Goal: Task Accomplishment & Management: Manage account settings

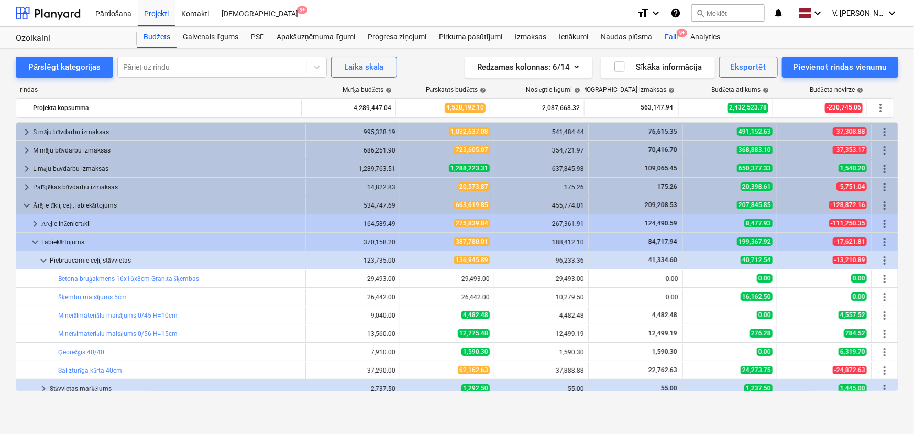
click at [671, 39] on div "Faili 9+" at bounding box center [672, 37] width 26 height 21
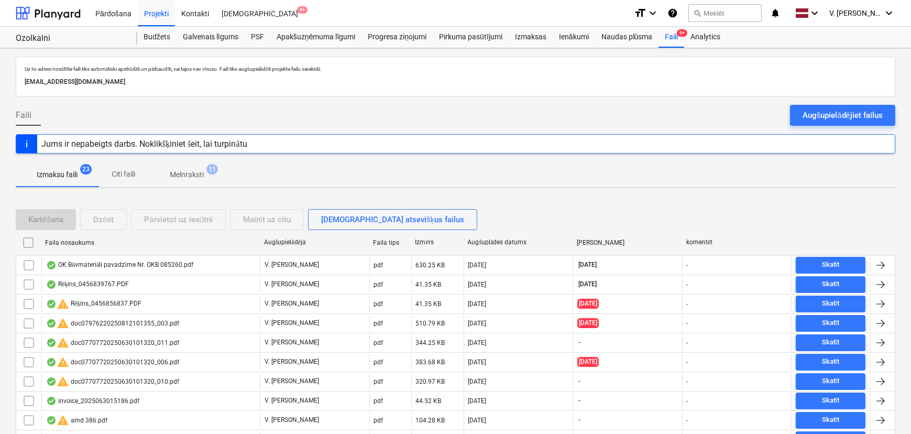
click at [127, 172] on p "Citi faili" at bounding box center [123, 174] width 25 height 11
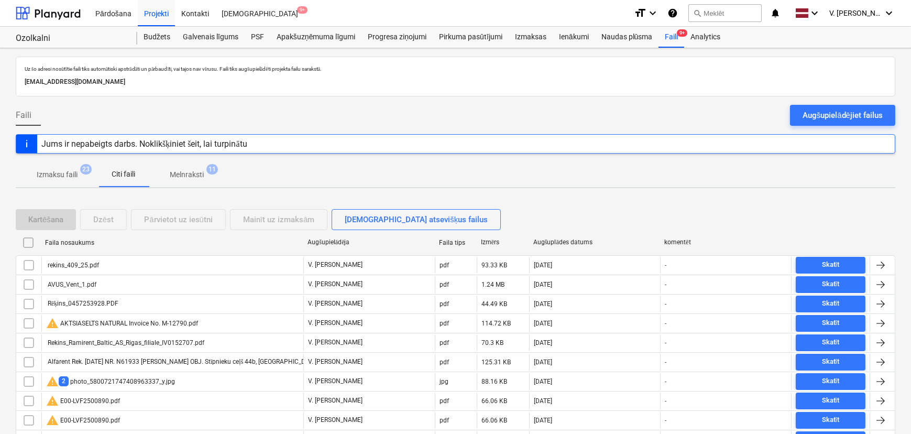
click at [194, 177] on p "Melnraksti" at bounding box center [187, 174] width 34 height 11
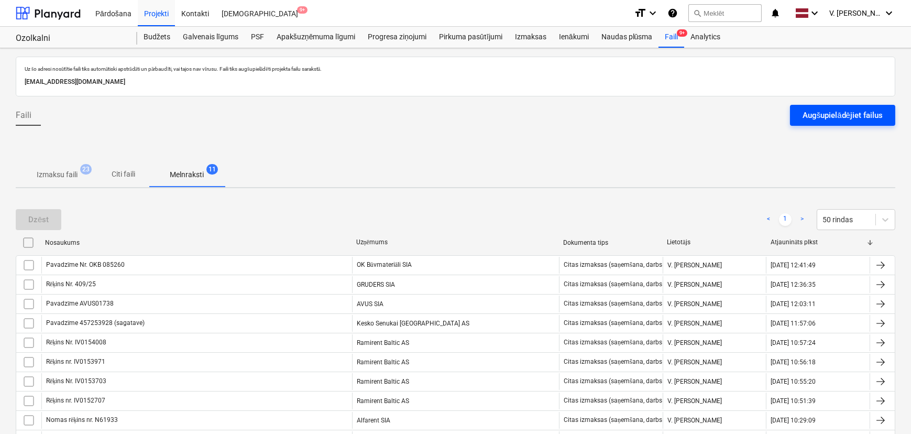
click at [819, 115] on div "Augšupielādējiet failus" at bounding box center [843, 115] width 80 height 14
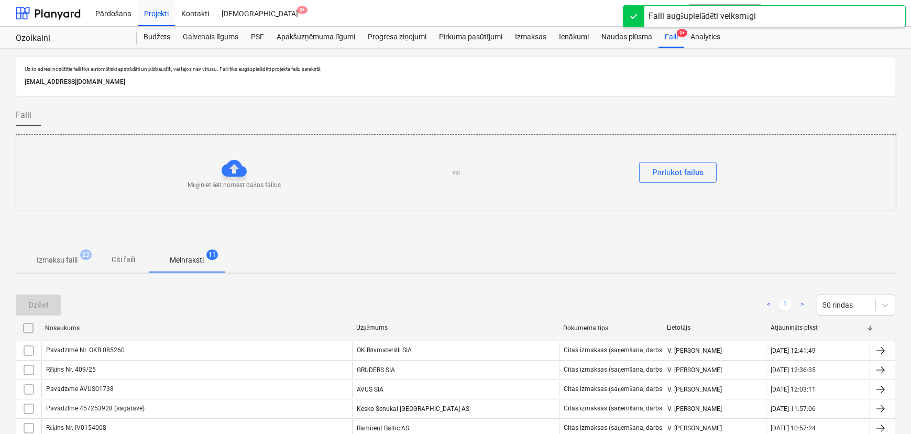
scroll to position [47, 0]
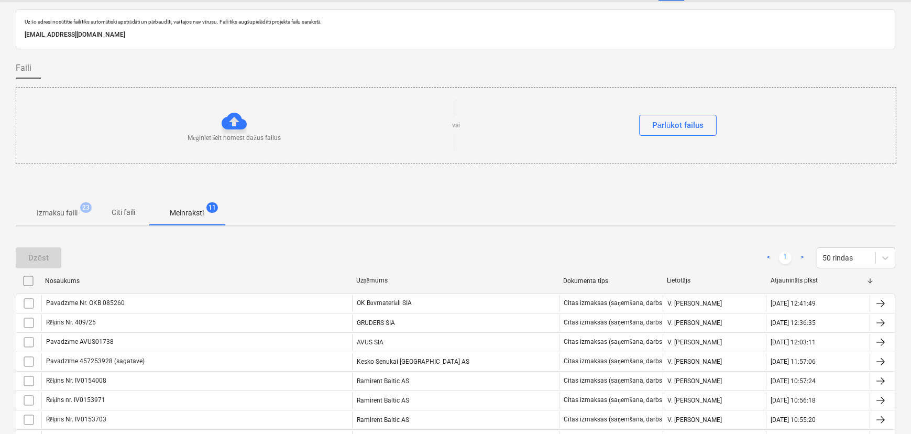
click at [150, 203] on span "Melnraksti 11" at bounding box center [187, 212] width 76 height 19
click at [127, 207] on p "Citi faili" at bounding box center [123, 212] width 25 height 11
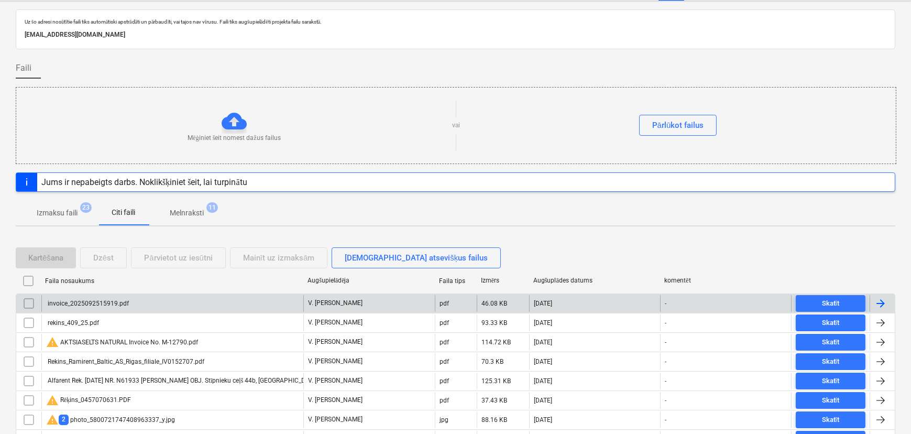
click at [159, 295] on div "invoice_2025092515919.pdf" at bounding box center [172, 303] width 262 height 17
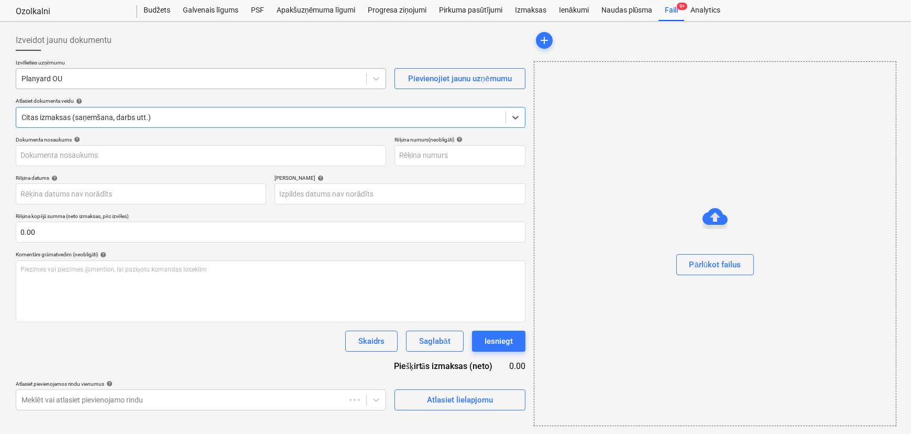
type input "2025092515919"
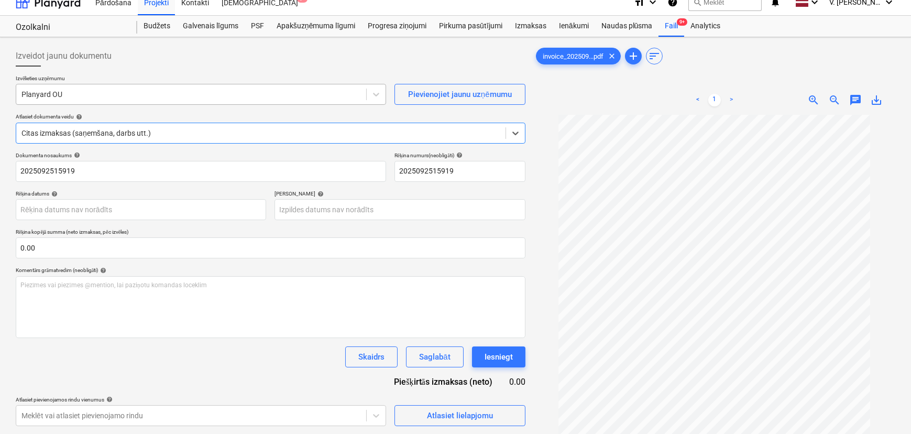
scroll to position [27, 0]
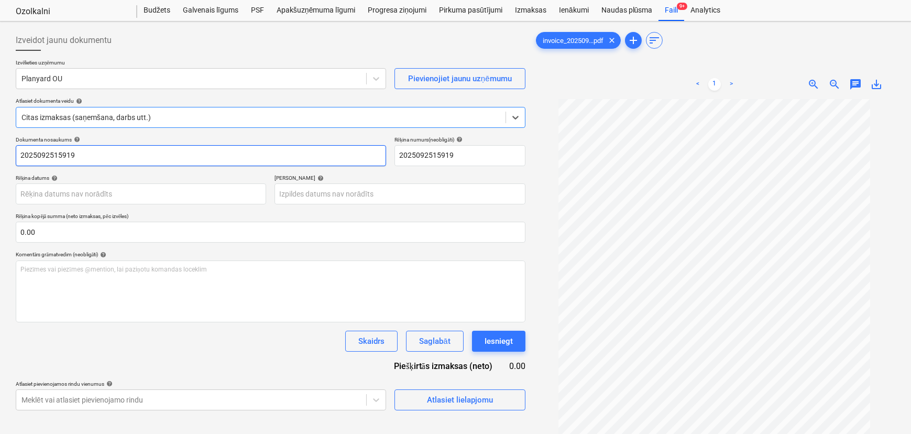
click at [85, 156] on input "2025092515919" at bounding box center [201, 155] width 370 height 21
type input "Invoice #2025092515919"
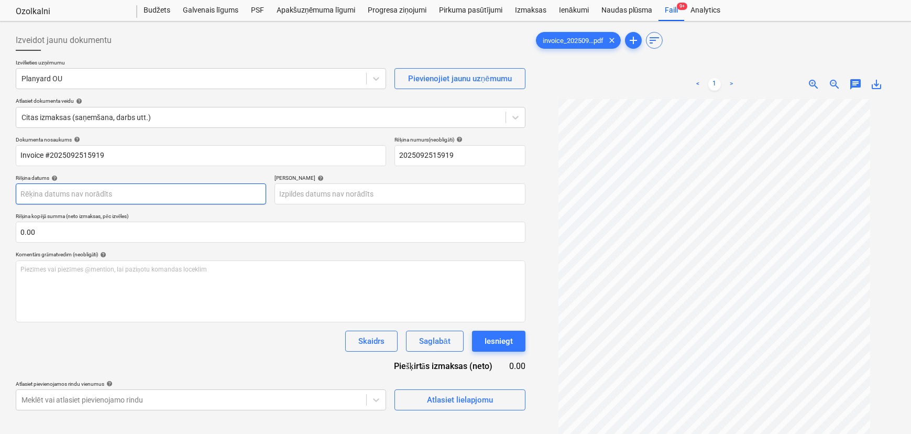
click at [79, 194] on body "Pārdošana Projekti Kontakti Iesūtne 9+ format_size keyboard_arrow_down help sea…" at bounding box center [455, 190] width 911 height 434
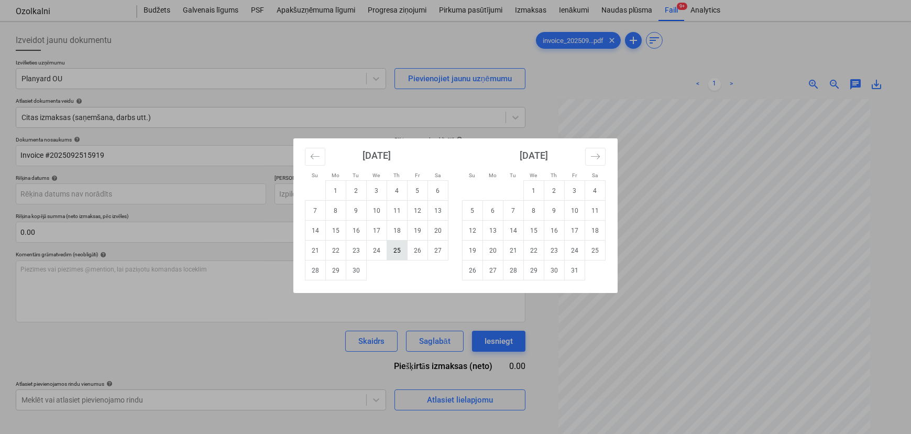
click at [400, 253] on td "25" at bounding box center [397, 251] width 20 height 20
type input "25 Sep 2025"
click at [373, 193] on body "Pārdošana Projekti Kontakti Iesūtne 9+ format_size keyboard_arrow_down help sea…" at bounding box center [455, 190] width 911 height 434
click at [559, 197] on td "2" at bounding box center [554, 191] width 20 height 20
type input "02 Oct 2025"
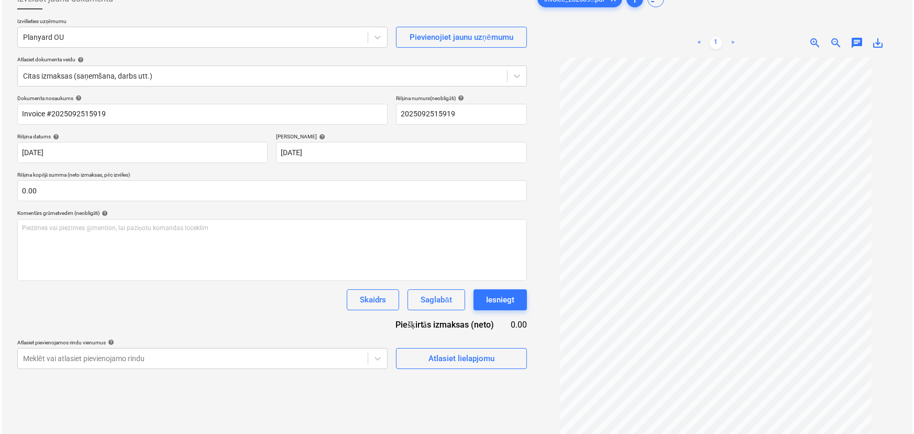
scroll to position [105, 0]
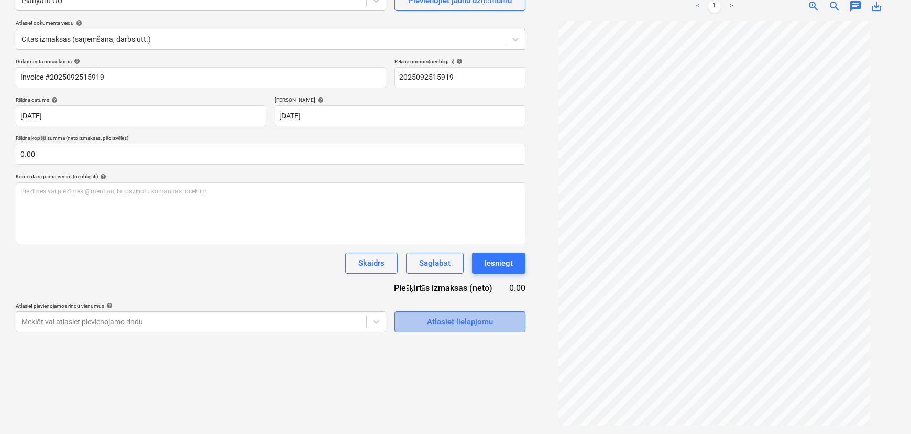
click at [490, 324] on div "Atlasiet lielapjomu" at bounding box center [460, 322] width 66 height 14
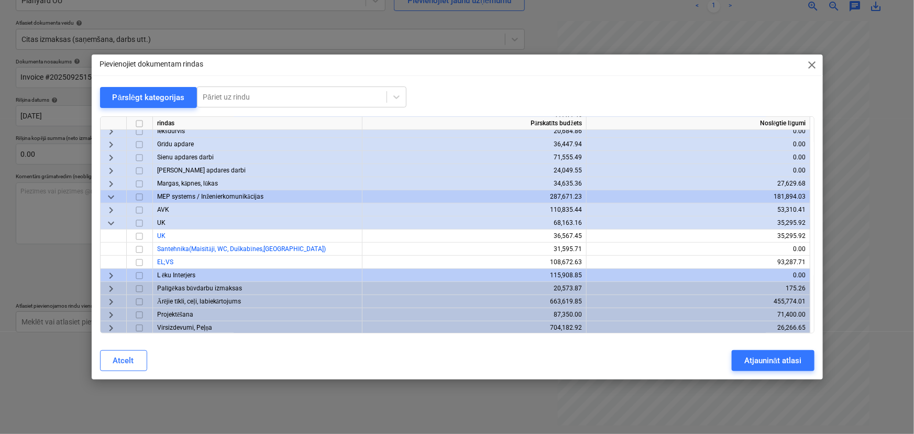
scroll to position [242, 0]
click at [112, 324] on span "keyboard_arrow_right" at bounding box center [111, 327] width 13 height 13
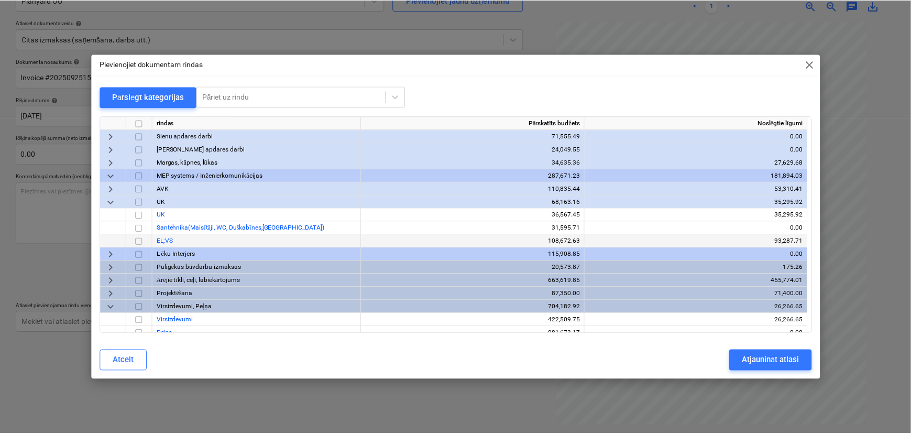
scroll to position [268, 0]
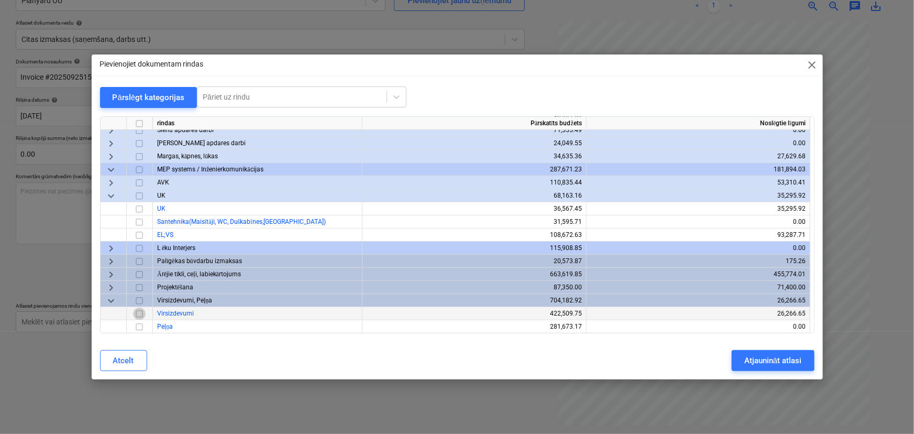
click at [138, 314] on input "checkbox" at bounding box center [139, 314] width 13 height 13
click at [783, 359] on div "Atjaunināt atlasi" at bounding box center [773, 361] width 57 height 14
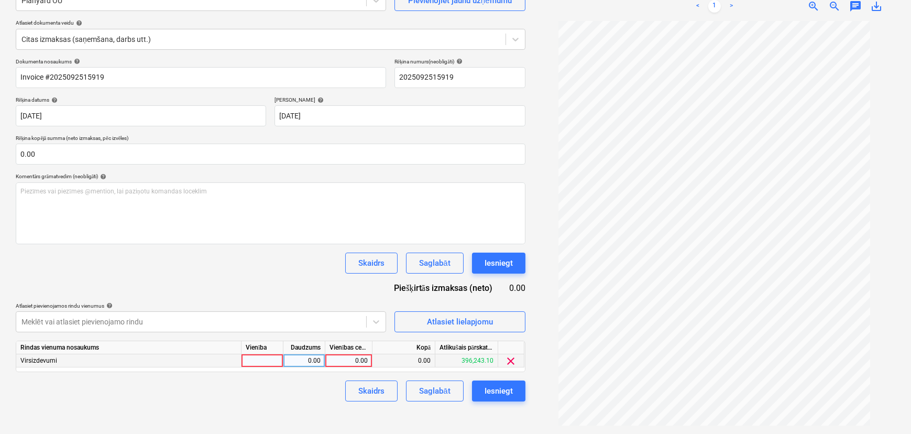
click at [351, 364] on div "0.00" at bounding box center [349, 360] width 38 height 13
type input "340"
click at [288, 404] on div "Izveidot jaunu dokumentu Izvēlieties uzņēmumu Planyard OU Pievienojiet jaunu uz…" at bounding box center [271, 189] width 518 height 482
click at [429, 389] on div "Saglabāt" at bounding box center [434, 391] width 31 height 14
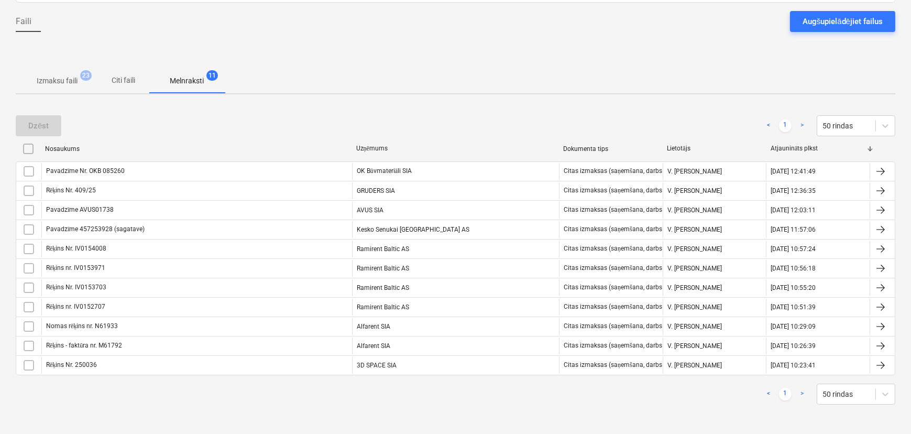
scroll to position [92, 0]
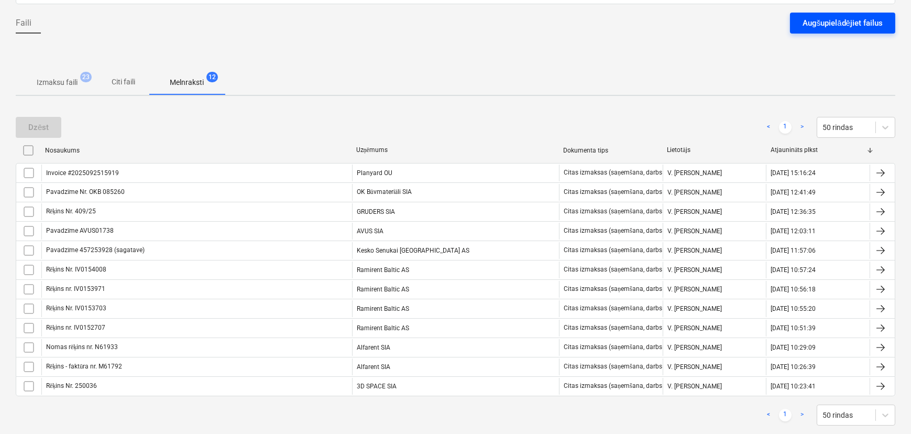
click at [826, 27] on div "Augšupielādējiet failus" at bounding box center [843, 23] width 80 height 14
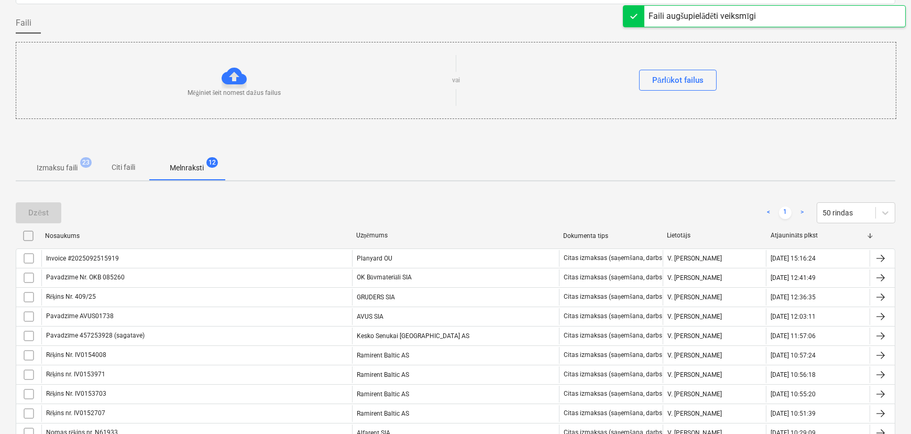
click at [119, 169] on p "Citi faili" at bounding box center [123, 167] width 25 height 11
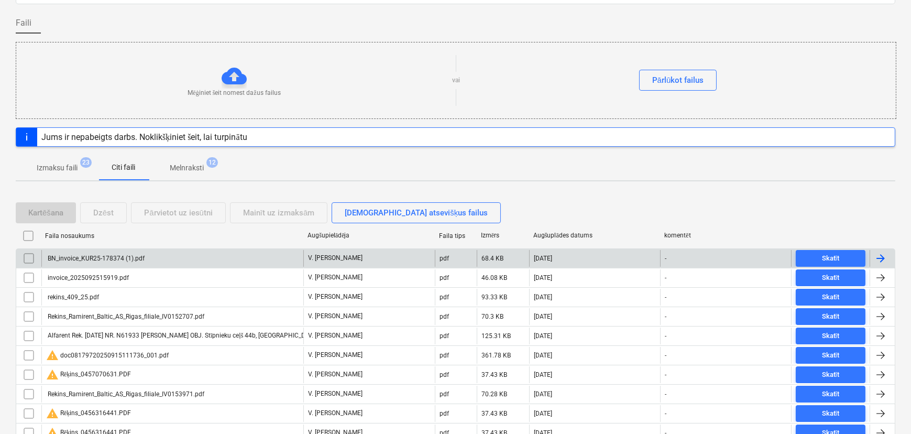
click at [141, 256] on div "BN_invoice_KUR25-178374 (1).pdf" at bounding box center [95, 258] width 99 height 7
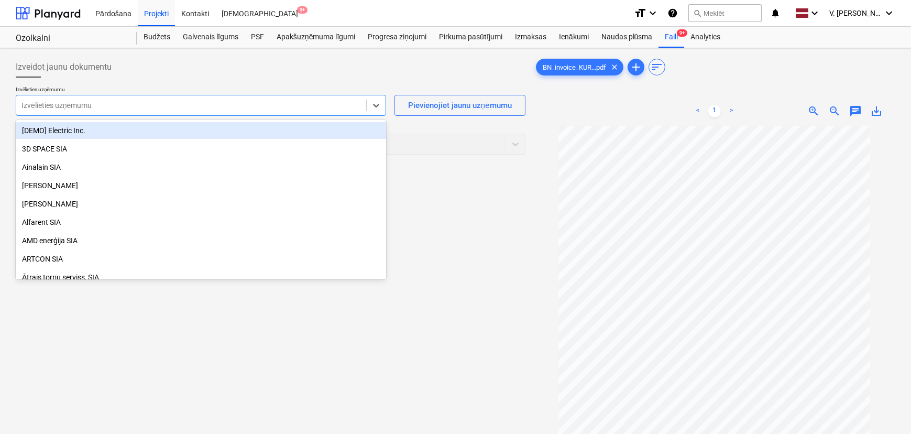
click at [280, 100] on div at bounding box center [191, 105] width 340 height 10
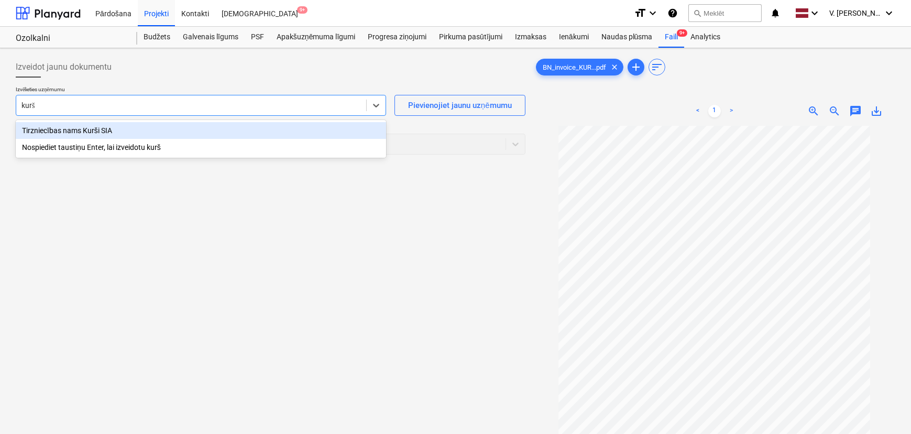
type input "kurši"
click at [128, 129] on div "Tirzniecības nams Kurši SIA" at bounding box center [201, 130] width 370 height 17
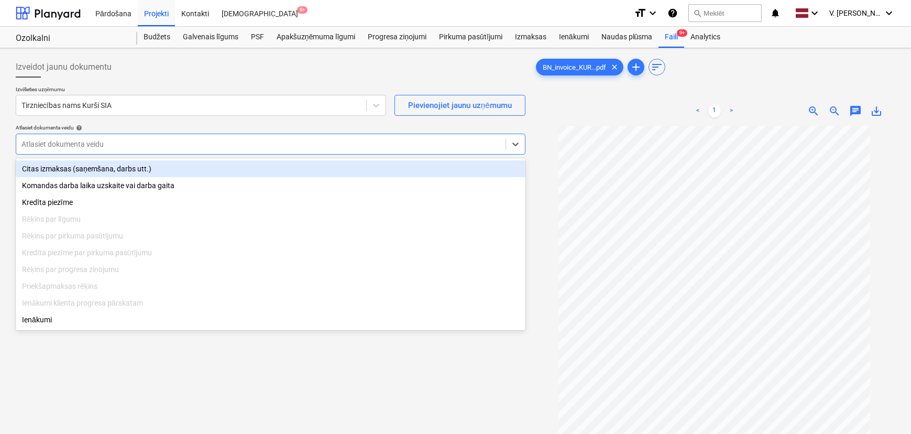
click at [123, 139] on div at bounding box center [260, 144] width 479 height 10
click at [116, 171] on div "Citas izmaksas (saņemšana, darbs utt.)" at bounding box center [271, 168] width 510 height 17
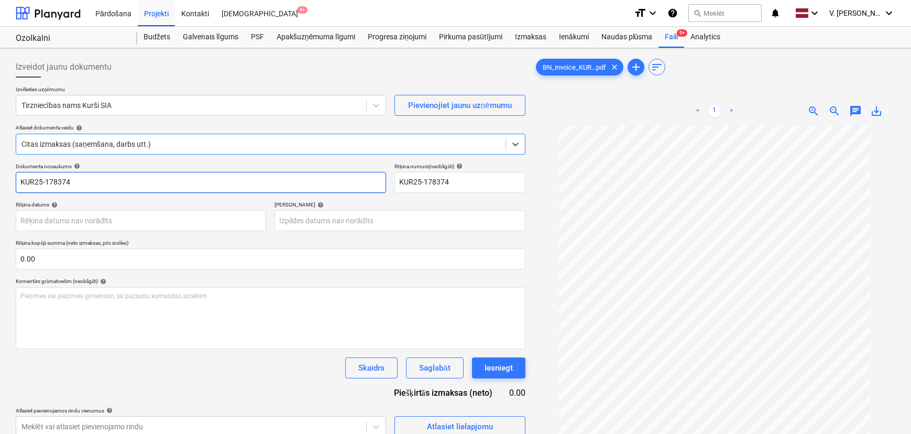
click at [84, 189] on input "KUR25-178374" at bounding box center [201, 182] width 370 height 21
click at [84, 188] on input "KUR25-178374" at bounding box center [201, 182] width 370 height 21
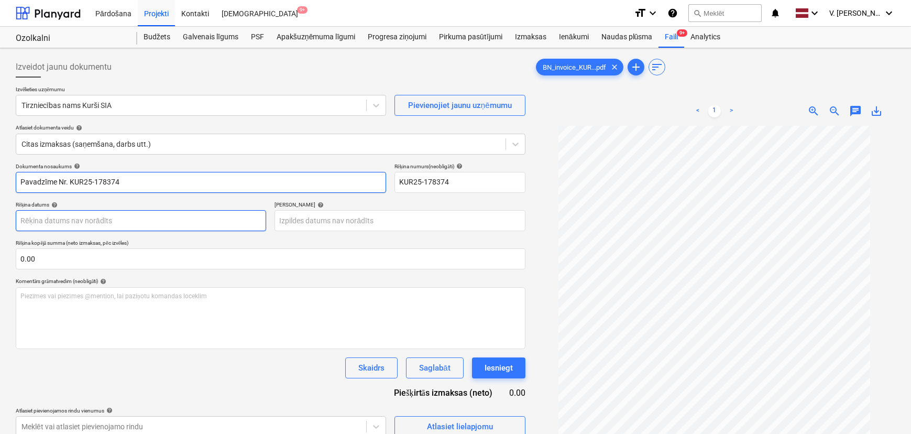
type input "Pavadzīme Nr. KUR25-178374"
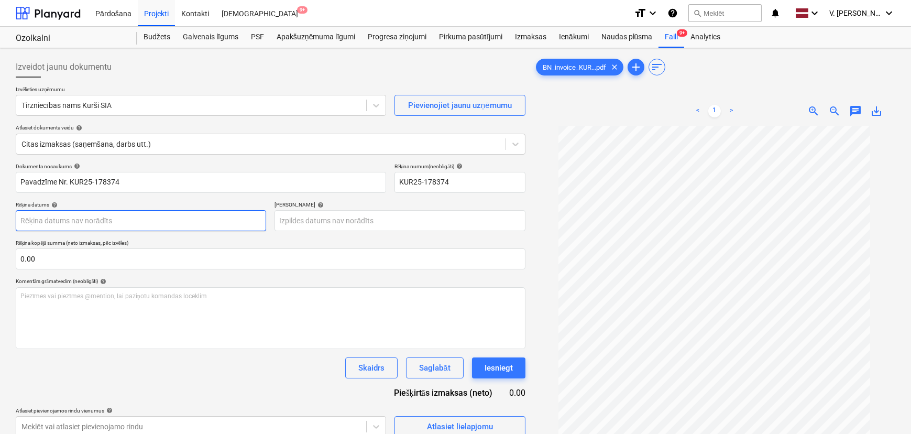
click at [152, 223] on body "Pārdošana Projekti Kontakti Iesūtne 9+ format_size keyboard_arrow_down help sea…" at bounding box center [455, 217] width 911 height 434
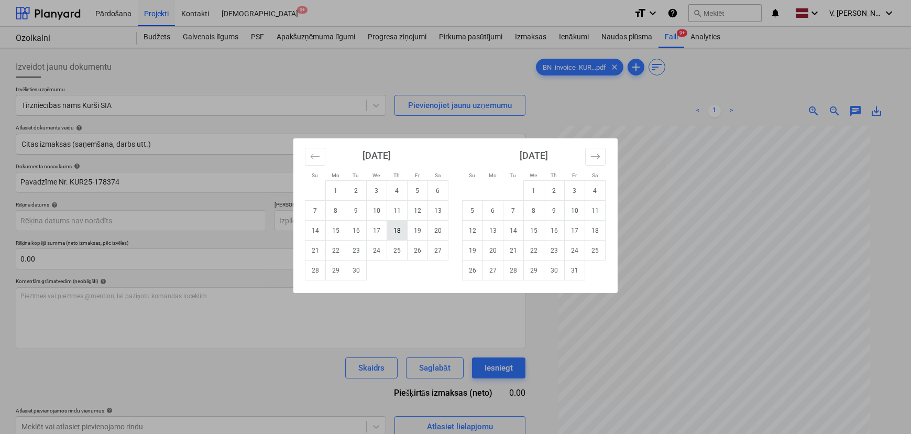
click at [399, 231] on td "18" at bounding box center [397, 231] width 20 height 20
type input "18 Sep 2025"
click at [389, 224] on body "Pārdošana Projekti Kontakti Iesūtne 9+ format_size keyboard_arrow_down help sea…" at bounding box center [455, 217] width 911 height 434
click at [595, 155] on icon "Move forward to switch to the next month." at bounding box center [596, 156] width 10 height 10
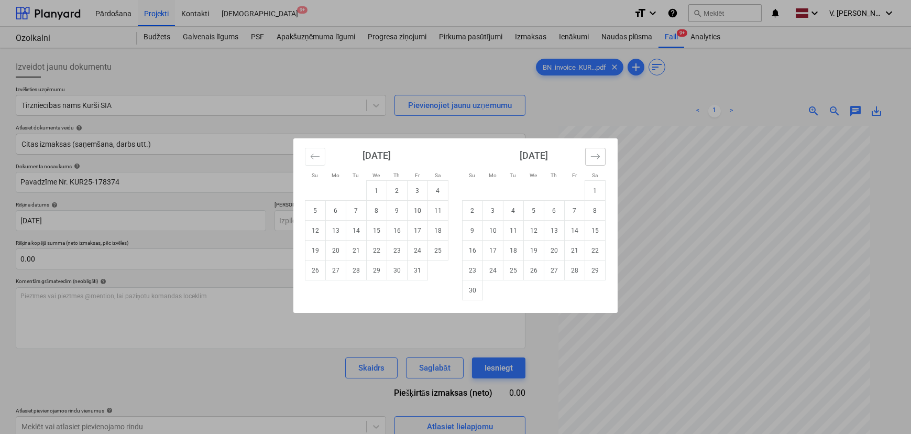
click at [595, 155] on icon "Move forward to switch to the next month." at bounding box center [596, 156] width 10 height 10
click at [511, 191] on td "2" at bounding box center [514, 191] width 20 height 20
type input "02 Dec 2025"
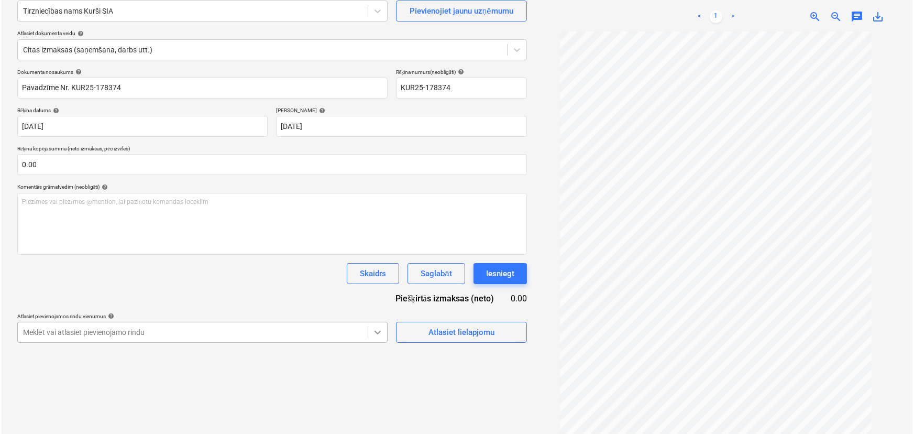
scroll to position [95, 0]
click at [445, 327] on div "Atlasiet lielapjomu" at bounding box center [460, 332] width 66 height 14
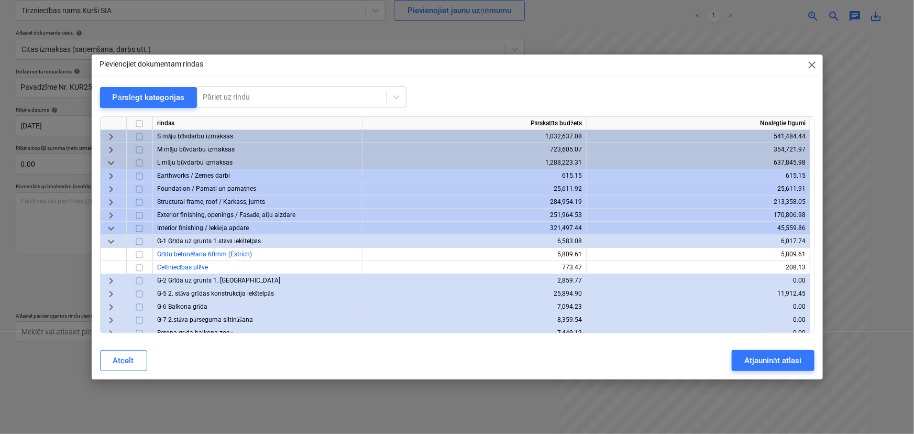
click at [107, 168] on span "keyboard_arrow_down" at bounding box center [111, 163] width 13 height 13
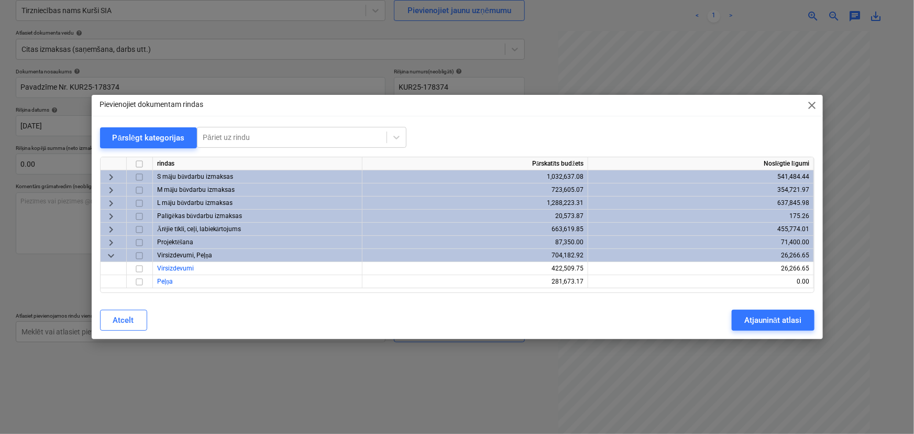
click at [108, 256] on span "keyboard_arrow_down" at bounding box center [111, 255] width 13 height 13
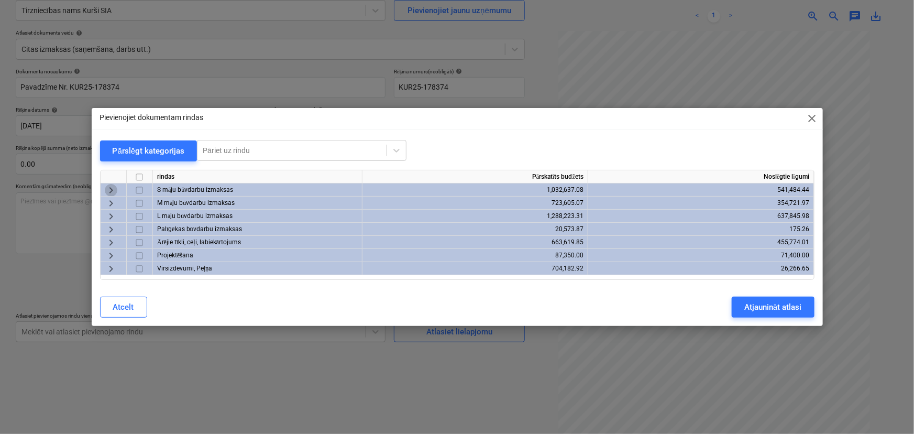
click at [110, 189] on span "keyboard_arrow_right" at bounding box center [111, 190] width 13 height 13
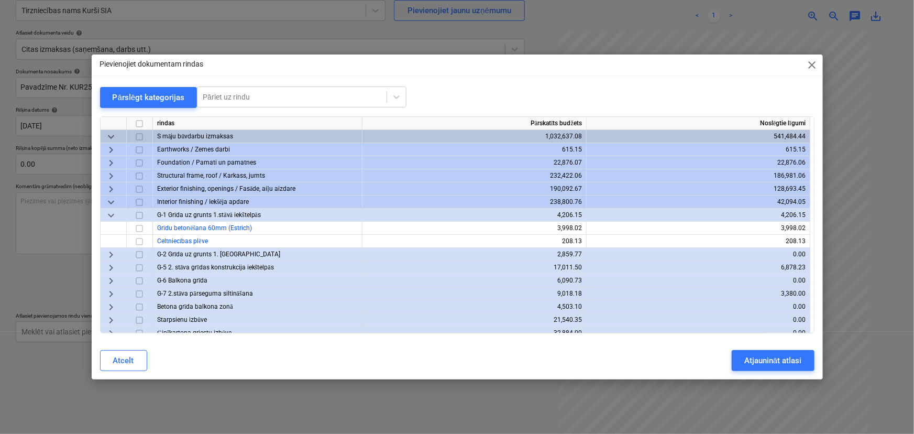
click at [110, 217] on span "keyboard_arrow_down" at bounding box center [111, 215] width 13 height 13
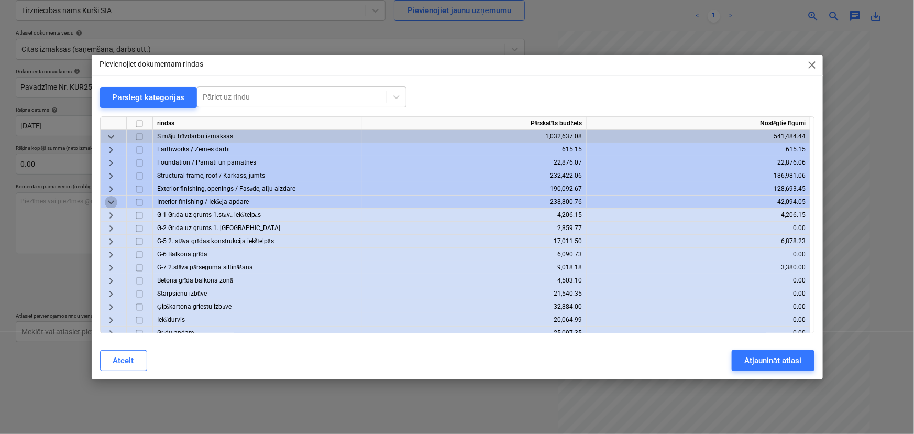
click at [115, 202] on span "keyboard_arrow_down" at bounding box center [111, 202] width 13 height 13
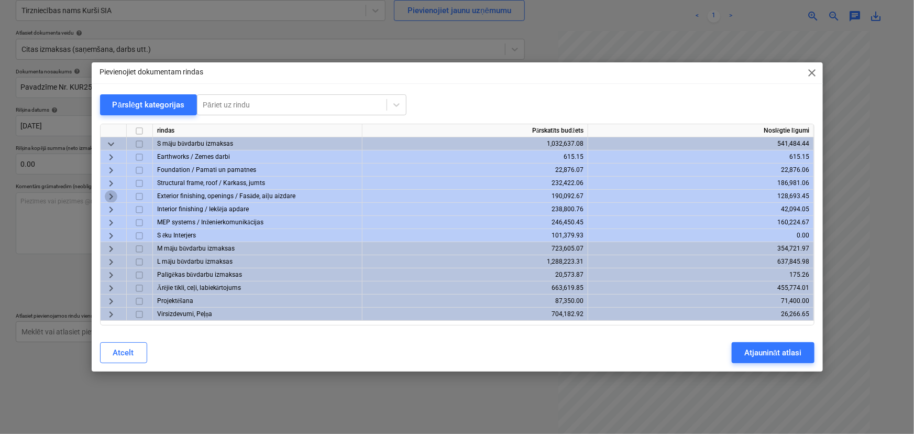
click at [110, 195] on span "keyboard_arrow_right" at bounding box center [111, 196] width 13 height 13
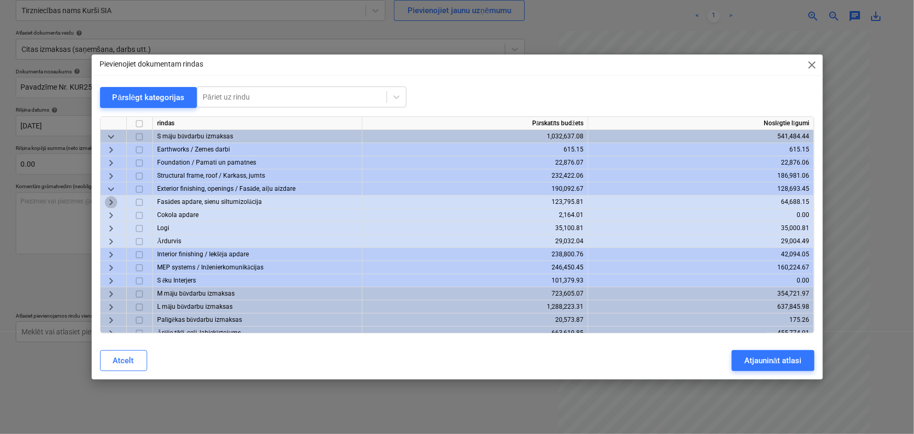
click at [113, 204] on span "keyboard_arrow_right" at bounding box center [111, 202] width 13 height 13
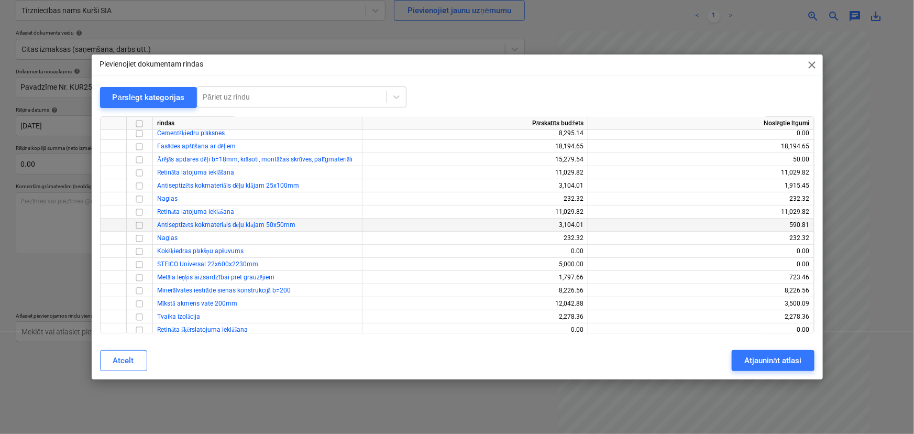
click at [141, 225] on input "checkbox" at bounding box center [139, 225] width 13 height 13
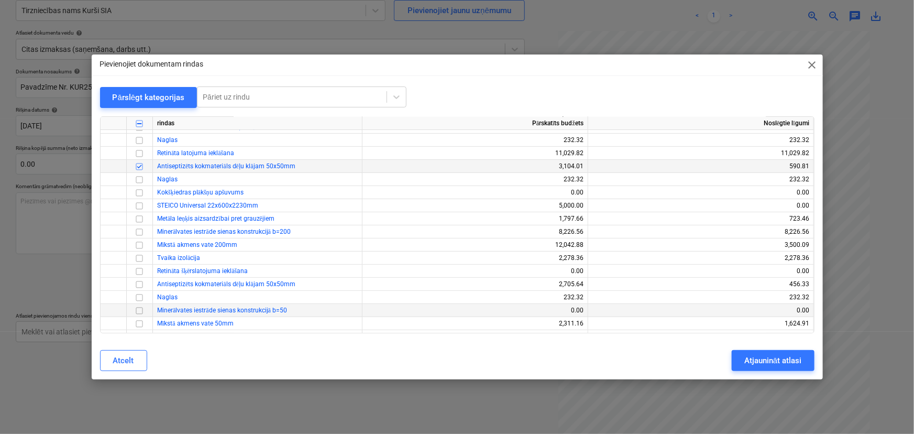
scroll to position [143, 0]
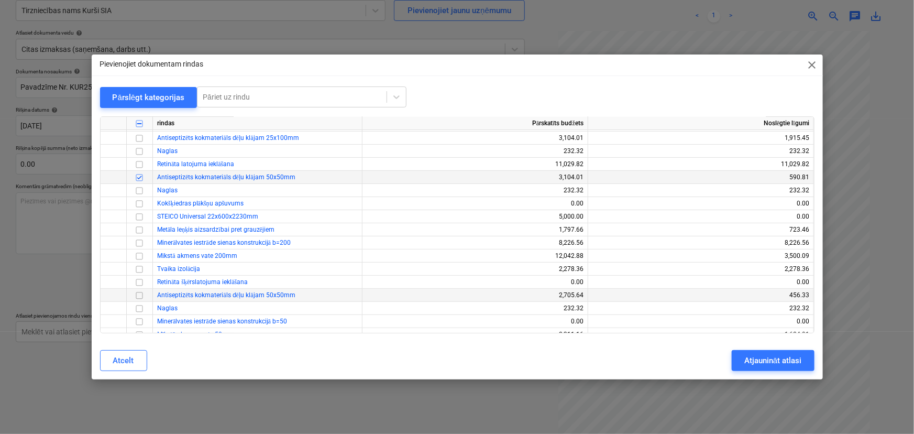
click at [138, 296] on input "checkbox" at bounding box center [139, 295] width 13 height 13
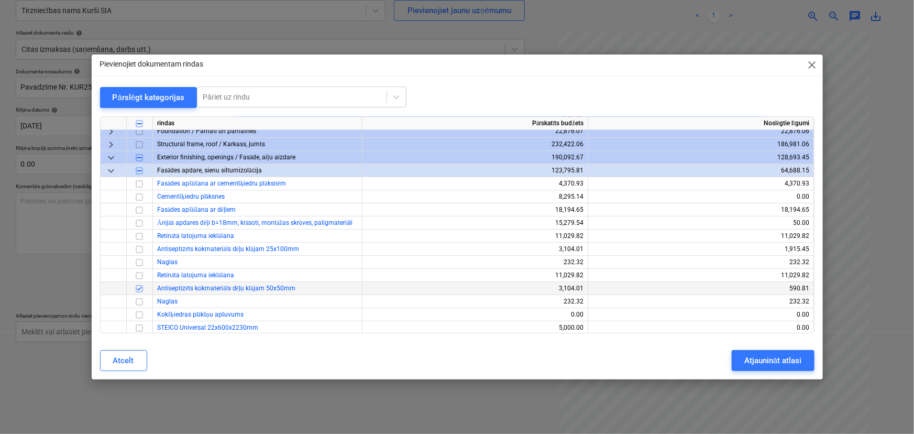
scroll to position [0, 0]
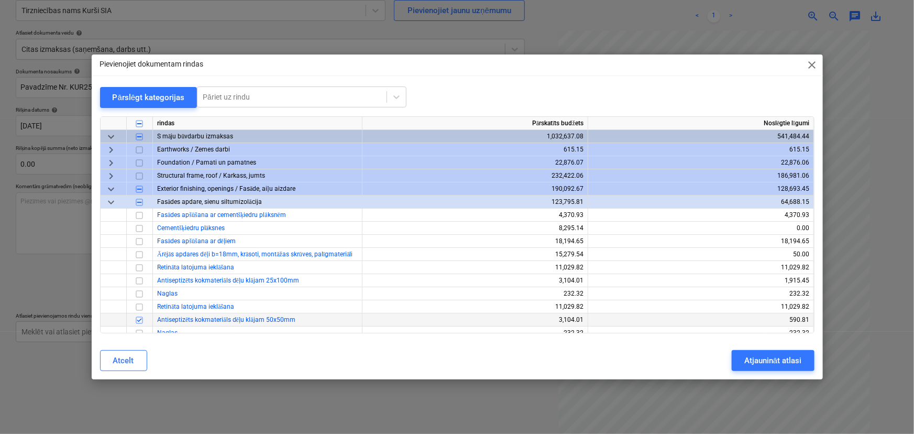
click at [107, 136] on span "keyboard_arrow_down" at bounding box center [111, 136] width 13 height 13
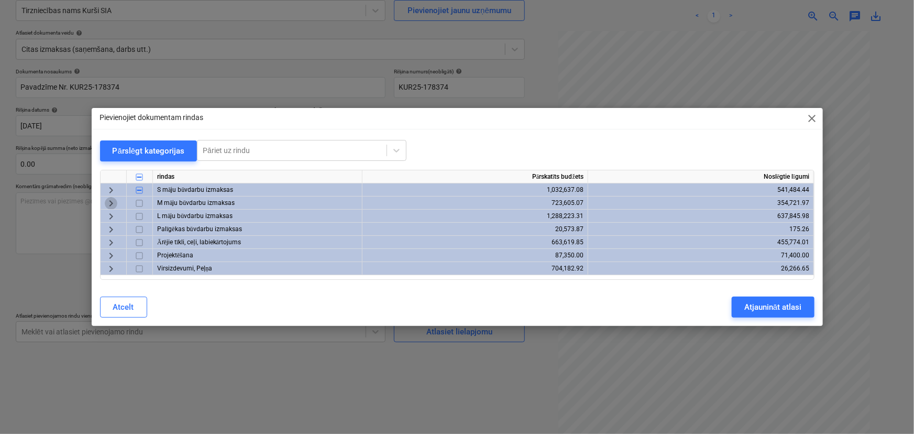
click at [109, 201] on span "keyboard_arrow_right" at bounding box center [111, 203] width 13 height 13
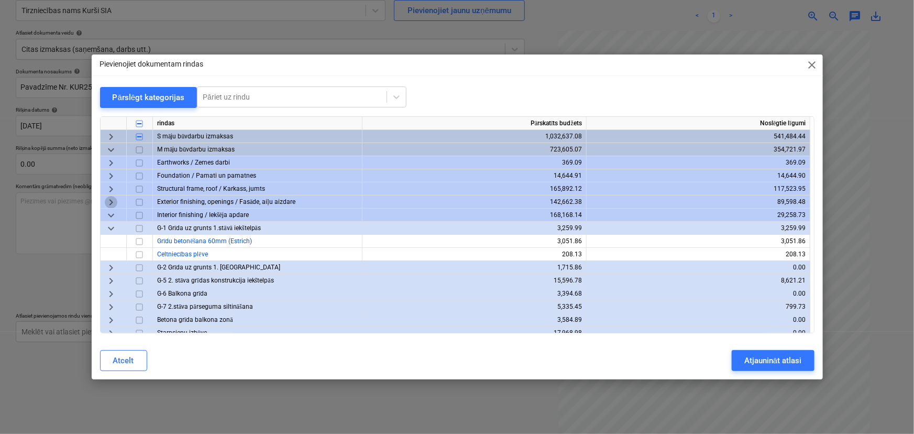
click at [107, 203] on span "keyboard_arrow_right" at bounding box center [111, 202] width 13 height 13
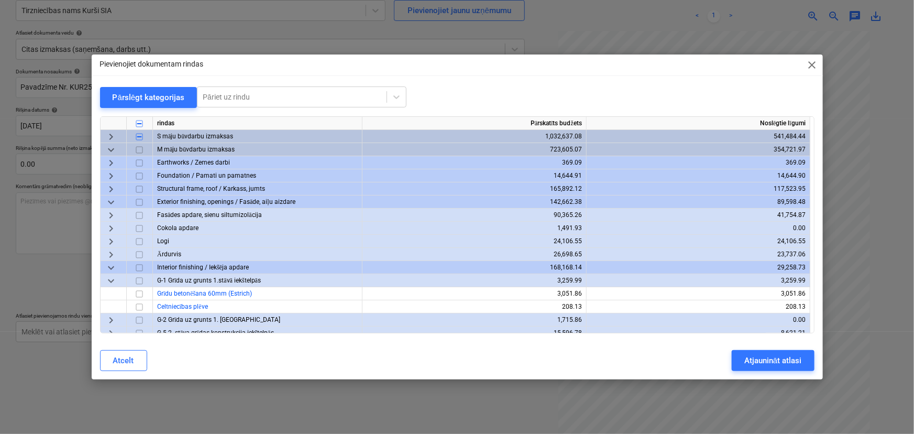
click at [110, 213] on span "keyboard_arrow_right" at bounding box center [111, 215] width 13 height 13
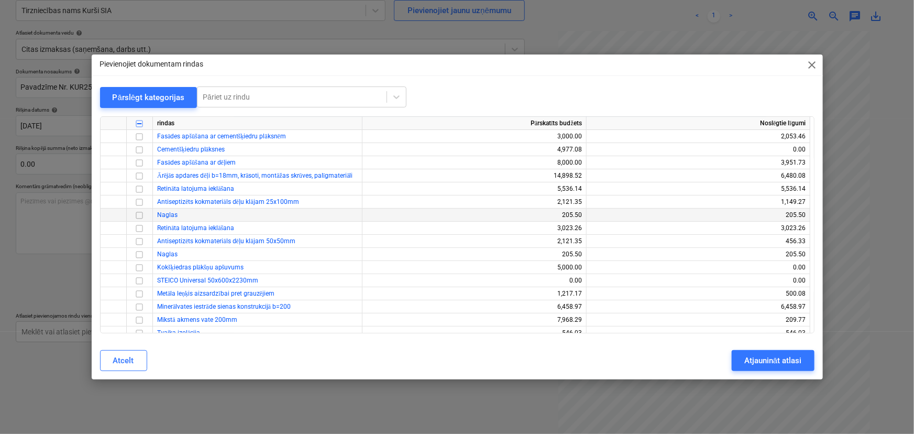
scroll to position [143, 0]
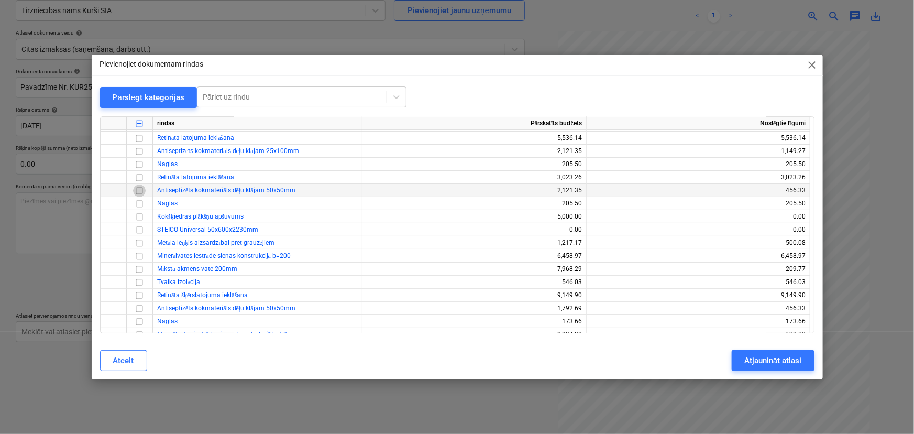
click at [139, 188] on input "checkbox" at bounding box center [139, 190] width 13 height 13
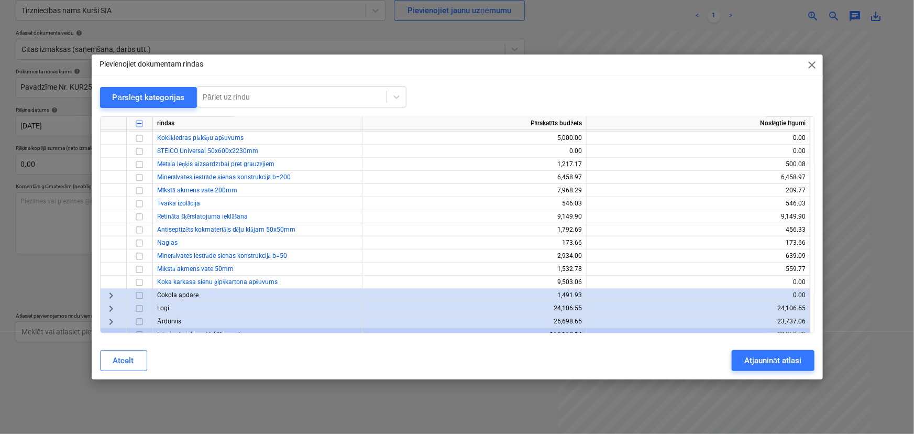
scroll to position [238, 0]
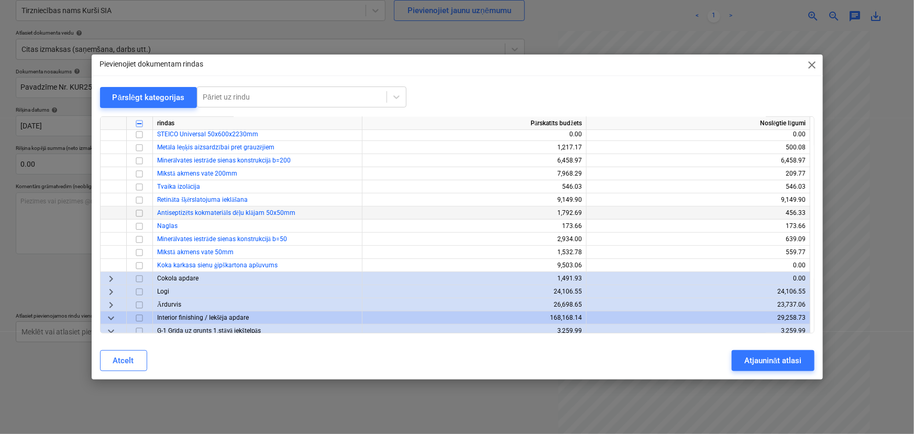
click at [141, 211] on input "checkbox" at bounding box center [139, 213] width 13 height 13
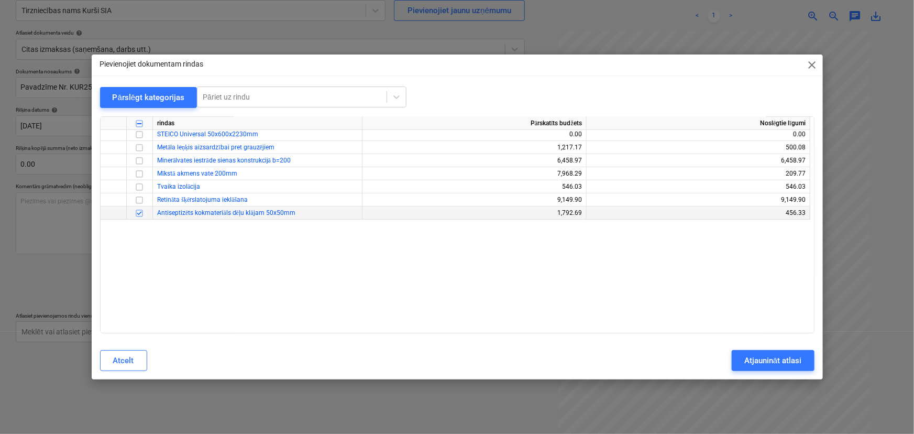
scroll to position [0, 0]
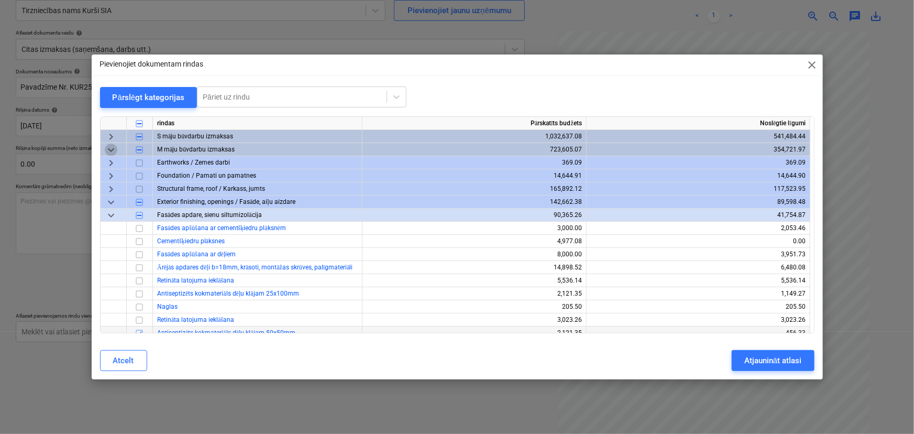
click at [114, 147] on span "keyboard_arrow_down" at bounding box center [111, 150] width 13 height 13
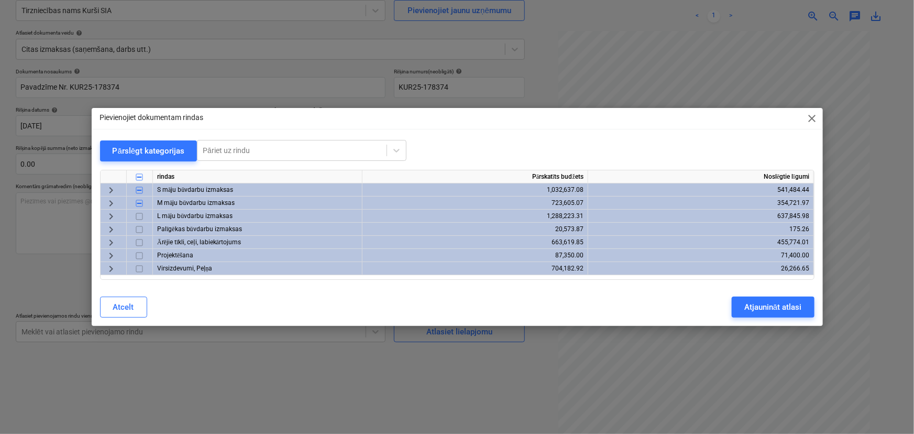
click at [107, 215] on span "keyboard_arrow_right" at bounding box center [111, 216] width 13 height 13
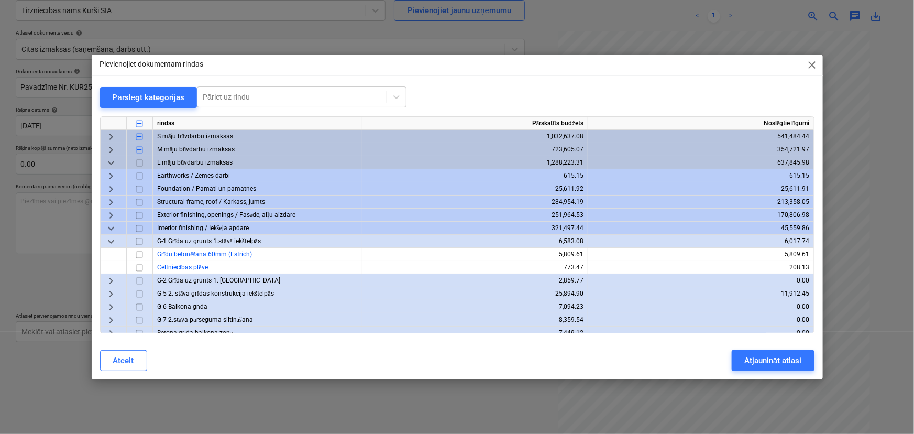
click at [116, 214] on span "keyboard_arrow_right" at bounding box center [111, 215] width 13 height 13
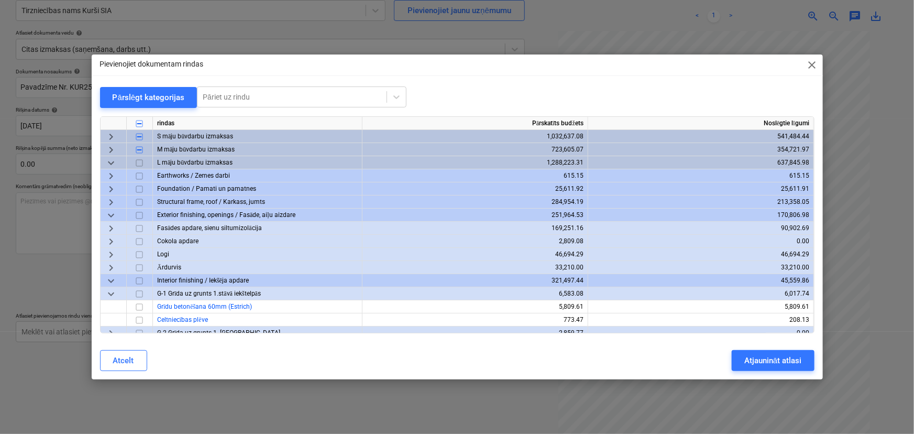
click at [110, 230] on span "keyboard_arrow_right" at bounding box center [111, 228] width 13 height 13
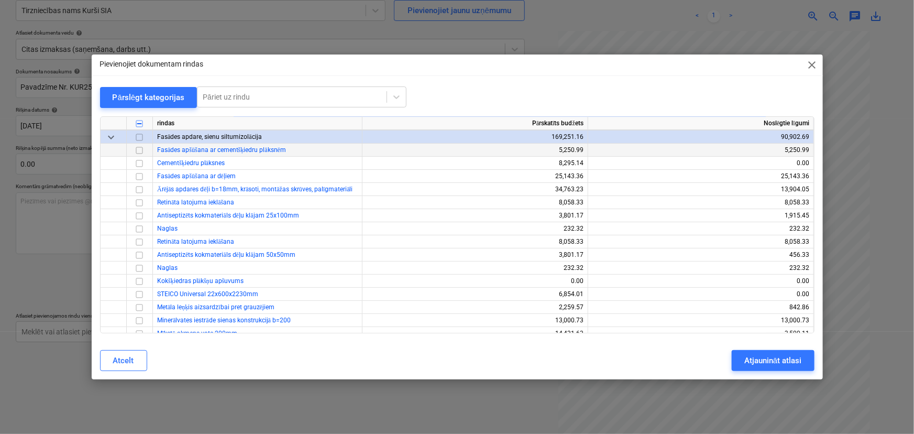
scroll to position [95, 0]
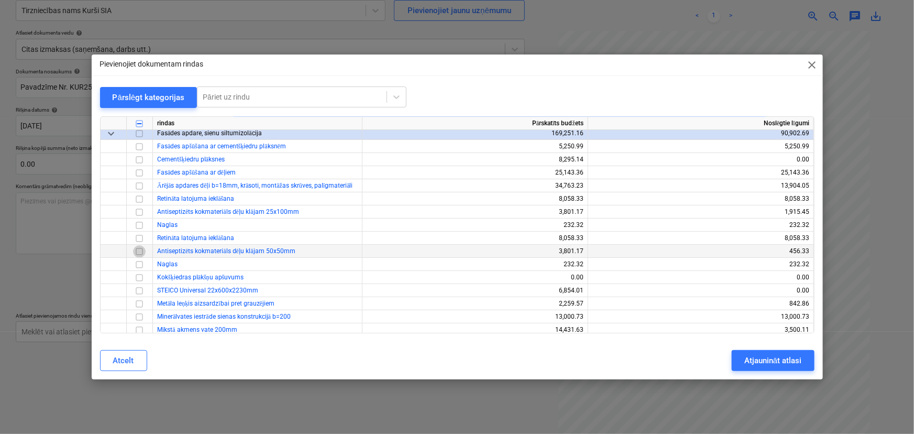
click at [142, 251] on input "checkbox" at bounding box center [139, 251] width 13 height 13
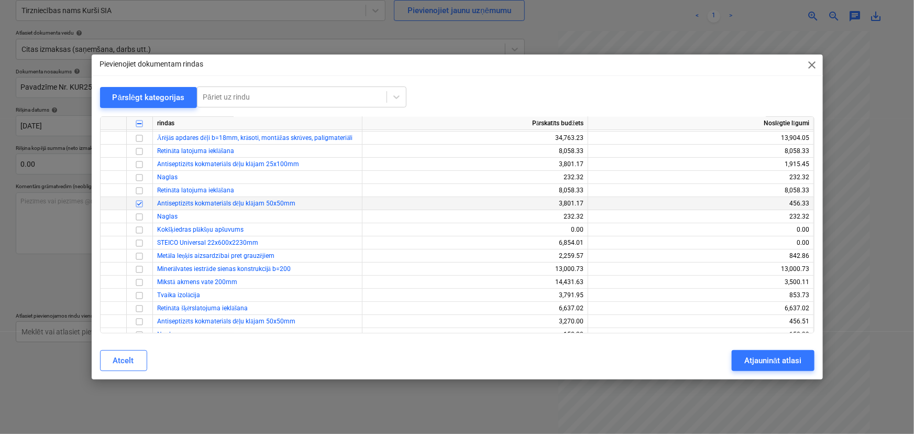
scroll to position [190, 0]
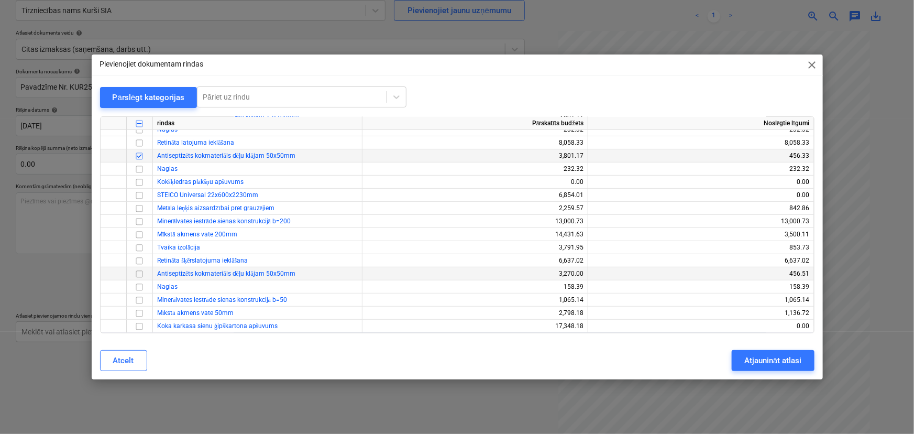
click at [140, 272] on input "checkbox" at bounding box center [139, 274] width 13 height 13
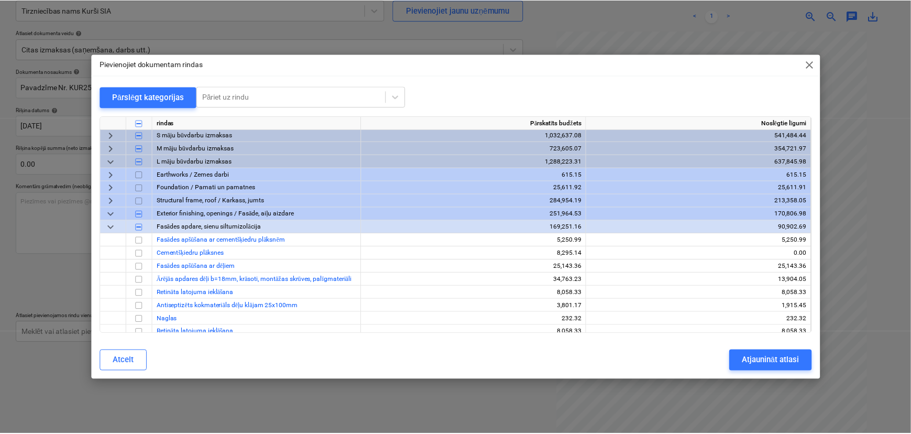
scroll to position [0, 0]
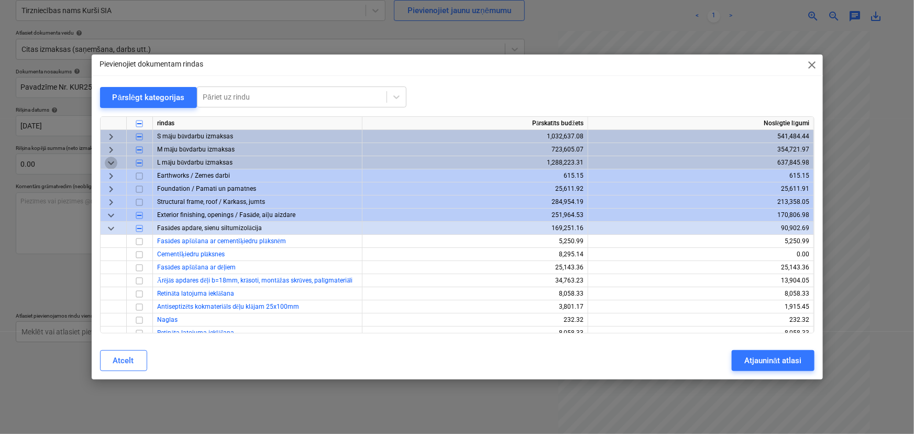
click at [113, 163] on span "keyboard_arrow_down" at bounding box center [111, 163] width 13 height 13
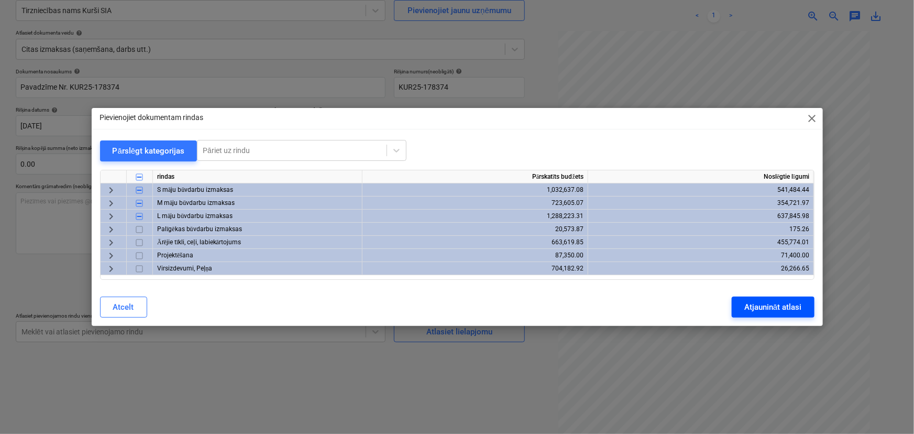
click at [775, 302] on div "Atjaunināt atlasi" at bounding box center [773, 307] width 57 height 14
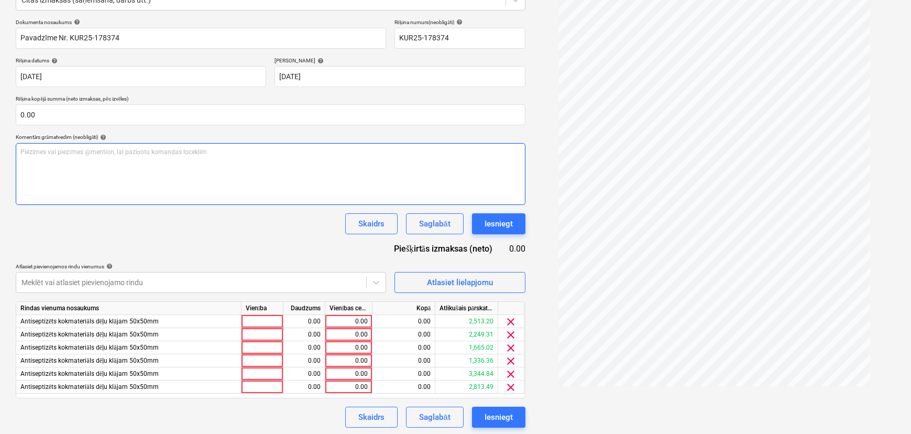
scroll to position [146, 0]
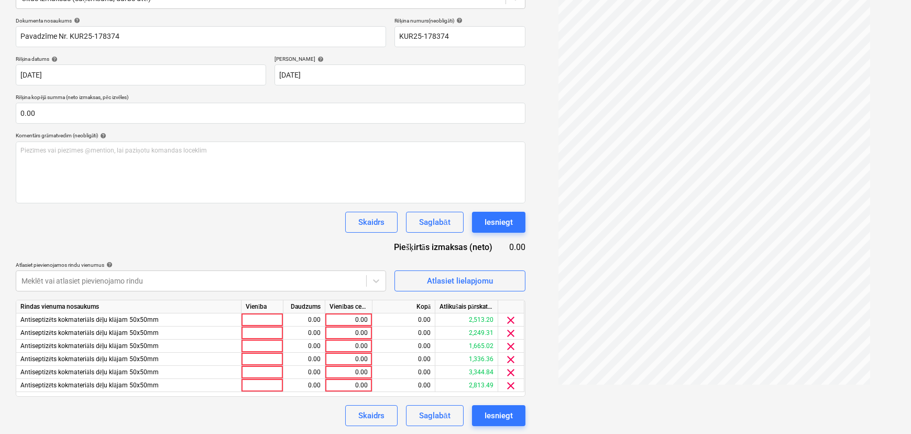
click at [454, 305] on div "Atlikušais pārskatītais budžets" at bounding box center [466, 306] width 63 height 13
click at [392, 295] on div "Dokumenta nosaukums help Pavadzīme Nr. KUR25-178374 Rēķina numurs (neobligāti) …" at bounding box center [271, 221] width 510 height 409
click at [343, 325] on div "0.00" at bounding box center [349, 319] width 38 height 13
click at [342, 329] on div "0.00" at bounding box center [349, 332] width 38 height 13
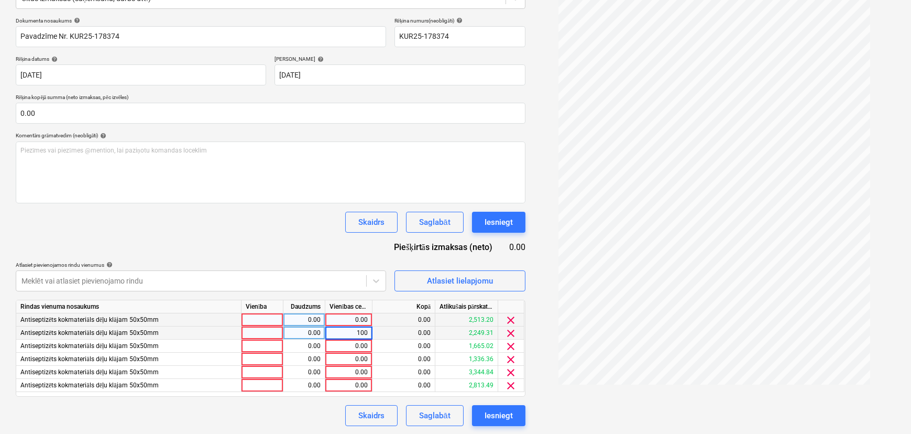
type input "1000"
click at [351, 316] on div "0.00" at bounding box center [349, 319] width 38 height 13
type input "1298.05"
click at [318, 297] on div "Dokumenta nosaukums help Pavadzīme Nr. KUR25-178374 Rēķina numurs (neobligāti) …" at bounding box center [271, 221] width 510 height 409
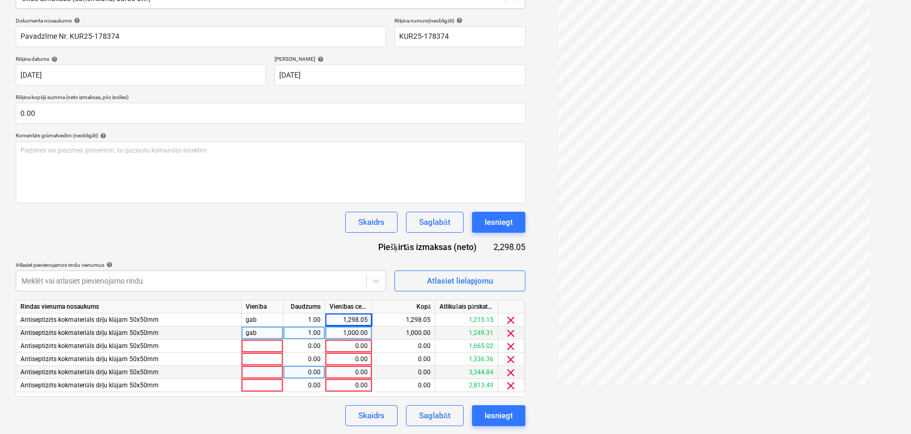
click at [349, 374] on div "0.00" at bounding box center [349, 372] width 38 height 13
type input "1298.05"
click at [351, 383] on div "0.00" at bounding box center [349, 385] width 38 height 13
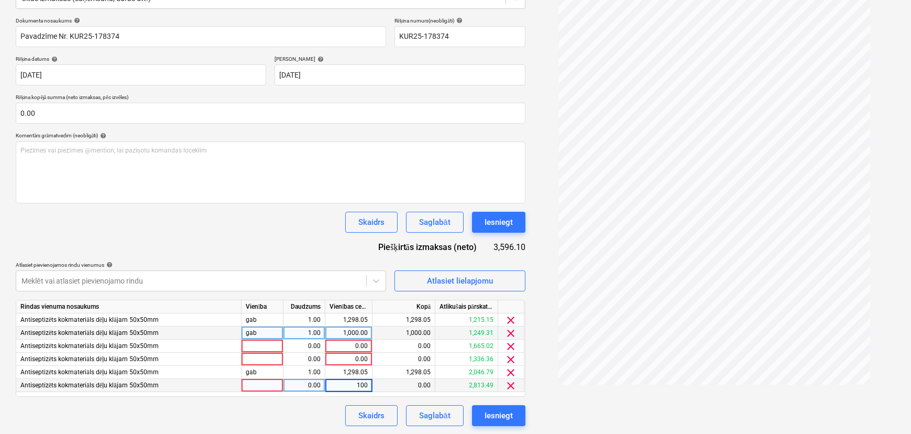
type input "1000"
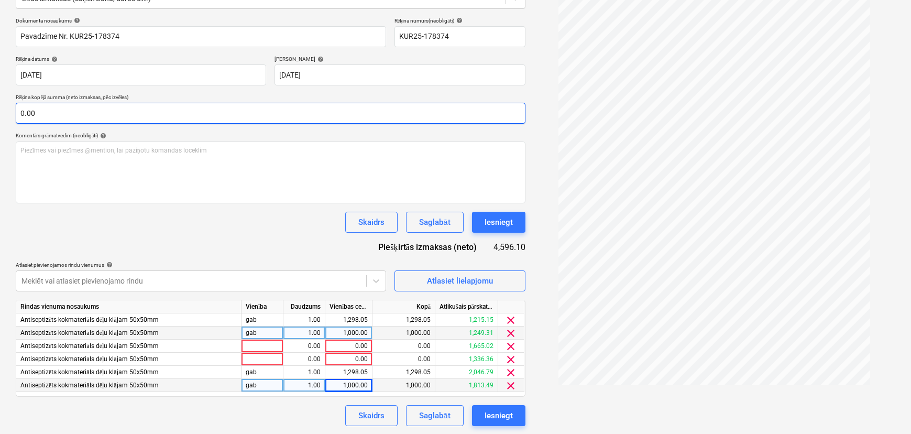
click at [62, 107] on input "0.00" at bounding box center [271, 113] width 510 height 21
click at [62, 107] on input "text" at bounding box center [271, 113] width 510 height 21
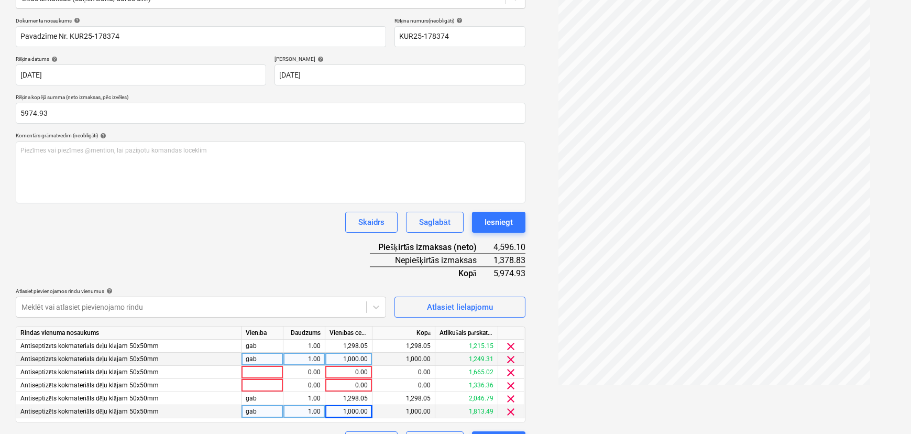
type input "5,974.93"
click at [186, 231] on div "Skaidrs Saglabāt Iesniegt" at bounding box center [271, 222] width 510 height 21
click at [355, 387] on div "0.00" at bounding box center [349, 385] width 38 height 13
type input "500"
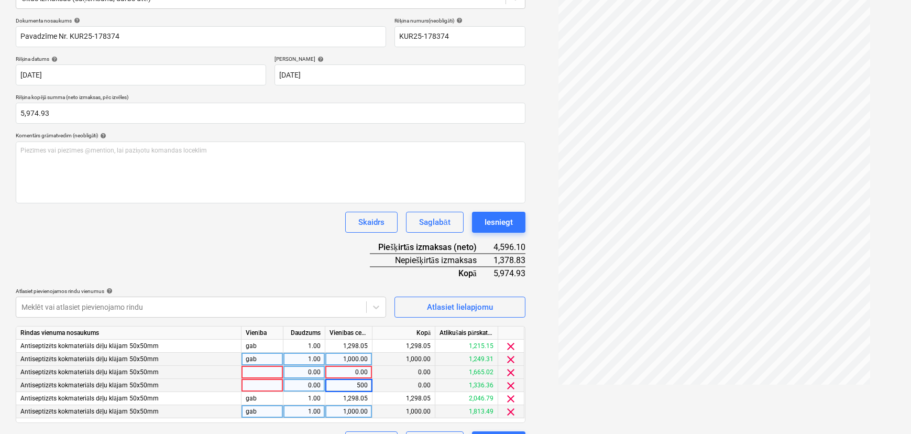
click at [354, 371] on div "0.00" at bounding box center [349, 372] width 38 height 13
type input "878.83"
click at [263, 250] on div "Dokumenta nosaukums help Pavadzīme Nr. KUR25-178374 Rēķina numurs (neobligāti) …" at bounding box center [271, 234] width 510 height 435
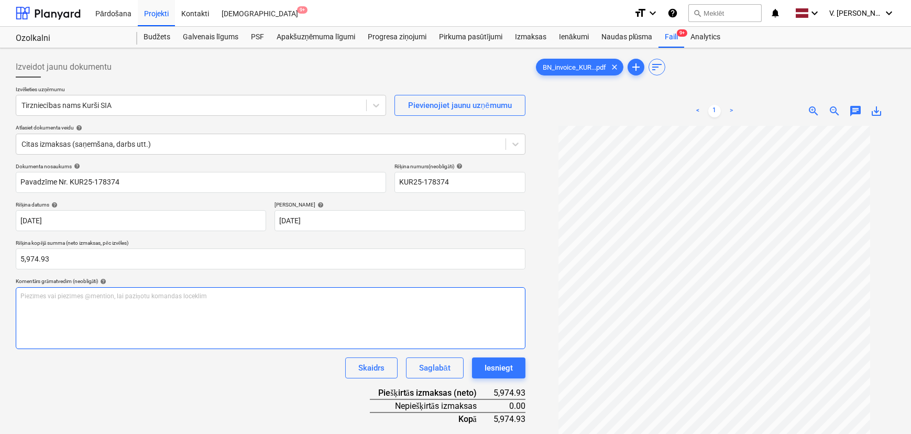
scroll to position [172, 0]
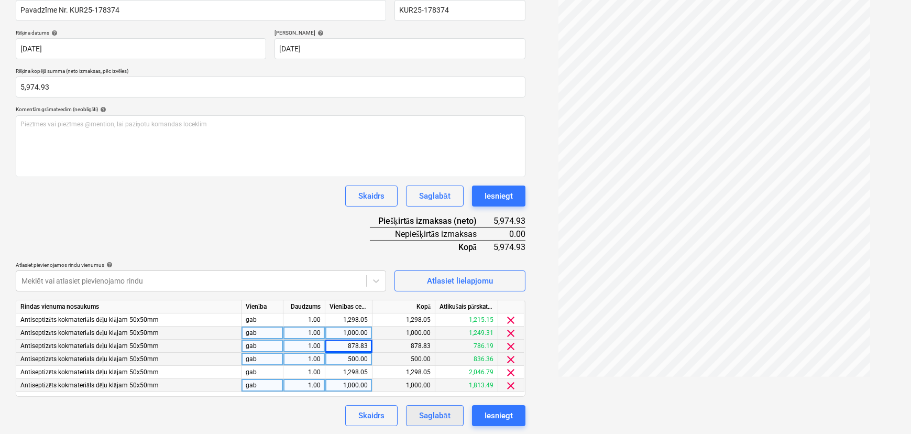
click at [435, 416] on div "Saglabāt" at bounding box center [434, 416] width 31 height 14
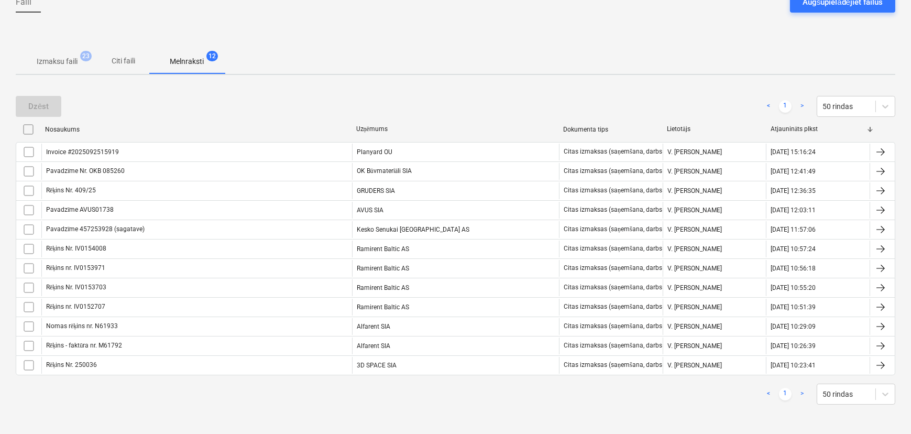
scroll to position [112, 0]
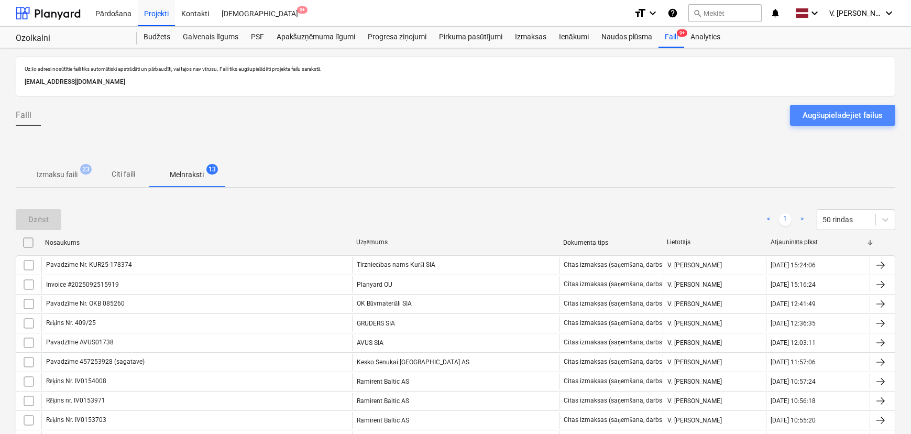
click at [859, 120] on div "Augšupielādējiet failus" at bounding box center [843, 115] width 80 height 14
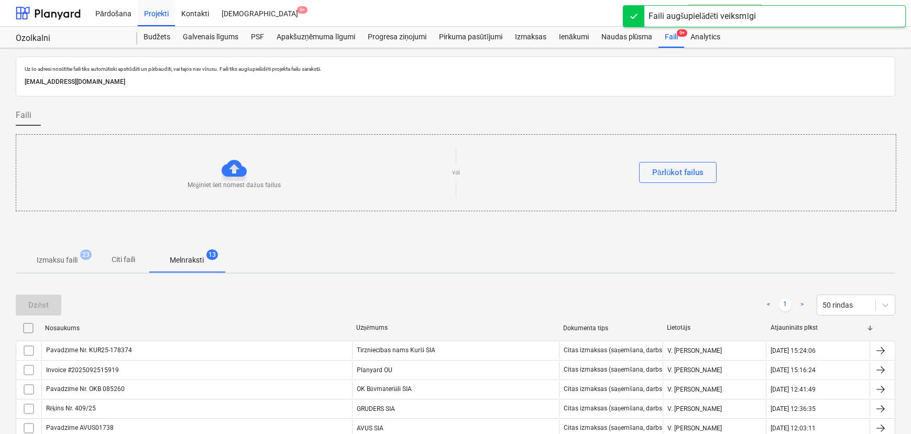
click at [141, 265] on span "Citi faili" at bounding box center [124, 259] width 50 height 17
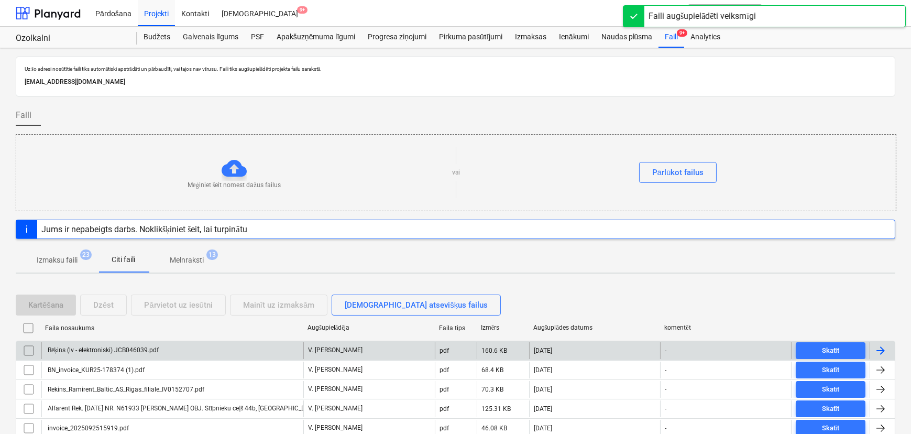
click at [162, 354] on div "Rēķins (lv - elektroniski) JCB046039.pdf" at bounding box center [172, 350] width 262 height 17
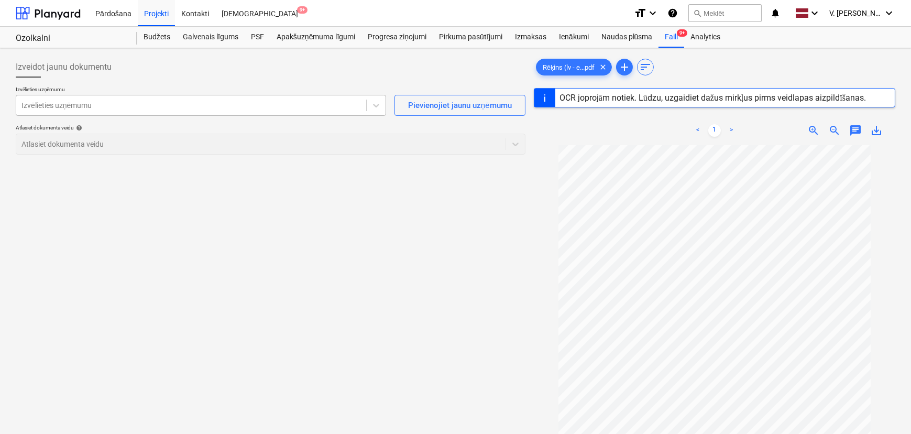
click at [175, 110] on div at bounding box center [191, 105] width 340 height 10
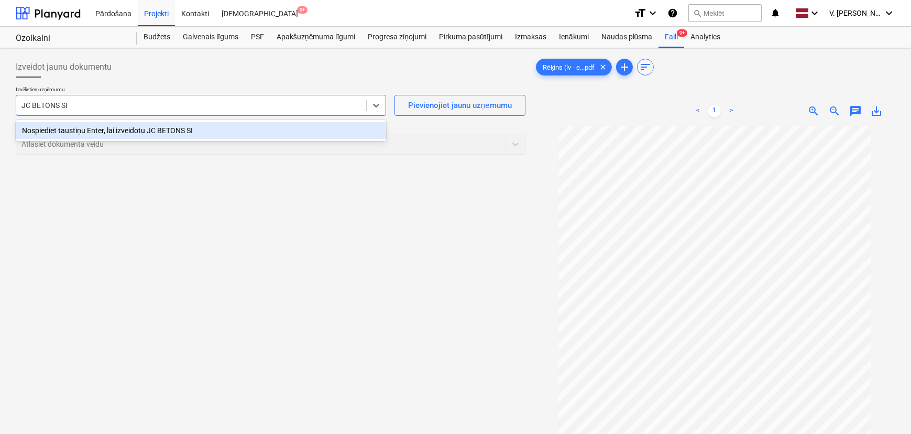
type input "JC BETONS SIA"
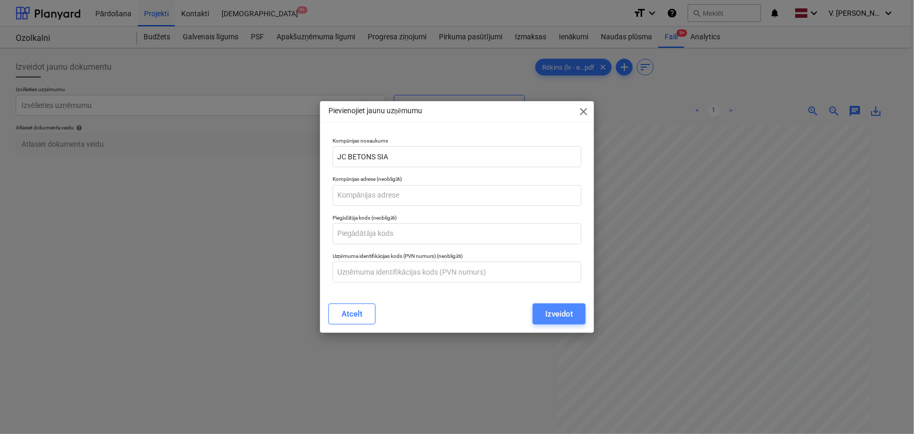
click at [561, 314] on div "Izveidot" at bounding box center [559, 314] width 28 height 14
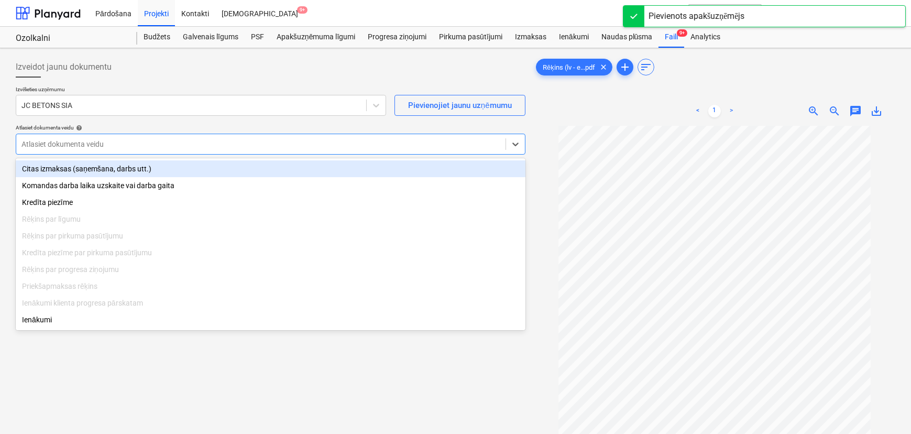
click at [181, 143] on div at bounding box center [260, 144] width 479 height 10
click at [178, 173] on div "Citas izmaksas (saņemšana, darbs utt.)" at bounding box center [271, 168] width 510 height 17
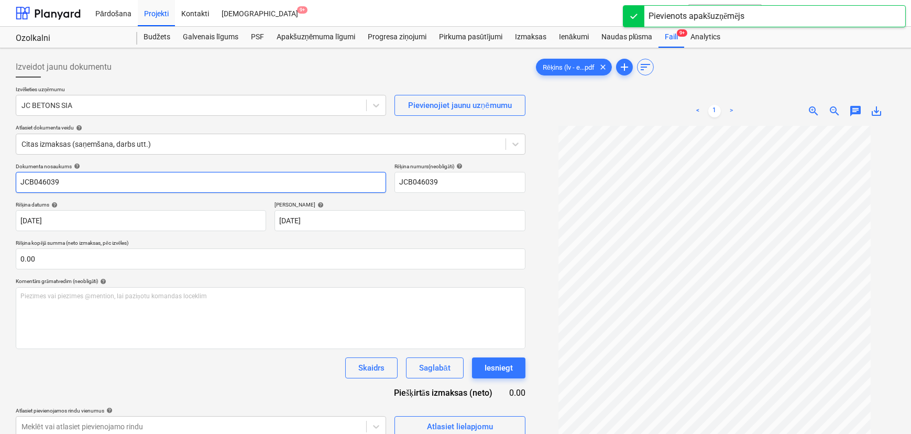
click at [19, 181] on input "JCB046039" at bounding box center [201, 182] width 370 height 21
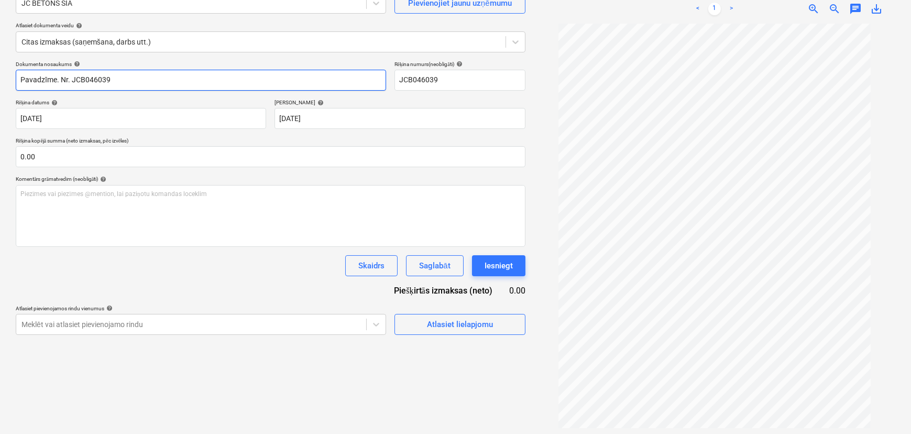
scroll to position [105, 0]
type input "Pavadzīme. Nr. JCB046039"
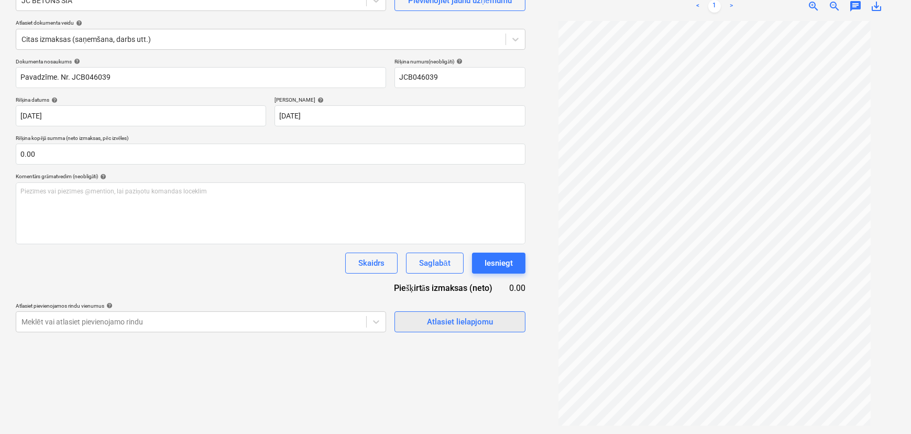
click at [475, 331] on button "Atlasiet lielapjomu" at bounding box center [460, 321] width 131 height 21
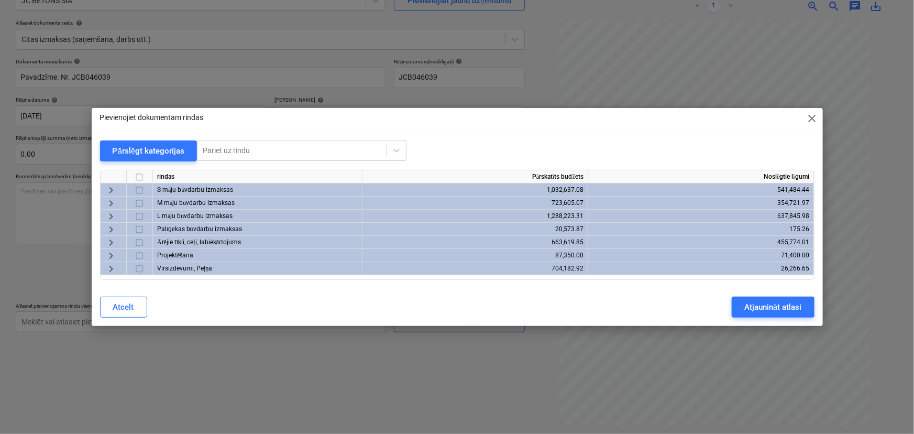
click at [110, 242] on span "keyboard_arrow_right" at bounding box center [111, 242] width 13 height 13
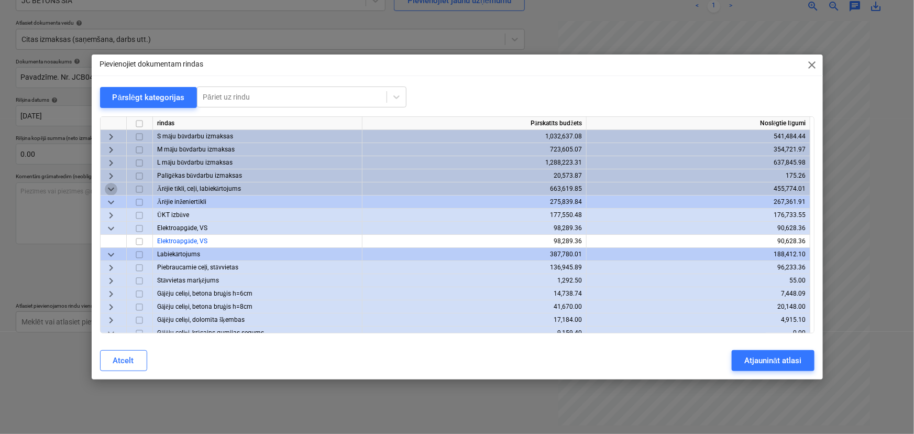
click at [112, 185] on span "keyboard_arrow_down" at bounding box center [111, 189] width 13 height 13
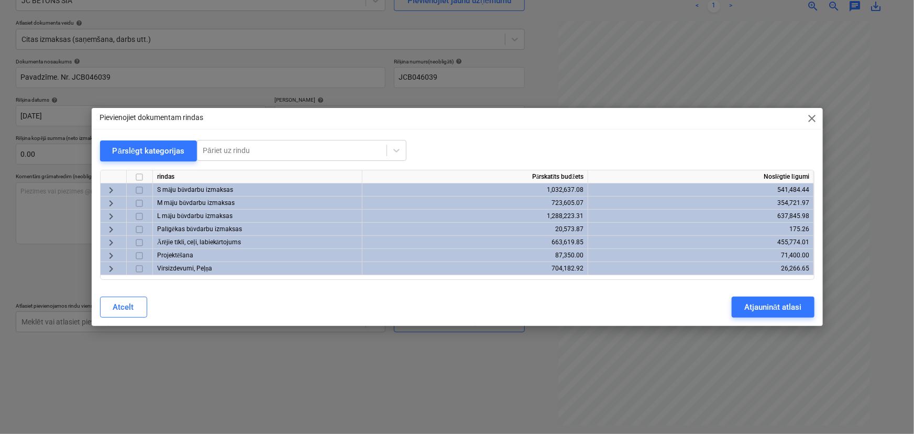
click at [112, 227] on span "keyboard_arrow_right" at bounding box center [111, 229] width 13 height 13
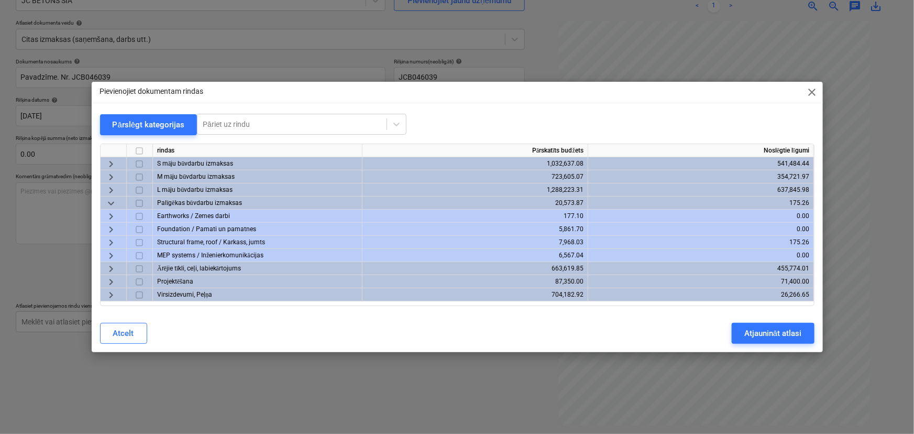
click at [111, 215] on span "keyboard_arrow_right" at bounding box center [111, 216] width 13 height 13
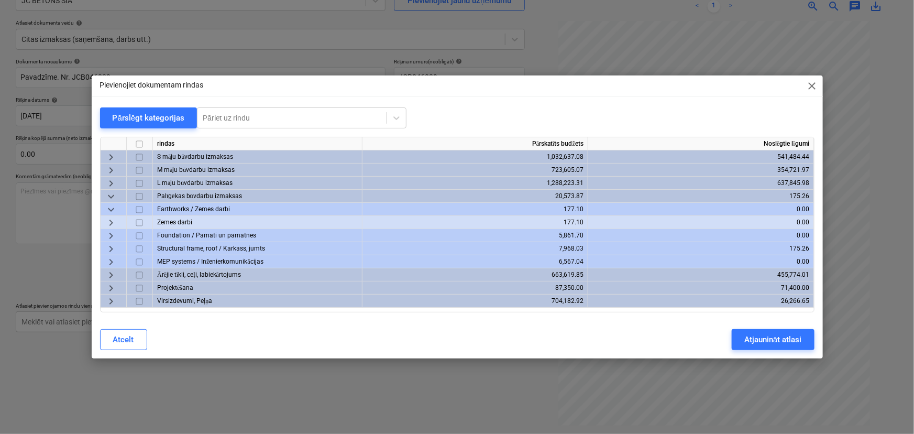
click at [114, 210] on span "keyboard_arrow_down" at bounding box center [111, 209] width 13 height 13
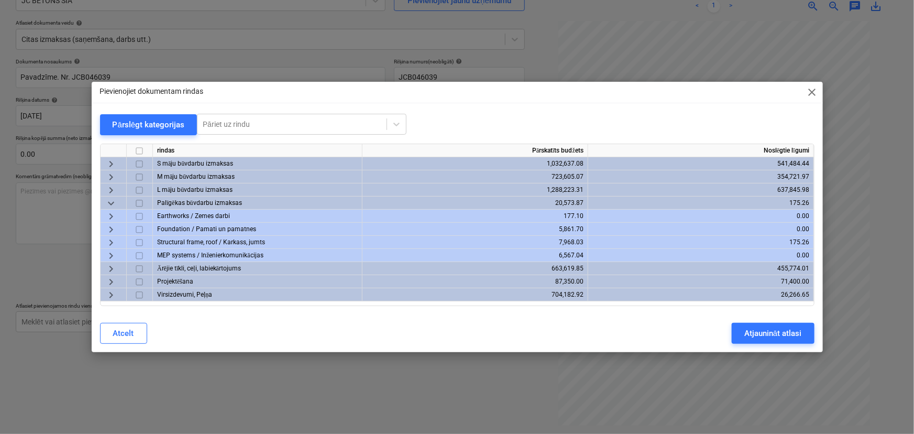
click at [110, 230] on span "keyboard_arrow_right" at bounding box center [111, 229] width 13 height 13
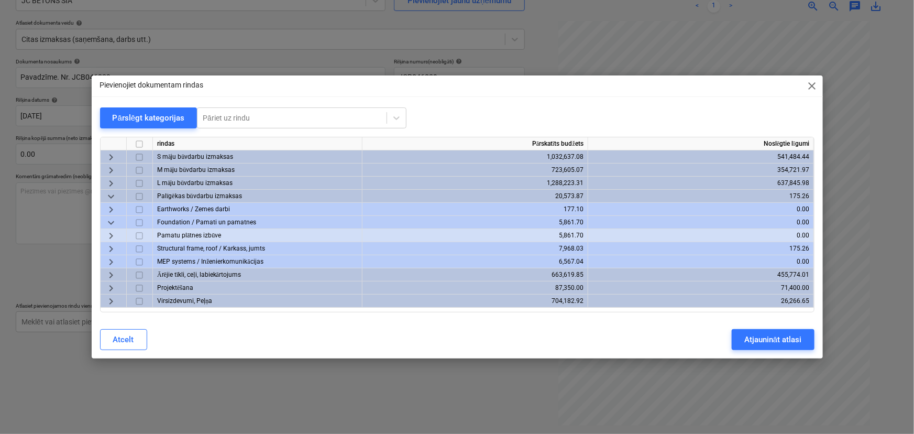
click at [115, 221] on span "keyboard_arrow_down" at bounding box center [111, 222] width 13 height 13
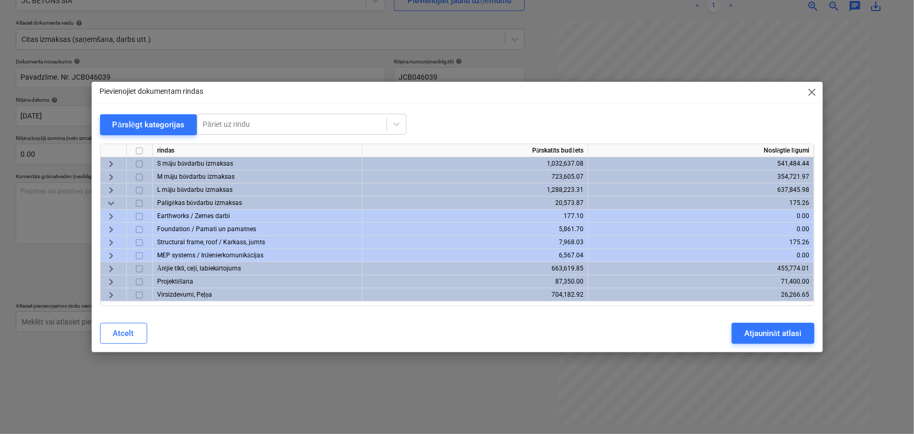
click at [113, 238] on span "keyboard_arrow_right" at bounding box center [111, 242] width 13 height 13
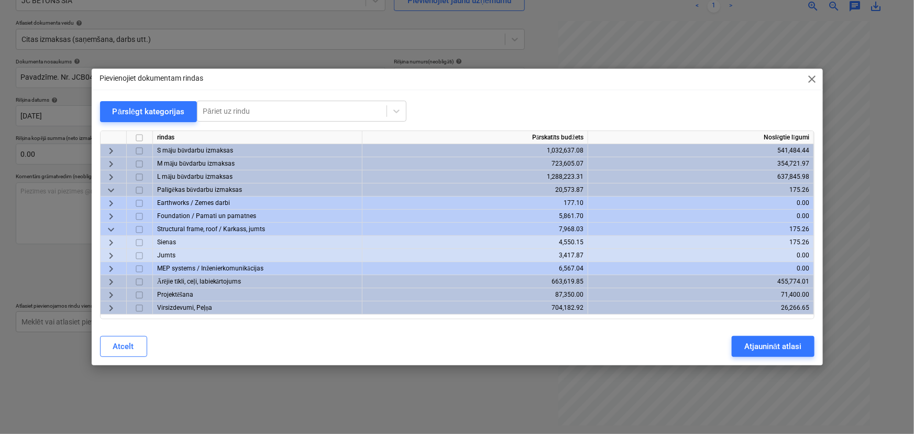
click at [115, 230] on span "keyboard_arrow_down" at bounding box center [111, 229] width 13 height 13
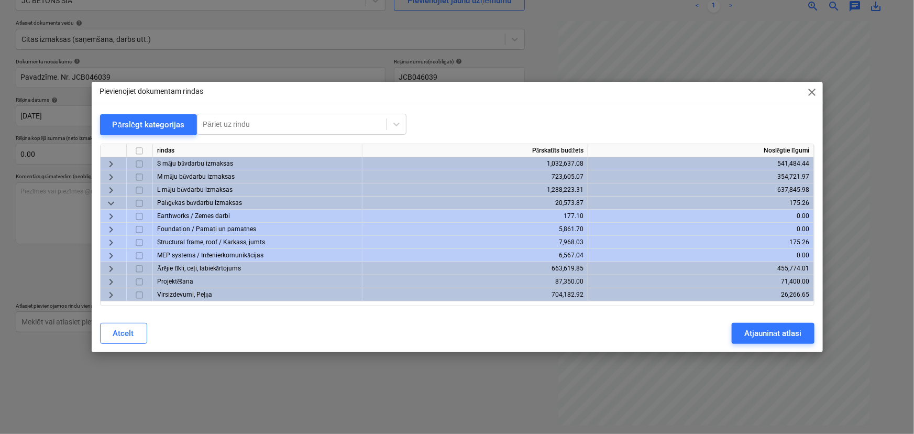
click at [114, 241] on span "keyboard_arrow_right" at bounding box center [111, 242] width 13 height 13
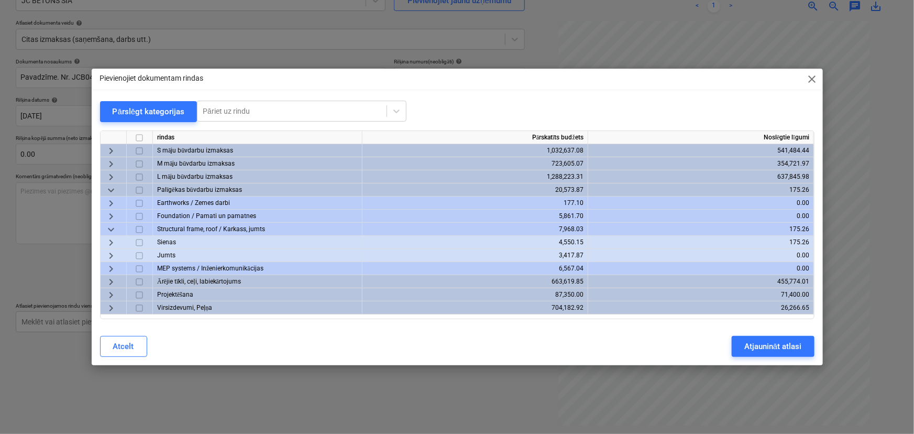
click at [111, 244] on span "keyboard_arrow_right" at bounding box center [111, 242] width 13 height 13
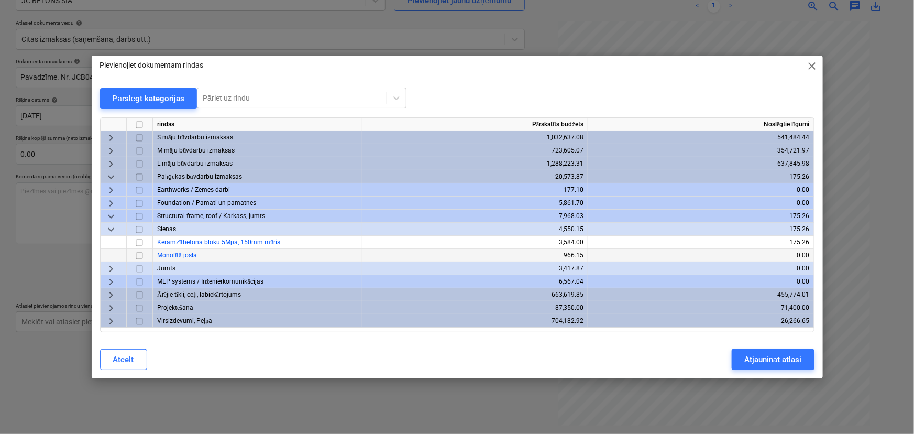
click at [140, 254] on input "checkbox" at bounding box center [139, 255] width 13 height 13
click at [796, 362] on div "Atjaunināt atlasi" at bounding box center [773, 360] width 57 height 14
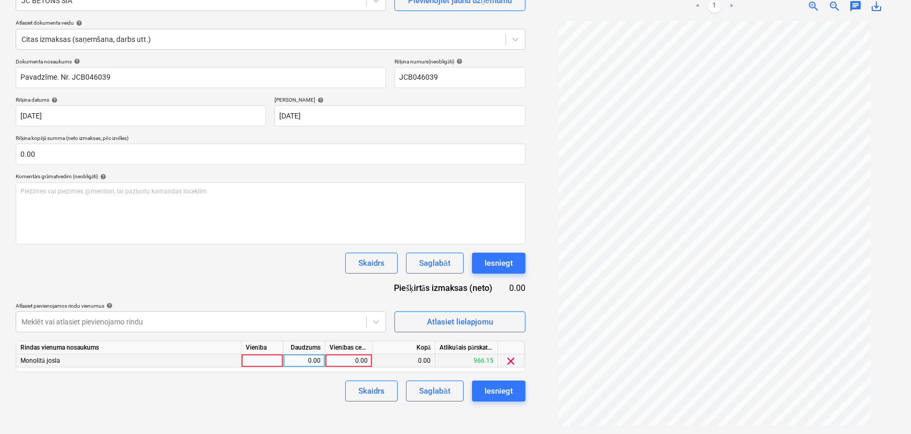
click at [349, 360] on div "0.00" at bounding box center [349, 360] width 38 height 13
type input "286"
click at [270, 394] on div "Skaidrs Saglabāt Iesniegt" at bounding box center [271, 390] width 510 height 21
click at [435, 391] on div "Saglabāt" at bounding box center [434, 391] width 31 height 14
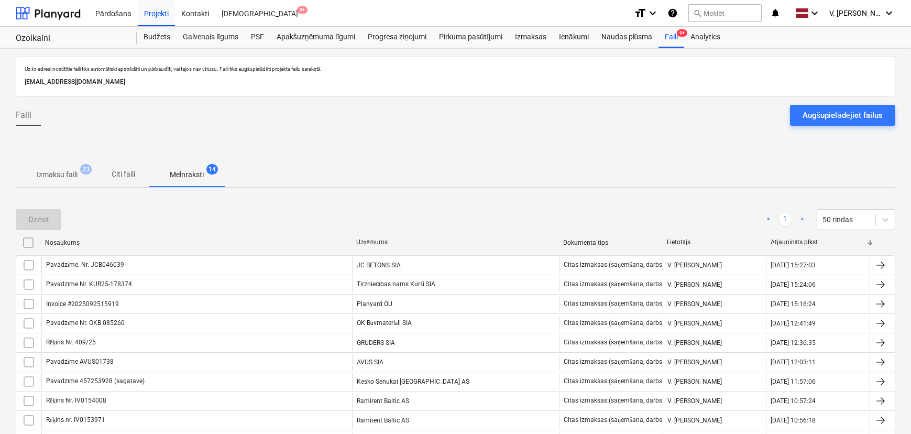
click at [133, 178] on p "Citi faili" at bounding box center [123, 174] width 25 height 11
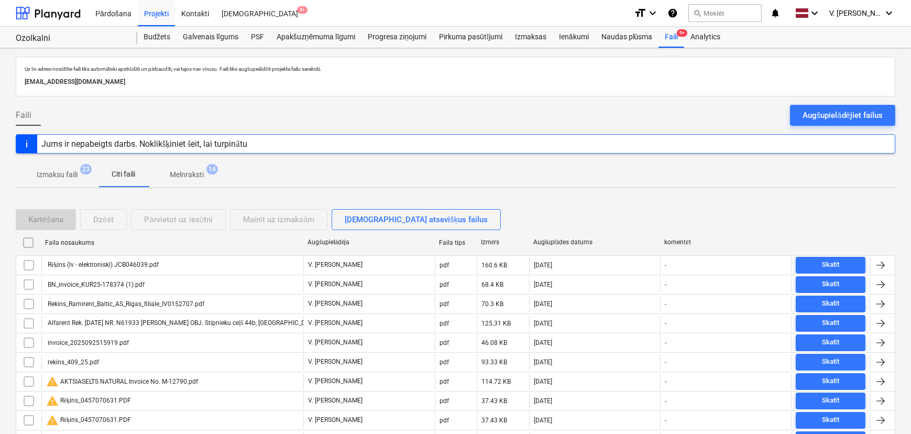
click at [192, 174] on p "Melnraksti" at bounding box center [187, 174] width 34 height 11
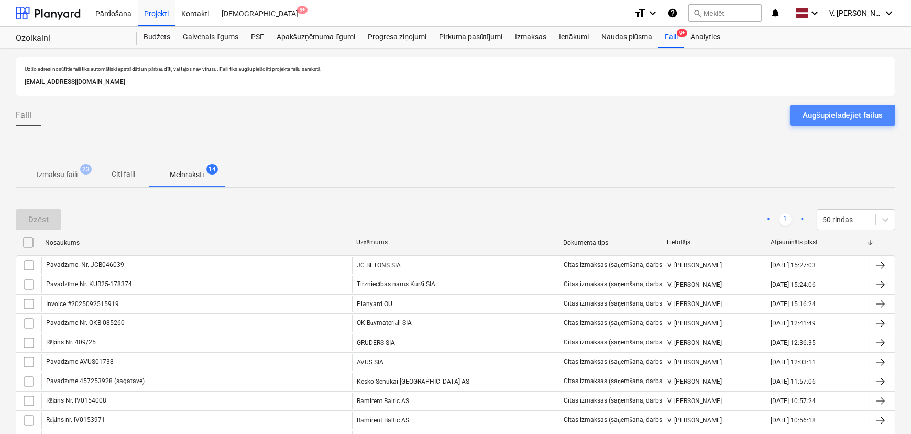
click at [868, 116] on div "Augšupielādējiet failus" at bounding box center [843, 115] width 80 height 14
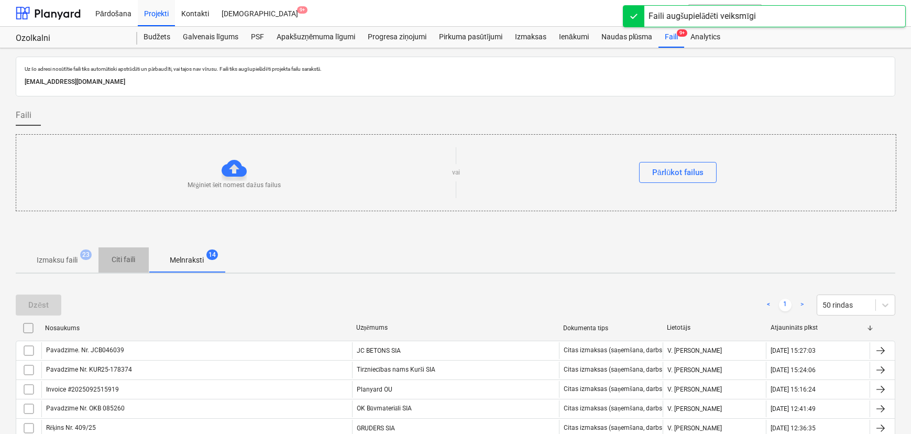
click at [126, 259] on p "Citi faili" at bounding box center [123, 259] width 25 height 11
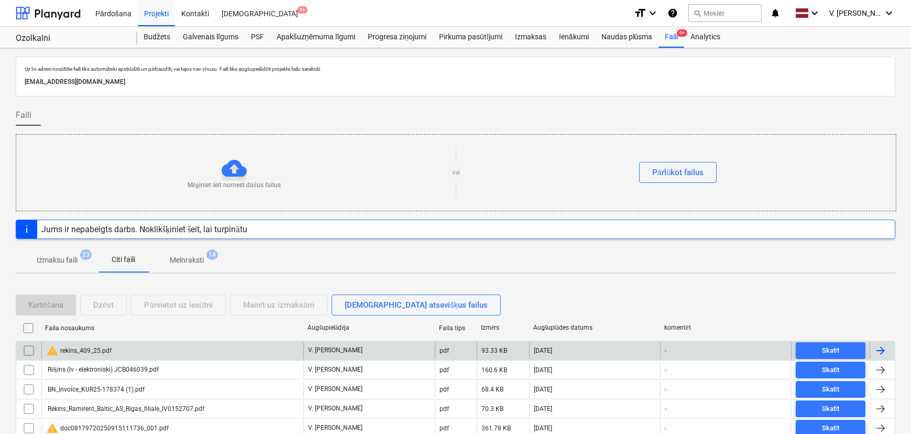
click at [168, 346] on div "warning rekins_409_25.pdf" at bounding box center [172, 350] width 262 height 17
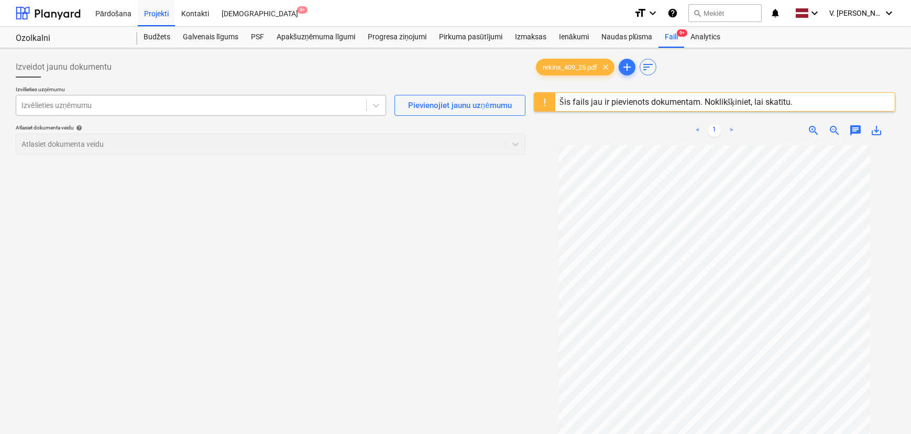
click at [141, 104] on div at bounding box center [191, 105] width 340 height 10
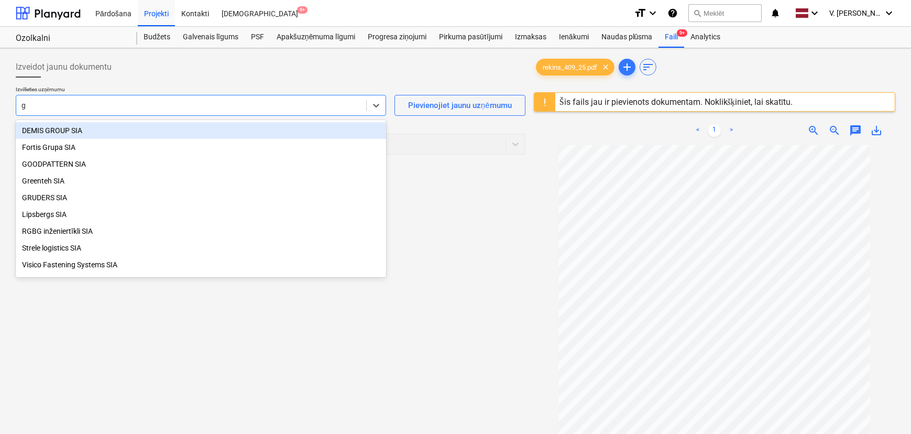
type input "gr"
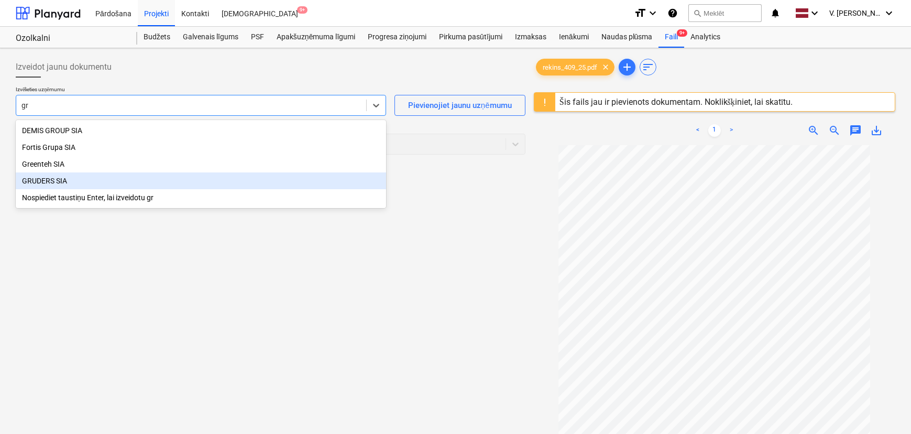
click at [136, 186] on div "GRUDERS SIA" at bounding box center [201, 180] width 370 height 17
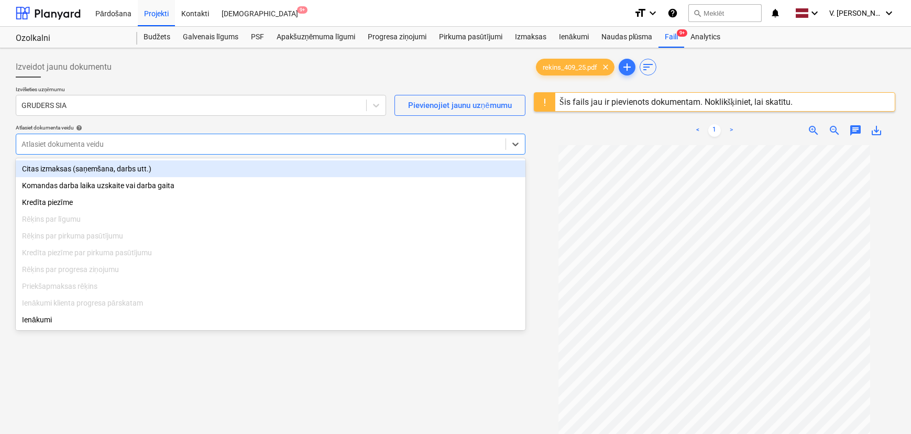
click at [182, 140] on div at bounding box center [260, 144] width 479 height 10
click at [155, 169] on div "Citas izmaksas (saņemšana, darbs utt.)" at bounding box center [271, 168] width 510 height 17
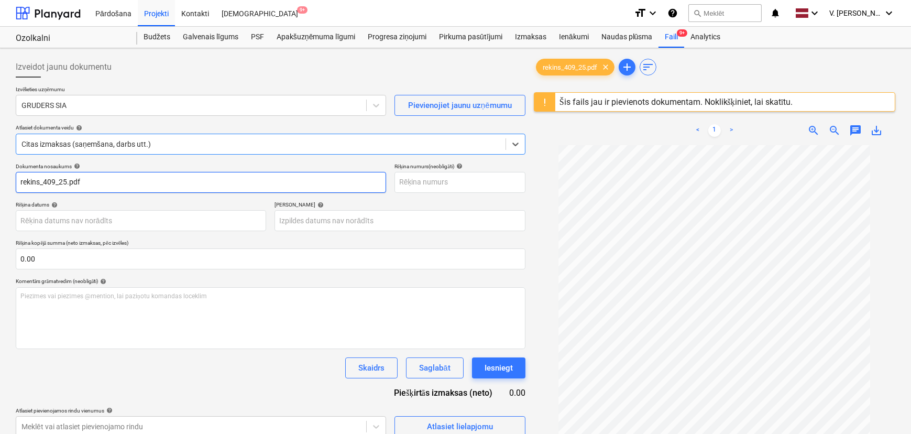
click at [171, 183] on input "rekins_409_25.pdf" at bounding box center [201, 182] width 370 height 21
click at [170, 183] on input "rekins_409_25.pdf" at bounding box center [201, 182] width 370 height 21
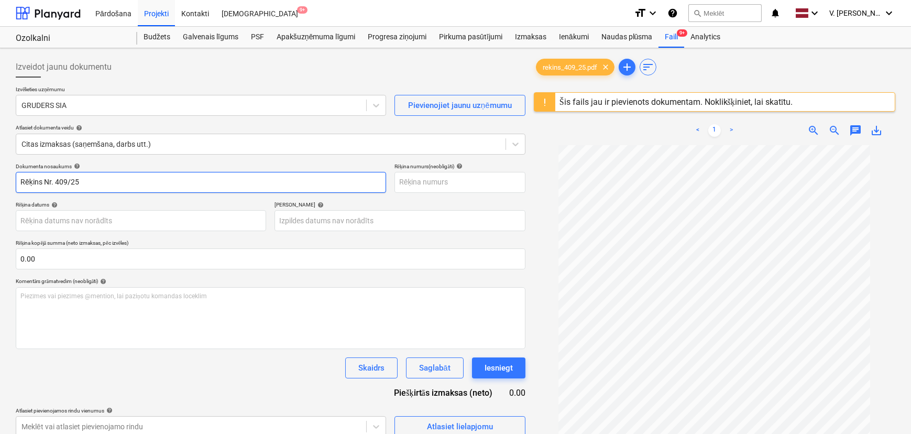
drag, startPoint x: 92, startPoint y: 183, endPoint x: 56, endPoint y: 180, distance: 36.3
click at [56, 180] on input "Rēķins Nr. 409/25" at bounding box center [201, 182] width 370 height 21
type input "Rēķins Nr. 409/25"
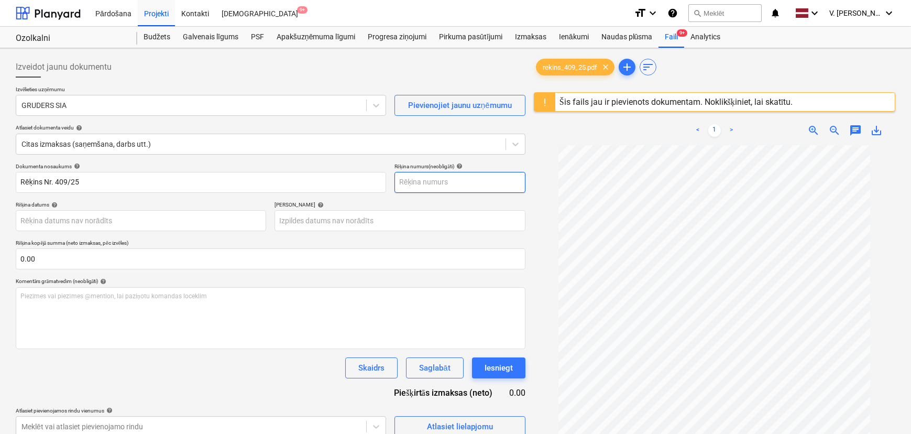
click at [484, 187] on input "text" at bounding box center [460, 182] width 131 height 21
paste input "409/25"
type input "409/25"
click at [226, 204] on div "Rēķina datums help" at bounding box center [141, 204] width 250 height 7
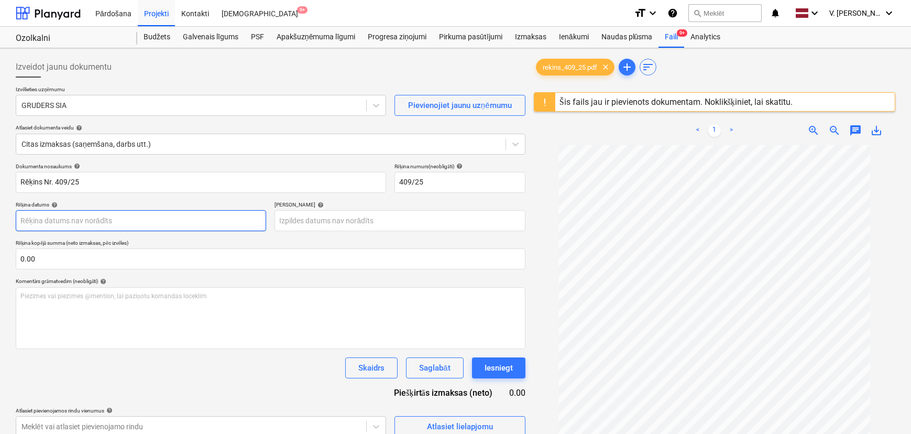
click at [189, 220] on body "Pārdošana Projekti Kontakti Iesūtne 9+ format_size keyboard_arrow_down help sea…" at bounding box center [455, 217] width 911 height 434
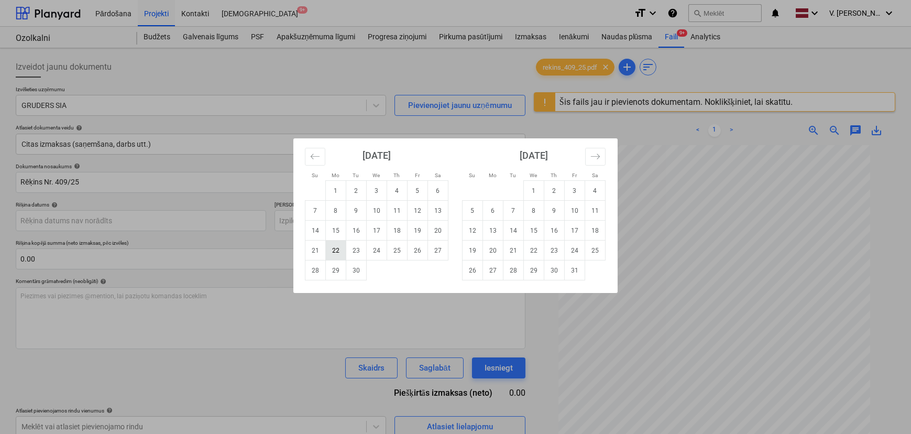
click at [336, 246] on td "22" at bounding box center [336, 251] width 20 height 20
type input "22 Sep 2025"
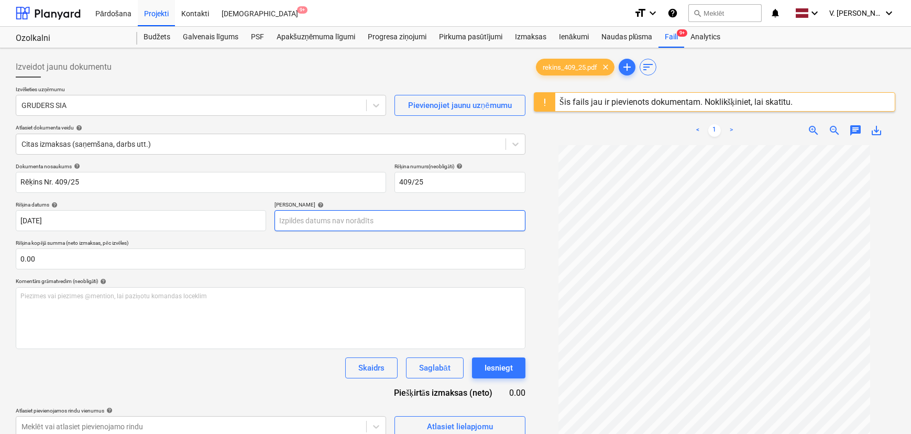
click at [338, 217] on body "Pārdošana Projekti Kontakti Iesūtne 9+ format_size keyboard_arrow_down help sea…" at bounding box center [455, 217] width 911 height 434
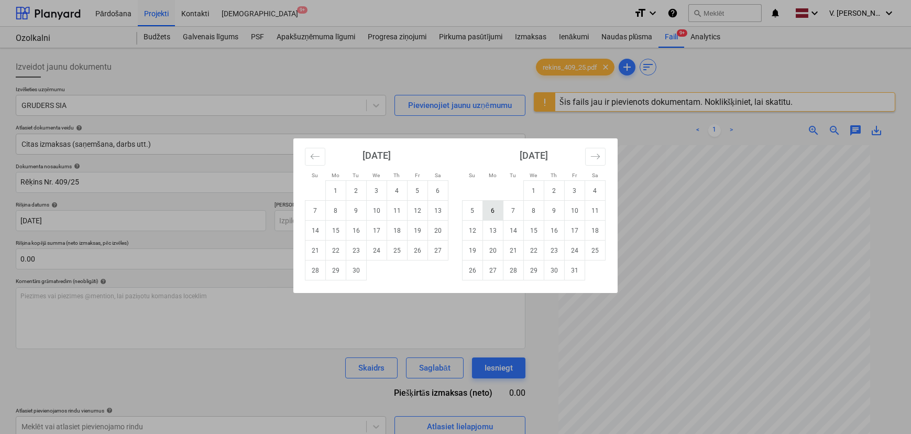
click at [486, 215] on td "6" at bounding box center [493, 211] width 20 height 20
type input "06 Oct 2025"
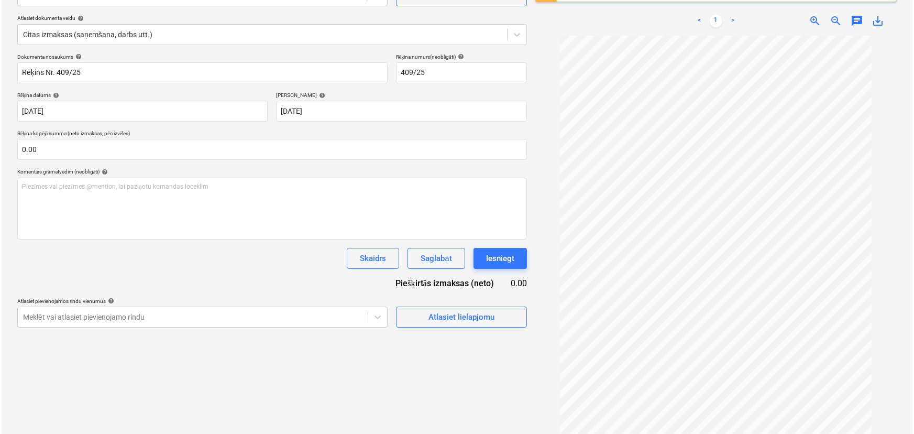
scroll to position [124, 0]
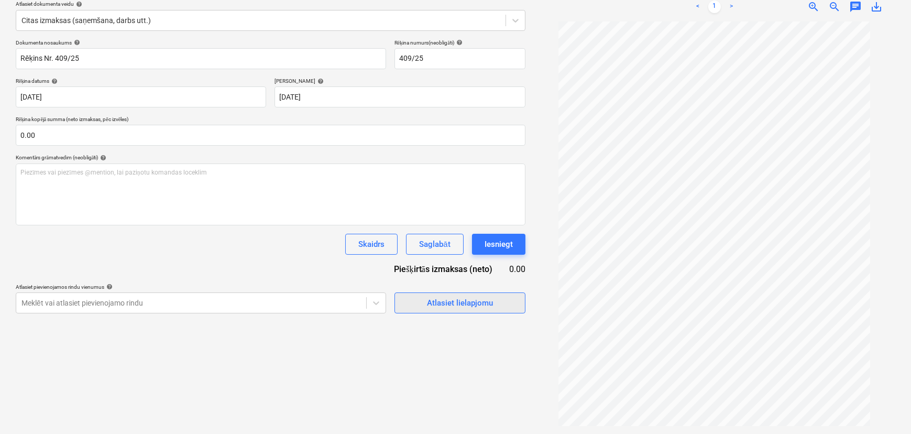
click at [450, 297] on div "Atlasiet lielapjomu" at bounding box center [460, 303] width 66 height 14
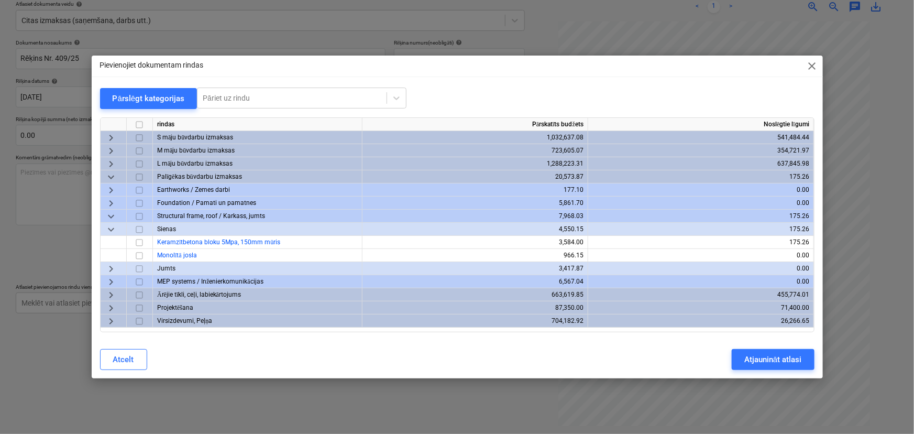
click at [108, 179] on span "keyboard_arrow_down" at bounding box center [111, 177] width 13 height 13
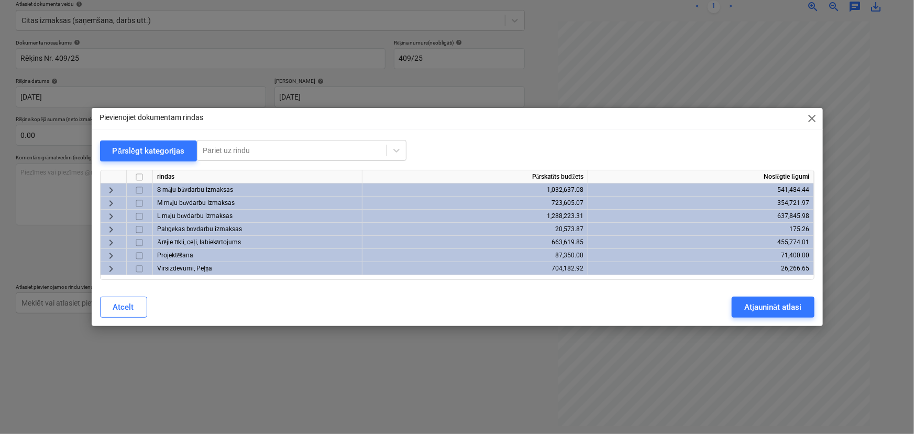
click at [115, 250] on span "keyboard_arrow_right" at bounding box center [111, 255] width 13 height 13
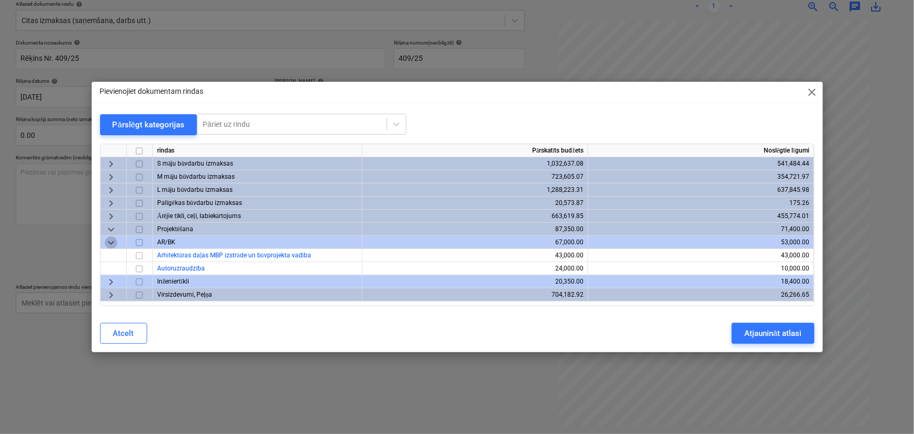
click at [108, 247] on span "keyboard_arrow_down" at bounding box center [111, 242] width 13 height 13
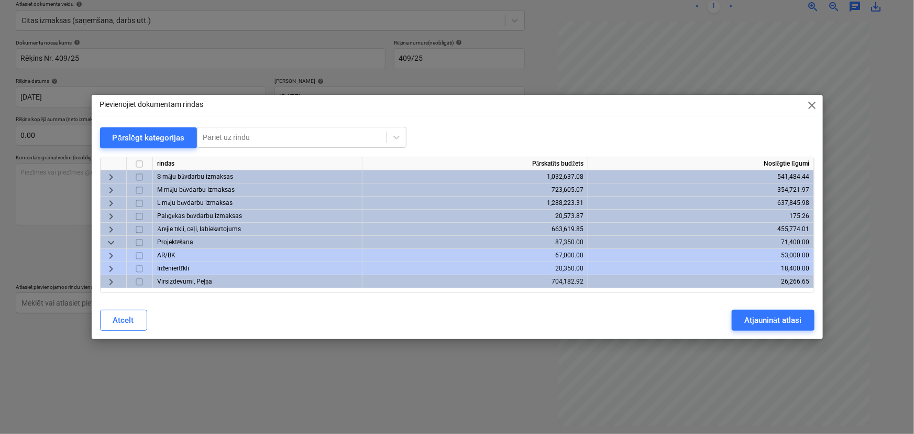
click at [106, 256] on span "keyboard_arrow_right" at bounding box center [111, 255] width 13 height 13
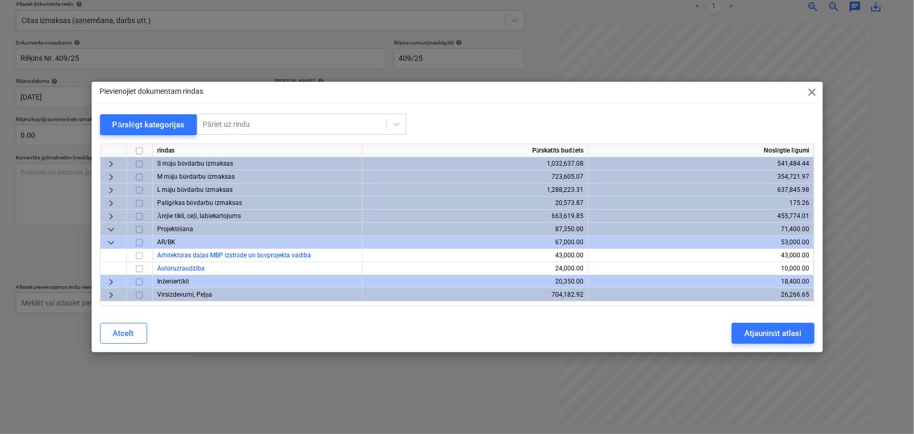
click at [109, 240] on span "keyboard_arrow_down" at bounding box center [111, 242] width 13 height 13
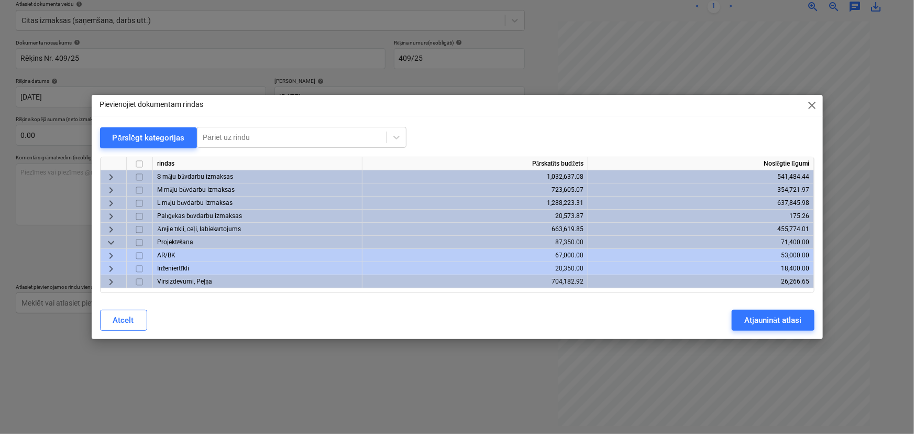
click at [108, 266] on span "keyboard_arrow_right" at bounding box center [111, 269] width 13 height 13
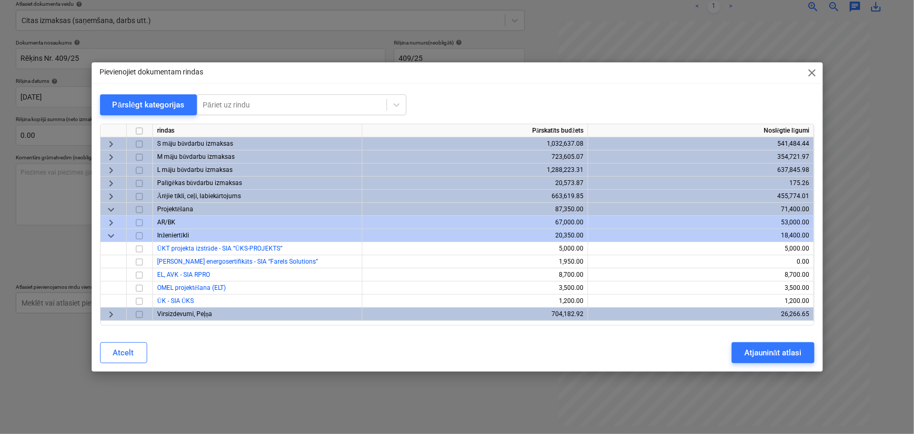
click at [113, 237] on span "keyboard_arrow_down" at bounding box center [111, 236] width 13 height 13
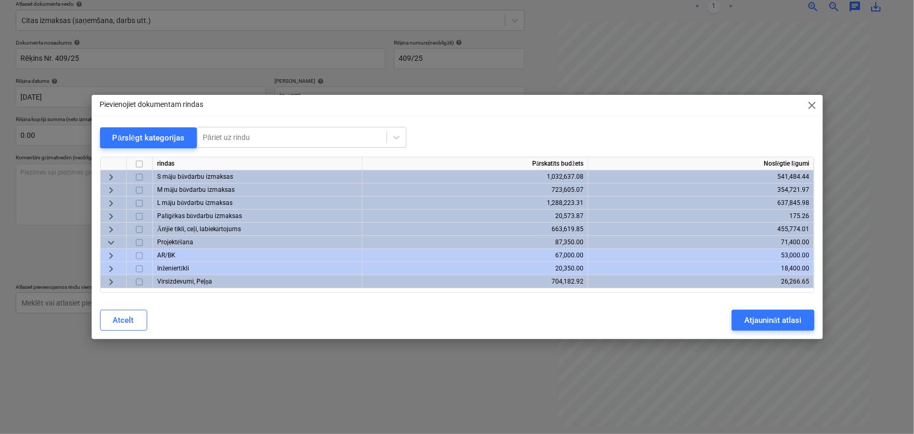
click at [114, 242] on span "keyboard_arrow_down" at bounding box center [111, 242] width 13 height 13
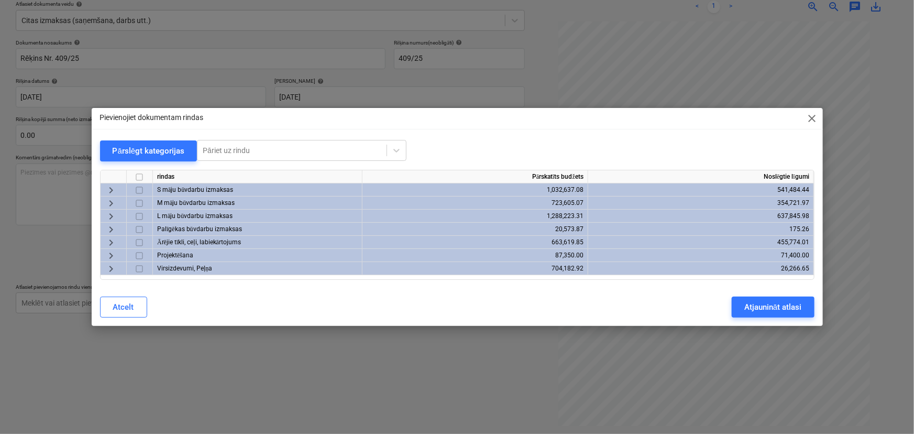
click at [107, 243] on span "keyboard_arrow_right" at bounding box center [111, 242] width 13 height 13
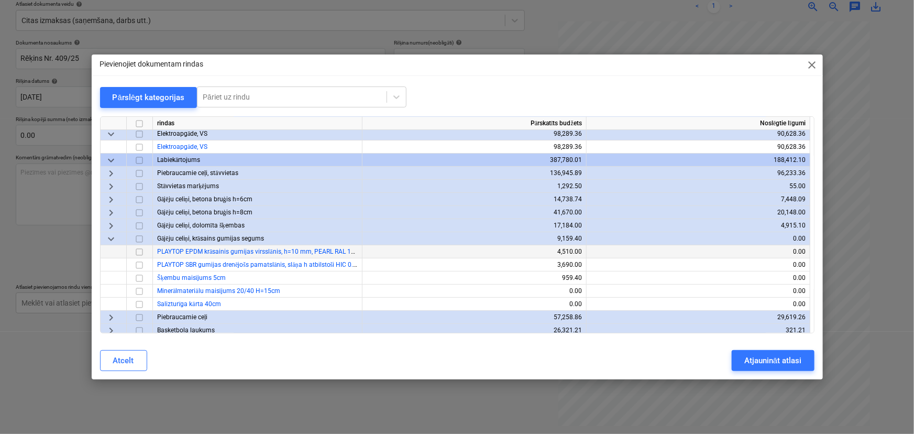
scroll to position [95, 0]
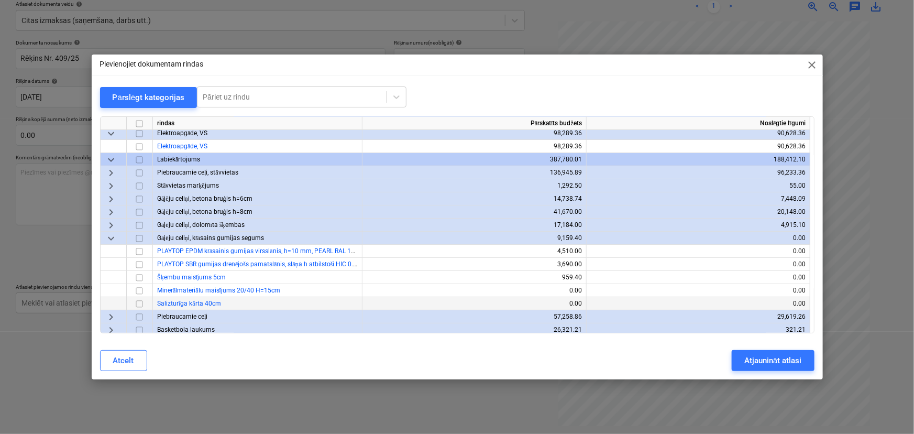
click at [141, 303] on input "checkbox" at bounding box center [139, 304] width 13 height 13
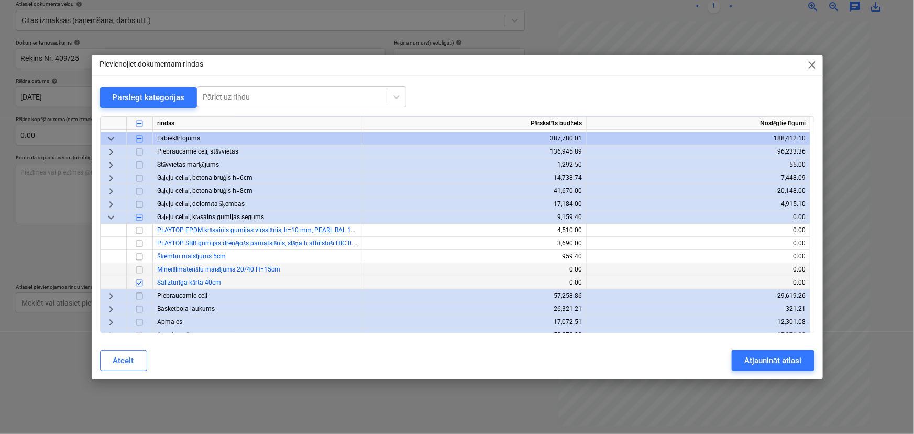
scroll to position [68, 0]
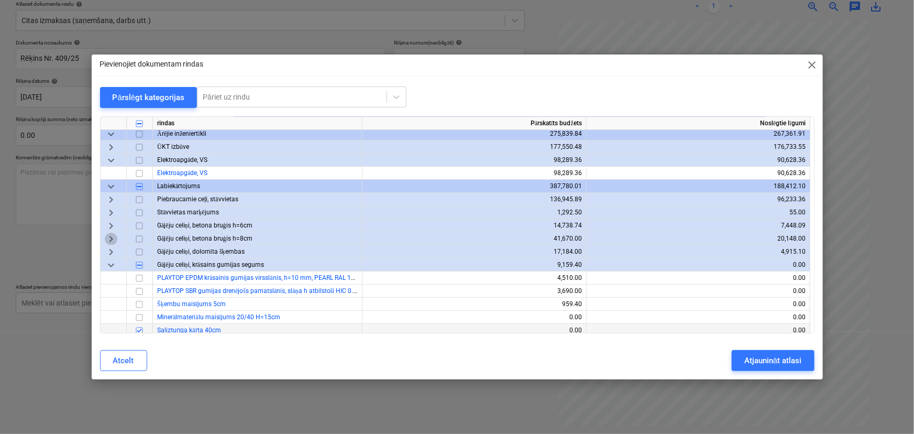
click at [110, 235] on span "keyboard_arrow_right" at bounding box center [111, 239] width 13 height 13
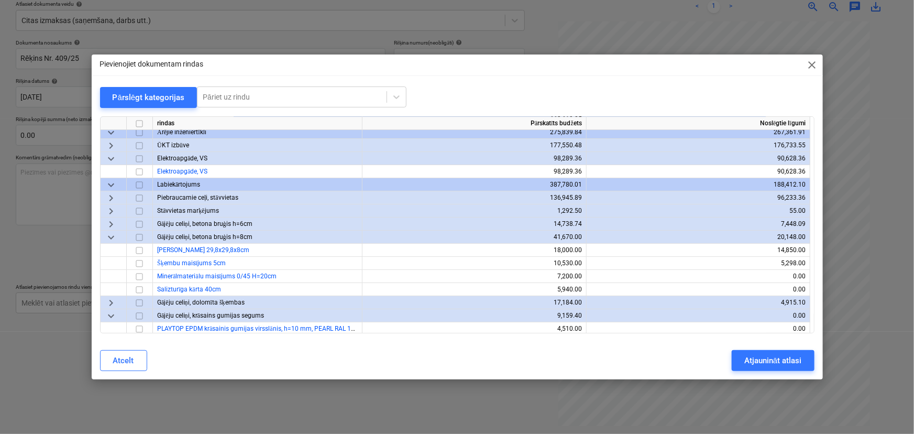
scroll to position [47, 0]
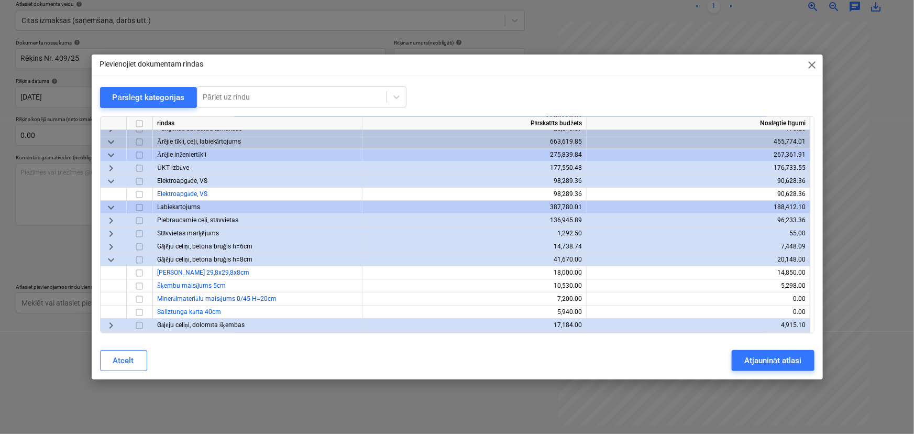
click at [108, 257] on span "keyboard_arrow_down" at bounding box center [111, 260] width 13 height 13
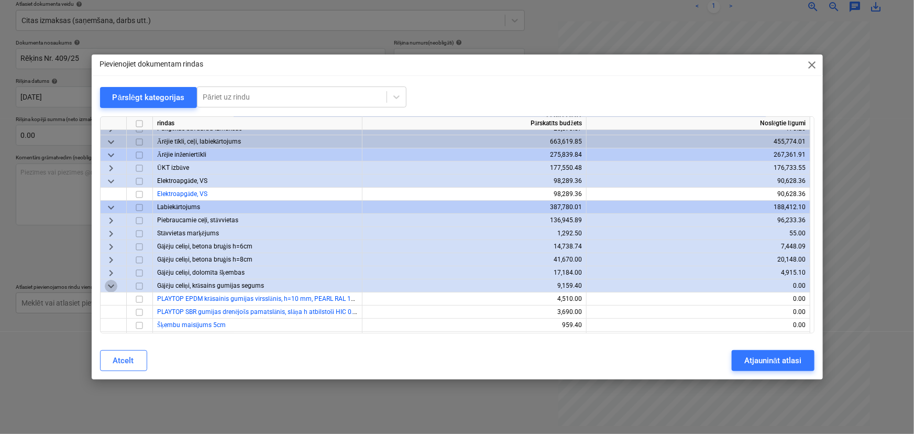
click at [112, 286] on span "keyboard_arrow_down" at bounding box center [111, 286] width 13 height 13
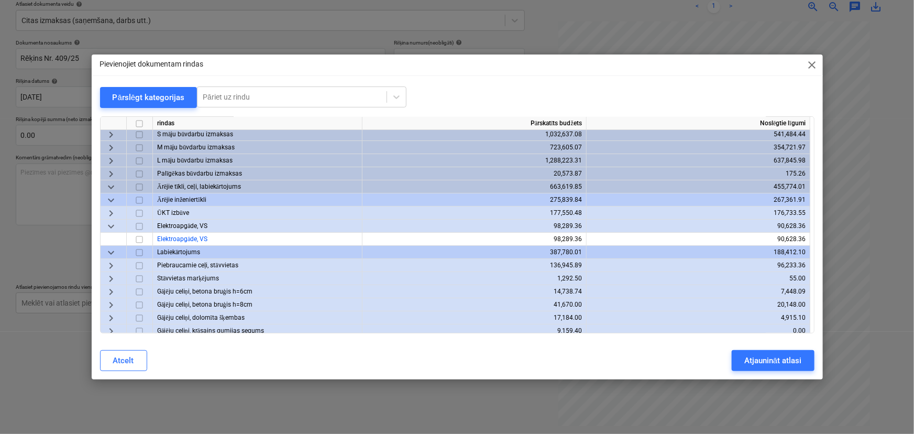
scroll to position [0, 0]
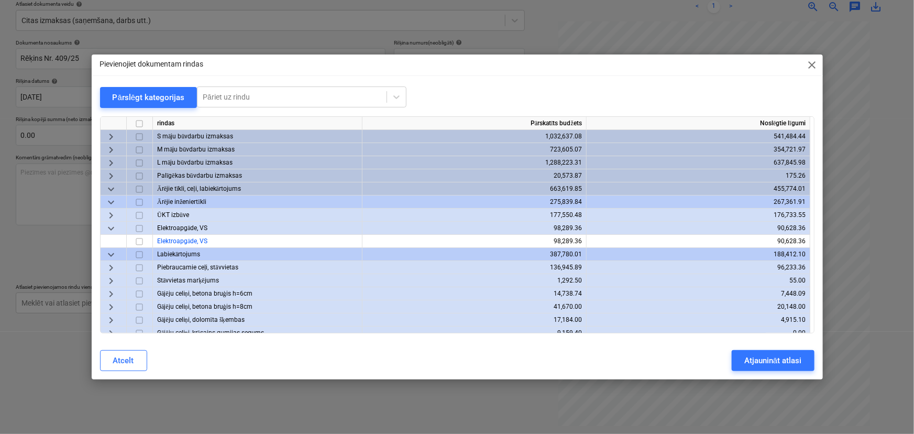
click at [113, 251] on span "keyboard_arrow_down" at bounding box center [111, 254] width 13 height 13
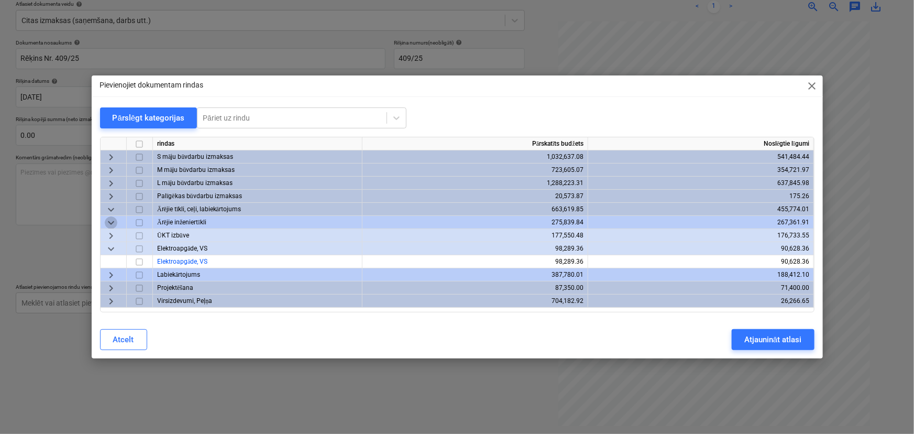
click at [115, 218] on span "keyboard_arrow_down" at bounding box center [111, 222] width 13 height 13
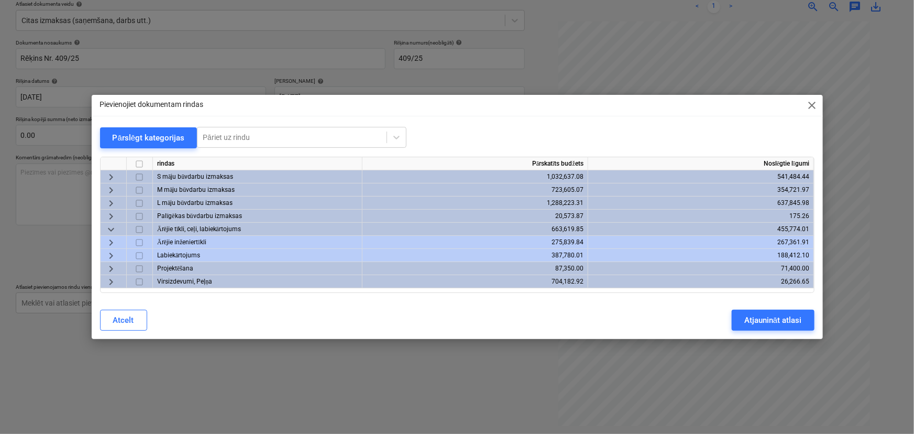
click at [114, 225] on span "keyboard_arrow_down" at bounding box center [111, 229] width 13 height 13
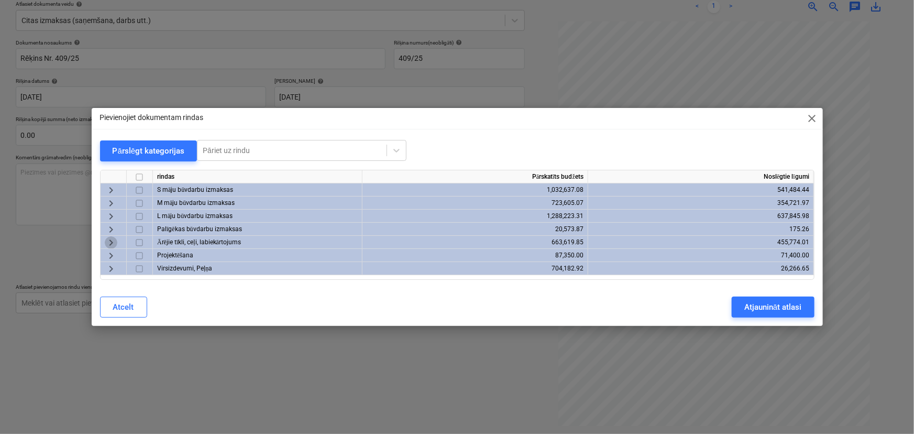
click at [108, 243] on span "keyboard_arrow_right" at bounding box center [111, 242] width 13 height 13
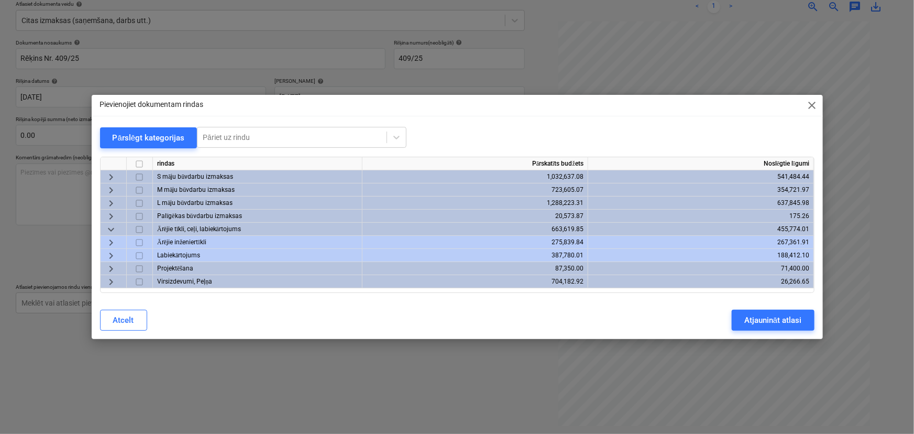
click at [105, 253] on span "keyboard_arrow_right" at bounding box center [111, 255] width 13 height 13
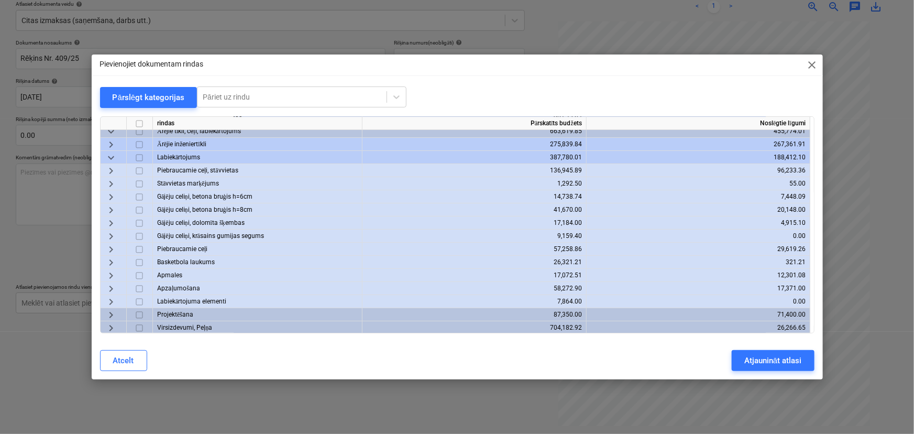
scroll to position [59, 0]
click at [106, 300] on span "keyboard_arrow_right" at bounding box center [111, 300] width 13 height 13
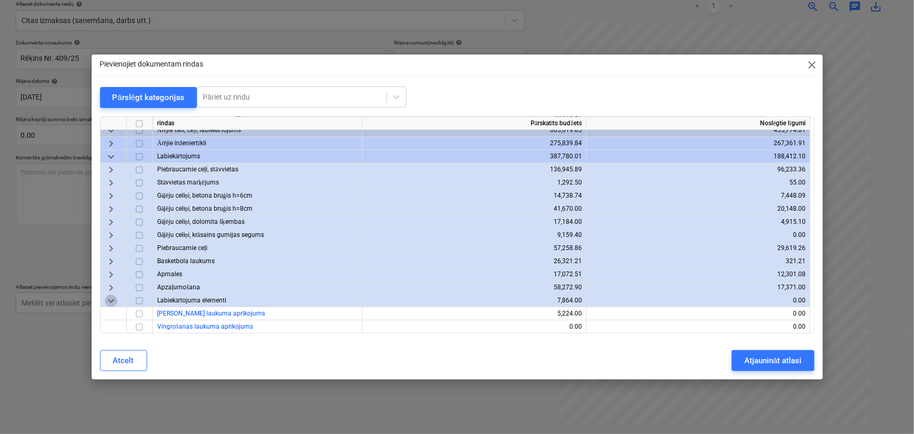
click at [109, 301] on span "keyboard_arrow_down" at bounding box center [111, 300] width 13 height 13
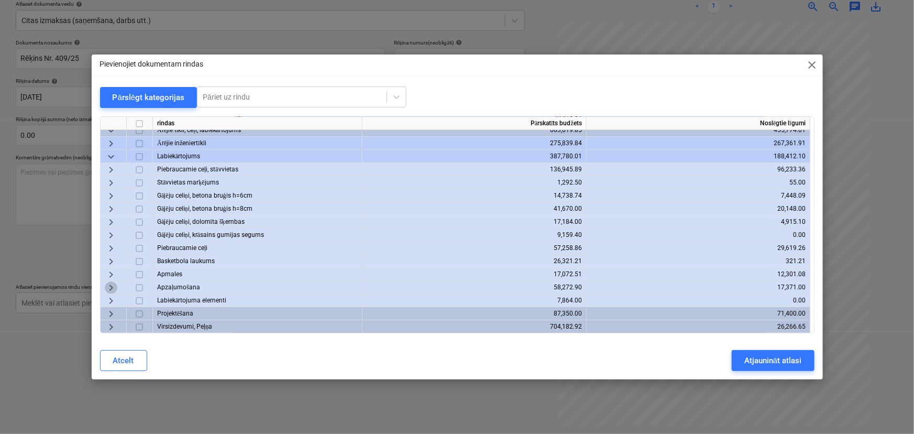
click at [110, 286] on span "keyboard_arrow_right" at bounding box center [111, 287] width 13 height 13
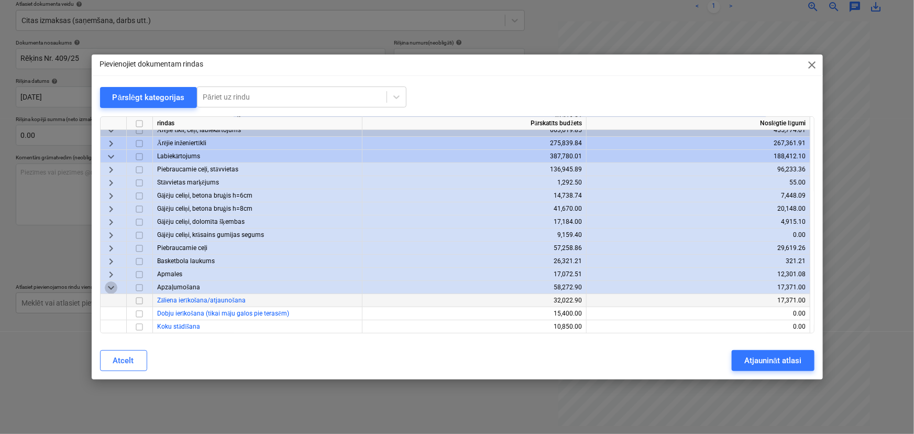
click at [110, 286] on span "keyboard_arrow_down" at bounding box center [111, 287] width 13 height 13
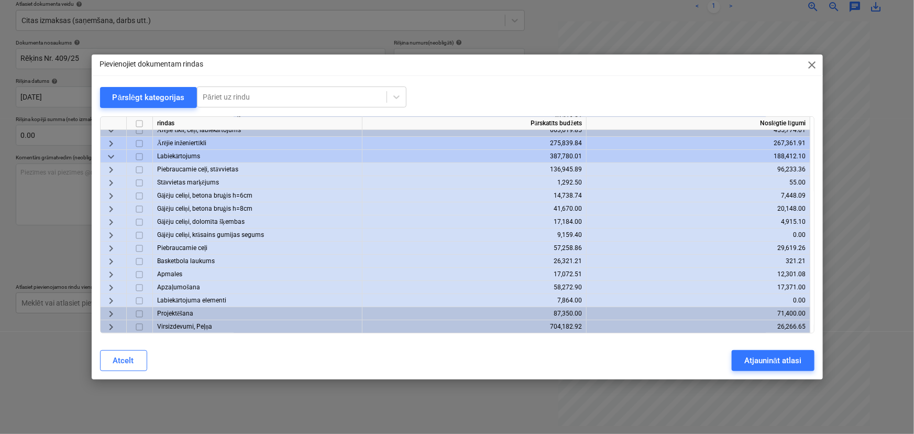
click at [113, 269] on span "keyboard_arrow_right" at bounding box center [111, 274] width 13 height 13
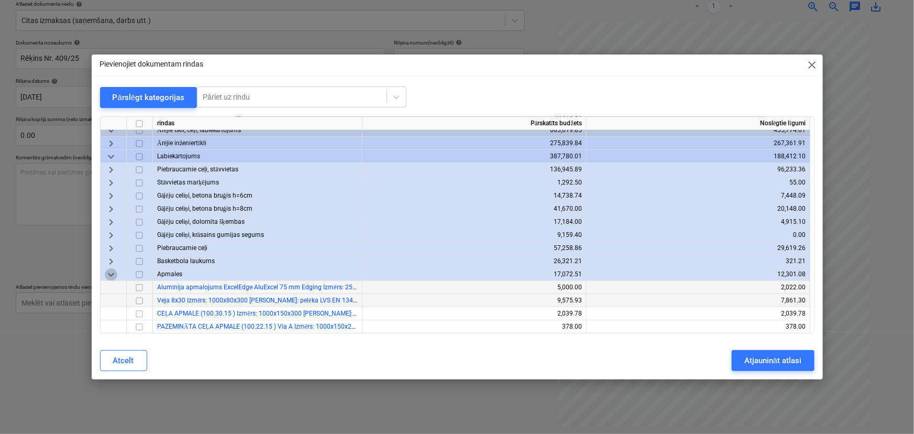
click at [114, 269] on span "keyboard_arrow_down" at bounding box center [111, 274] width 13 height 13
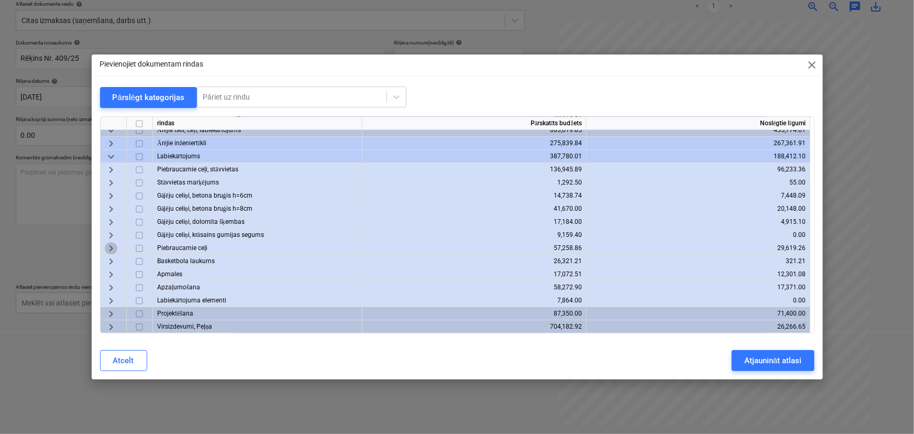
click at [113, 245] on span "keyboard_arrow_right" at bounding box center [111, 248] width 13 height 13
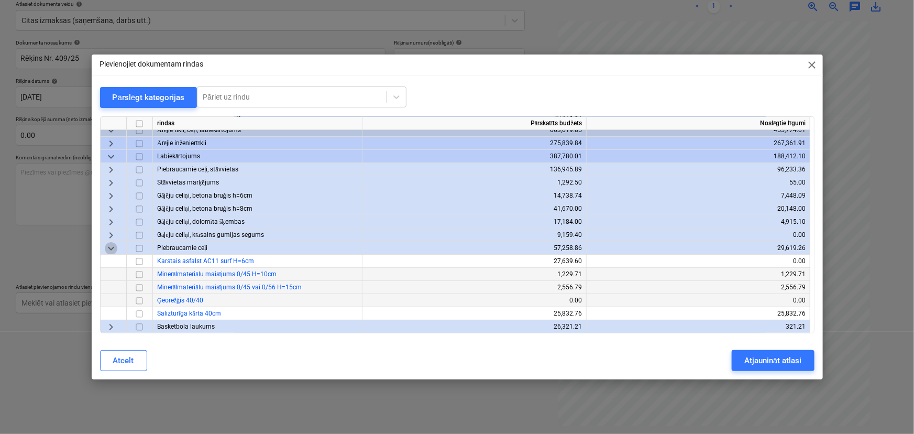
click at [113, 245] on span "keyboard_arrow_down" at bounding box center [111, 248] width 13 height 13
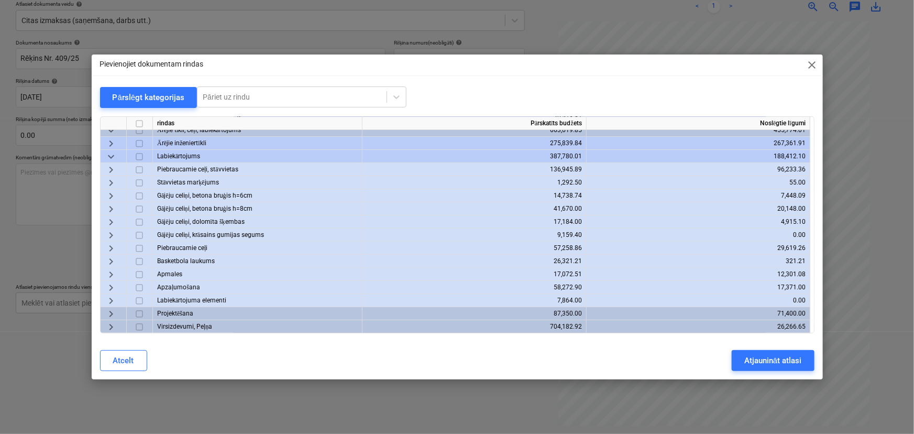
scroll to position [11, 0]
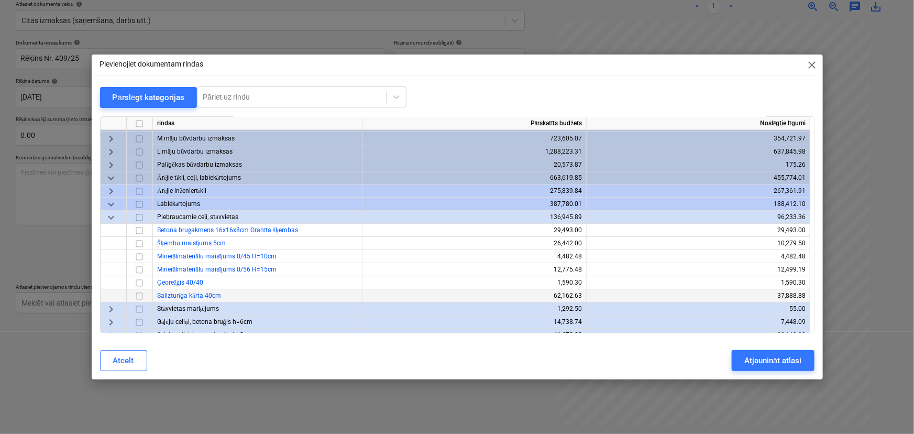
click at [137, 296] on input "checkbox" at bounding box center [139, 296] width 13 height 13
click at [771, 363] on div "Atjaunināt atlasi" at bounding box center [773, 361] width 57 height 14
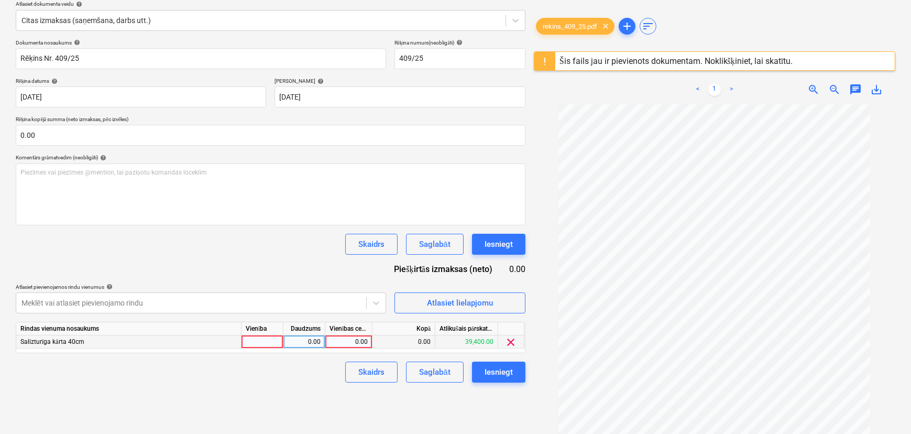
click at [359, 345] on div "0.00" at bounding box center [349, 341] width 38 height 13
type input "7507.80"
click at [309, 362] on div "Skaidrs Saglabāt Iesniegt" at bounding box center [271, 372] width 510 height 21
click at [353, 341] on div "7,507.80" at bounding box center [349, 341] width 38 height 13
click at [353, 341] on input "7507.8" at bounding box center [348, 341] width 47 height 13
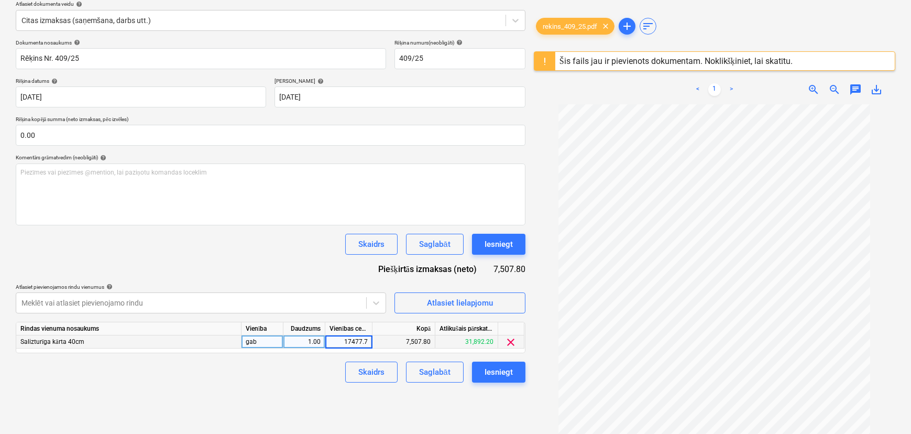
type input "17477.77"
click at [314, 403] on div "Izveidot jaunu dokumentu Izvēlieties uzņēmumu GRUDERS SIA Pievienojiet jaunu uz…" at bounding box center [271, 184] width 518 height 511
click at [465, 309] on button "Atlasiet lielapjomu" at bounding box center [460, 302] width 131 height 21
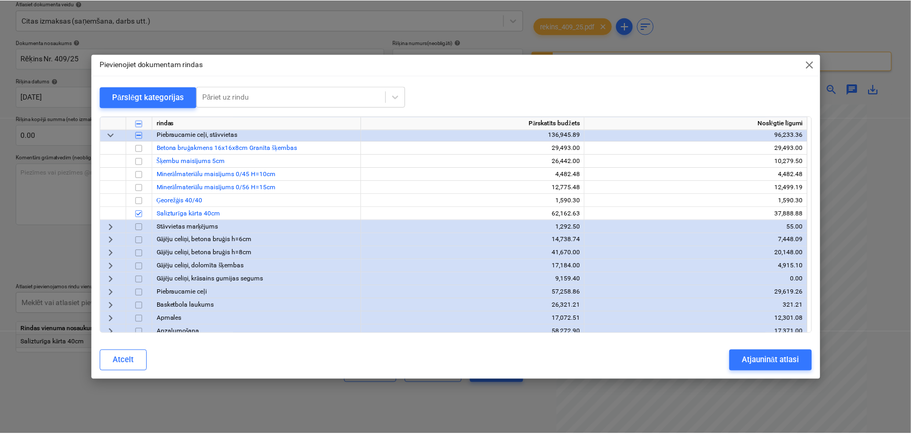
scroll to position [95, 0]
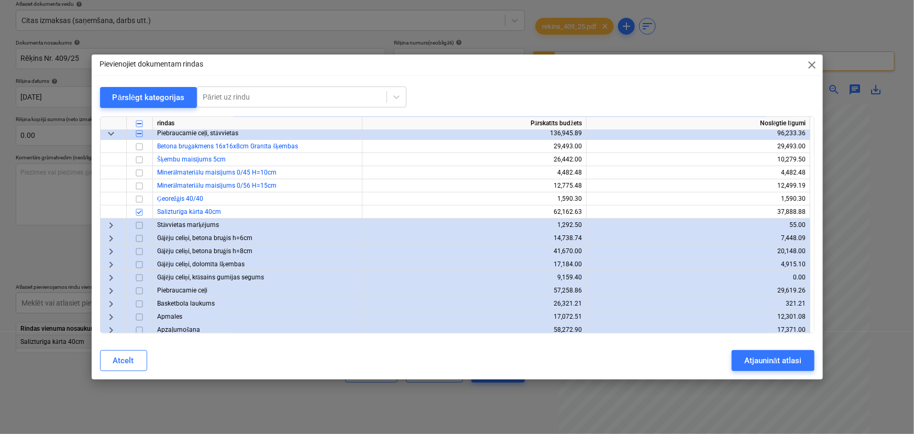
click at [113, 249] on span "keyboard_arrow_right" at bounding box center [111, 251] width 13 height 13
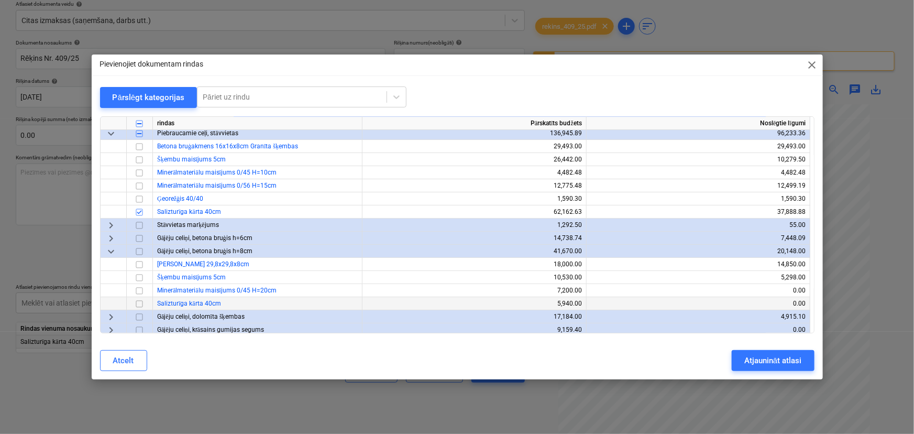
click at [140, 302] on input "checkbox" at bounding box center [139, 304] width 13 height 13
click at [138, 292] on input "checkbox" at bounding box center [139, 291] width 13 height 13
click at [795, 365] on div "Atjaunināt atlasi" at bounding box center [773, 361] width 57 height 14
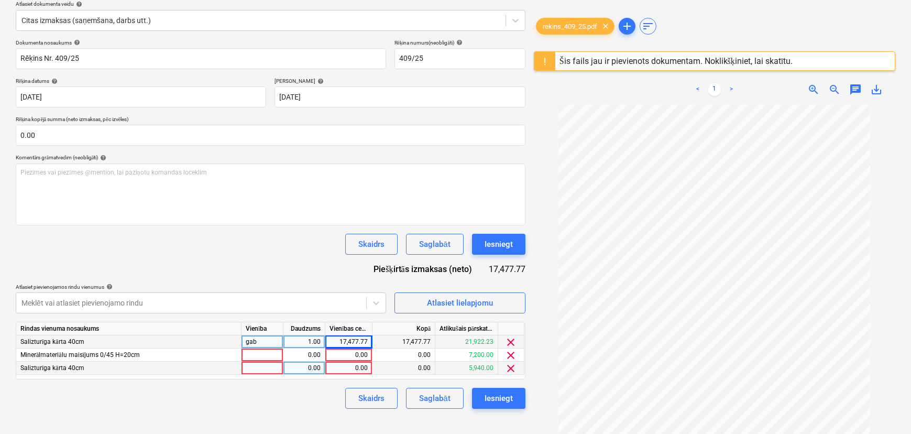
click at [351, 368] on div "0.00" at bounding box center [349, 368] width 38 height 13
type input "5000"
click at [236, 237] on div "Skaidrs Saglabāt Iesniegt" at bounding box center [271, 244] width 510 height 21
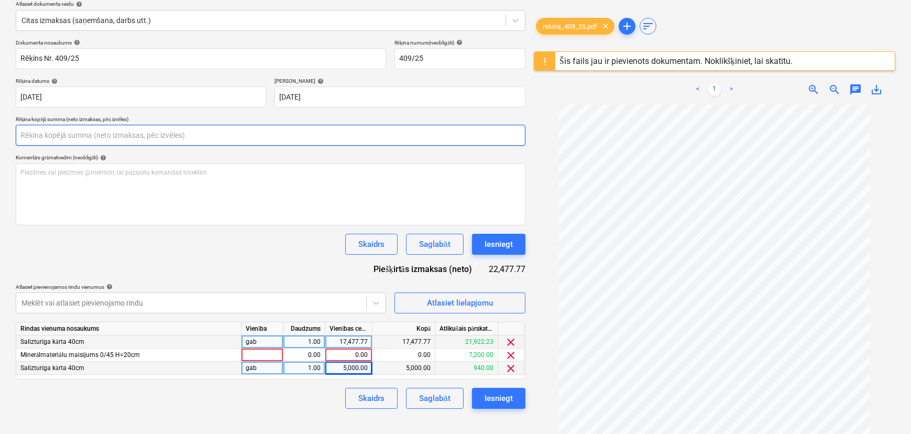
click at [116, 133] on input "text" at bounding box center [271, 135] width 510 height 21
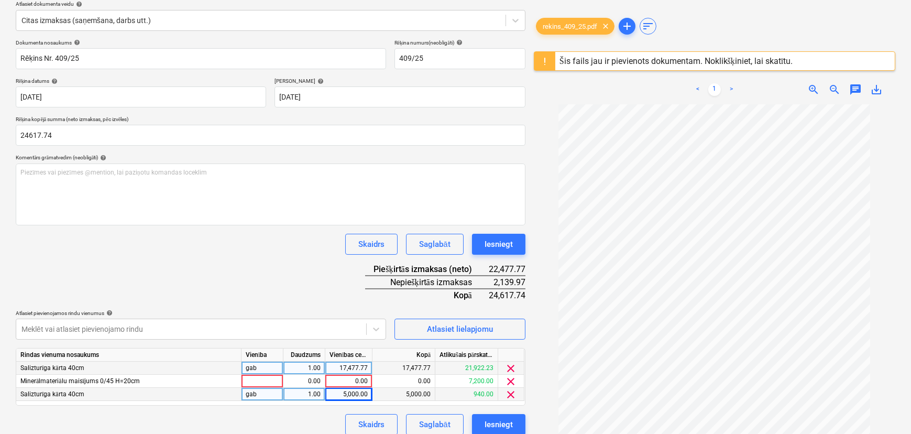
type input "24,617.74"
click at [199, 294] on div "Dokumenta nosaukums help Rēķins Nr. 409/25 Rēķina numurs (neobligāti) help 409/…" at bounding box center [271, 237] width 510 height 396
click at [361, 379] on div "0.00" at bounding box center [349, 381] width 38 height 13
type input "2139.27"
click at [331, 302] on div "Dokumenta nosaukums help Rēķins Nr. 409/25 Rēķina numurs (neobligāti) help 409/…" at bounding box center [271, 237] width 510 height 396
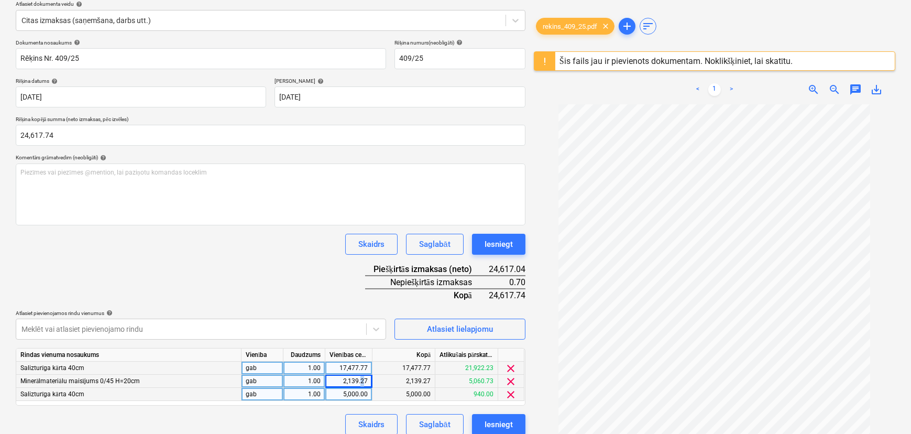
click at [363, 379] on div "2,139.27" at bounding box center [349, 381] width 38 height 13
click at [363, 379] on input "2139.27" at bounding box center [348, 381] width 47 height 13
type input "2139.97"
click at [337, 290] on div "Dokumenta nosaukums help Rēķins Nr. 409/25 Rēķina numurs (neobligāti) help 409/…" at bounding box center [271, 237] width 510 height 396
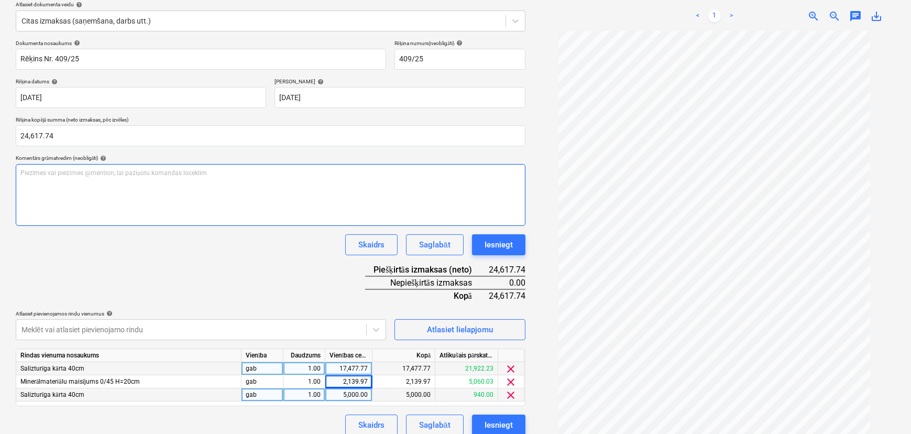
scroll to position [133, 0]
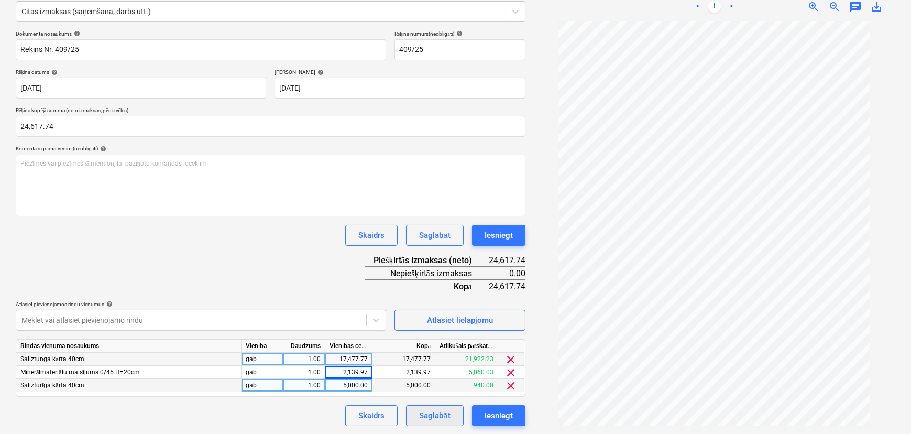
click at [435, 409] on div "Saglabāt" at bounding box center [434, 416] width 31 height 14
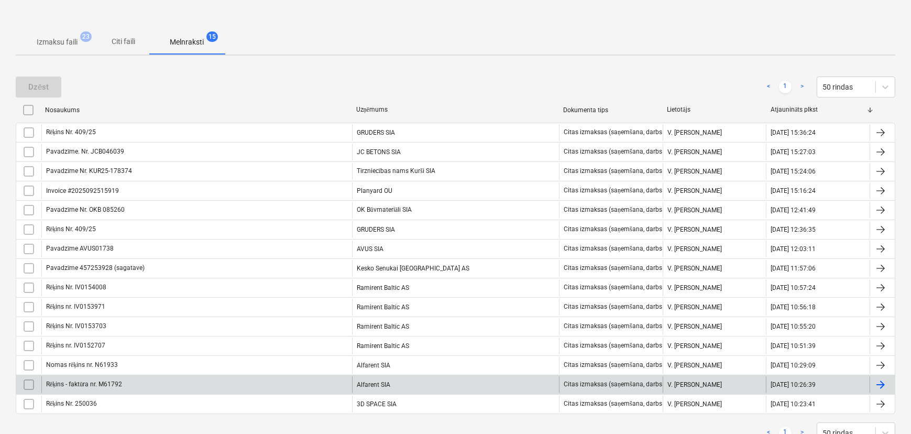
click at [297, 389] on div "Rēķins - faktūra nr. M61792 Alfarent SIA Citas izmaksas (saņemšana, darbs utt.)…" at bounding box center [456, 384] width 880 height 19
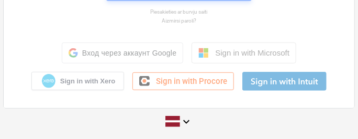
scroll to position [116, 0]
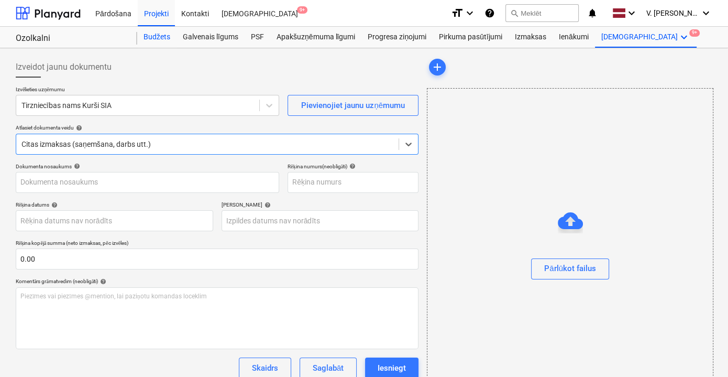
type input "KUR25-178374"
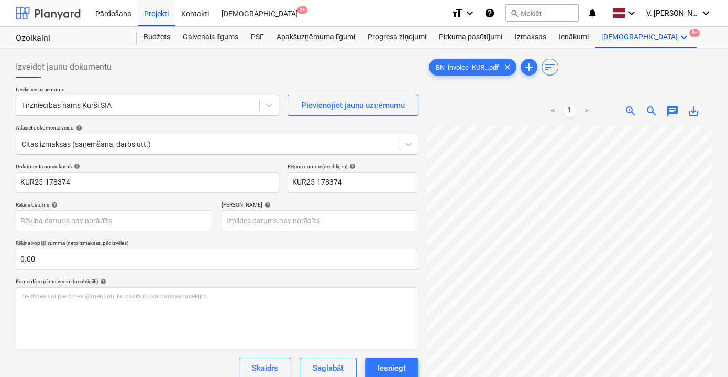
click at [51, 14] on div at bounding box center [48, 13] width 65 height 26
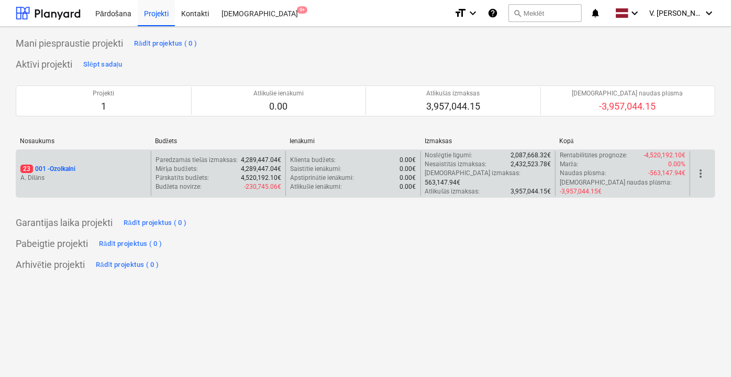
click at [135, 173] on p "A. Dilāns" at bounding box center [83, 177] width 126 height 9
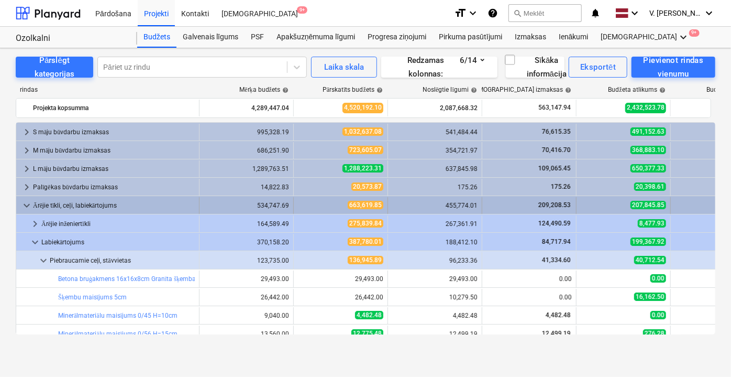
click at [26, 203] on span "keyboard_arrow_down" at bounding box center [26, 205] width 13 height 13
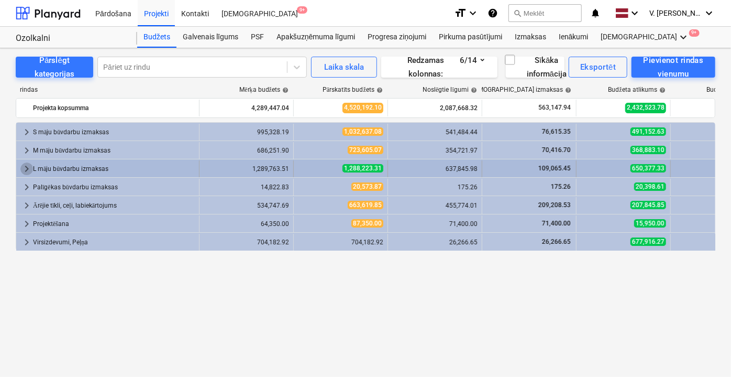
click at [28, 162] on span "keyboard_arrow_right" at bounding box center [26, 168] width 13 height 13
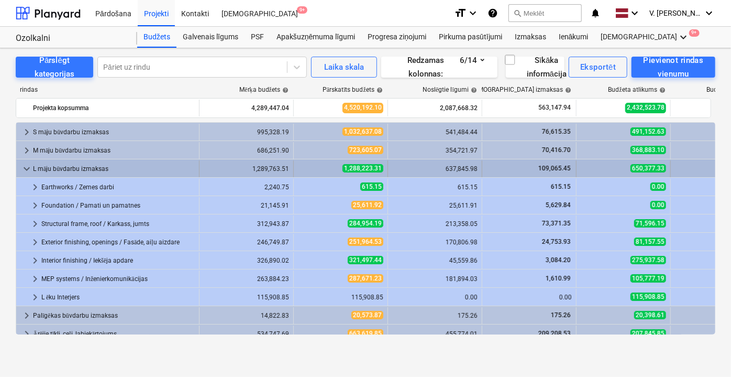
click at [26, 167] on span "keyboard_arrow_down" at bounding box center [26, 168] width 13 height 13
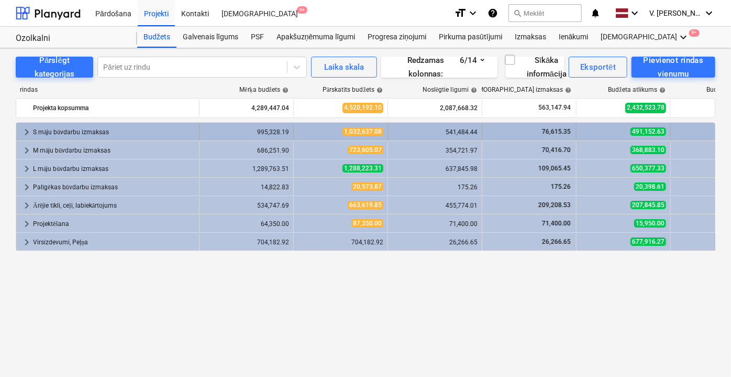
click at [27, 126] on span "keyboard_arrow_right" at bounding box center [26, 132] width 13 height 13
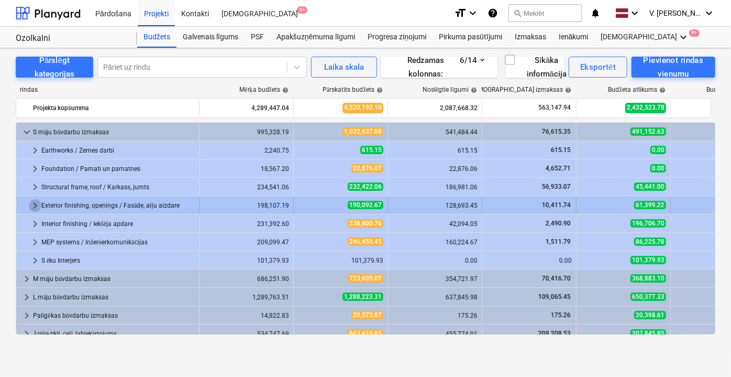
click at [34, 204] on span "keyboard_arrow_right" at bounding box center [35, 205] width 13 height 13
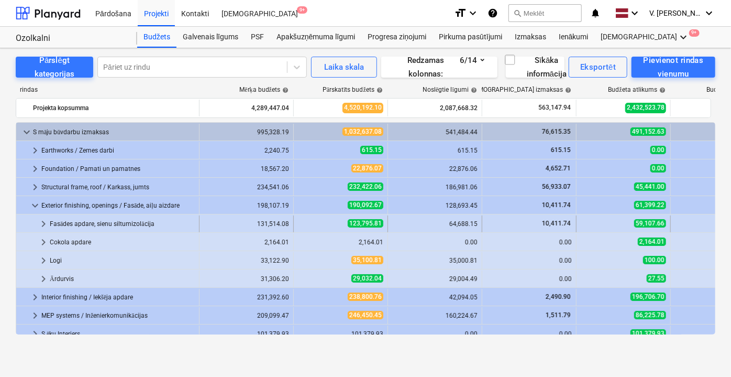
click at [44, 221] on span "keyboard_arrow_right" at bounding box center [43, 223] width 13 height 13
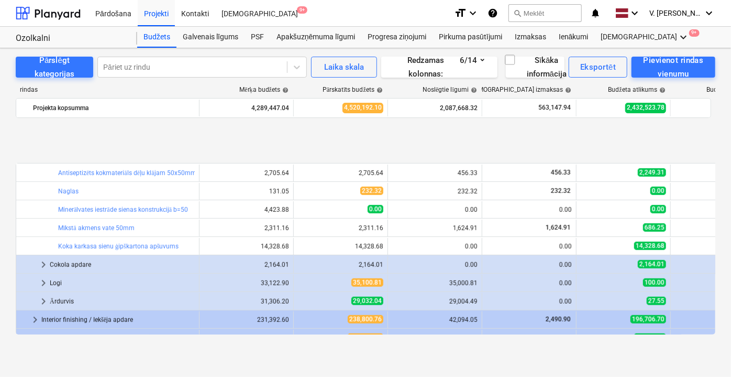
scroll to position [476, 0]
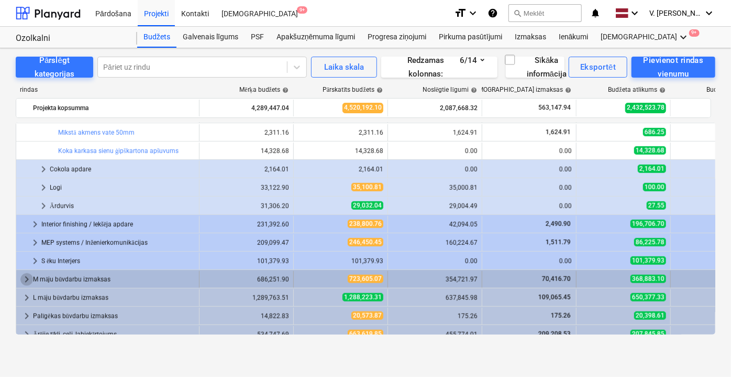
click at [27, 279] on span "keyboard_arrow_right" at bounding box center [26, 279] width 13 height 13
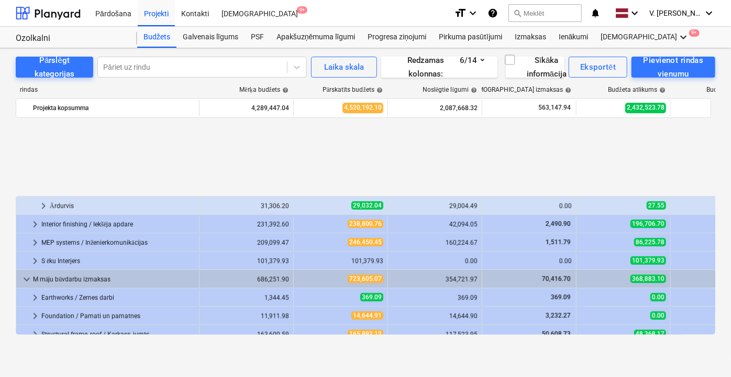
scroll to position [571, 0]
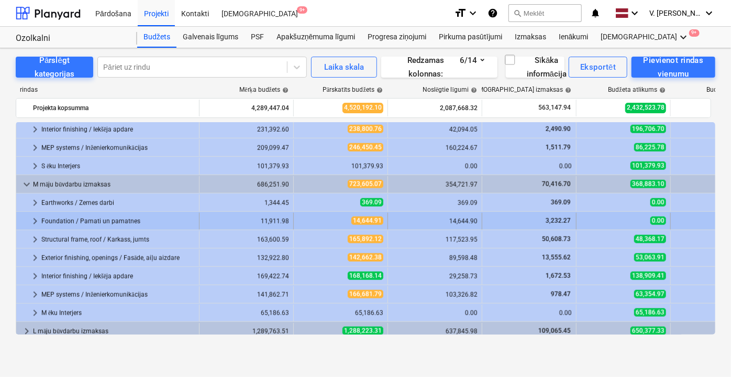
click at [34, 224] on span "keyboard_arrow_right" at bounding box center [35, 221] width 13 height 13
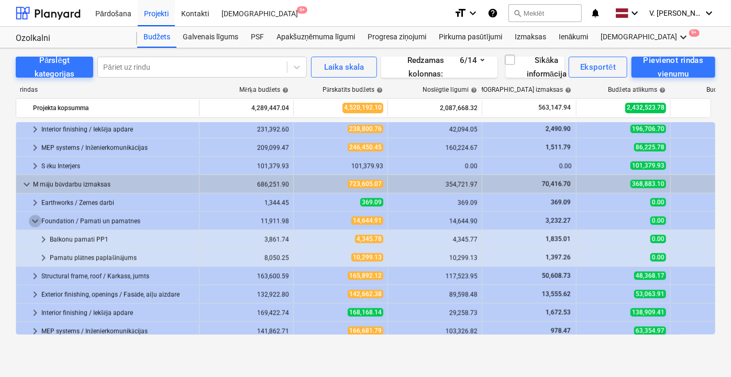
click at [34, 224] on span "keyboard_arrow_down" at bounding box center [35, 221] width 13 height 13
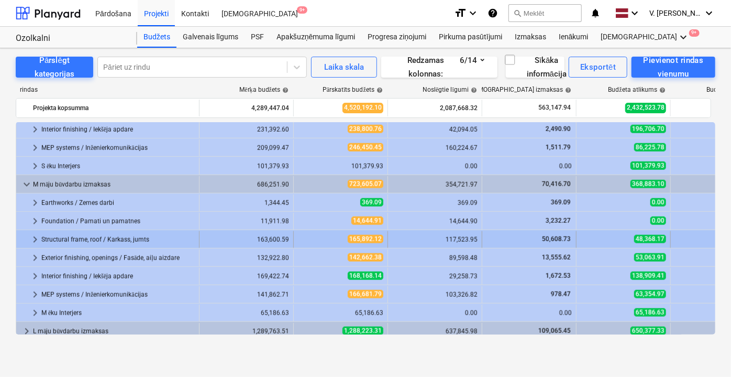
click at [34, 234] on span "keyboard_arrow_right" at bounding box center [35, 239] width 13 height 13
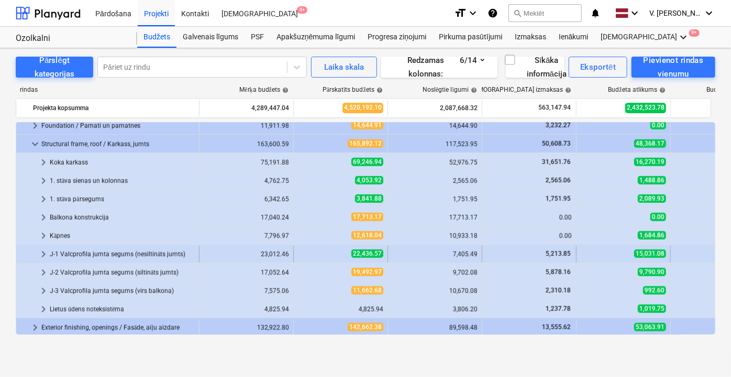
scroll to position [619, 0]
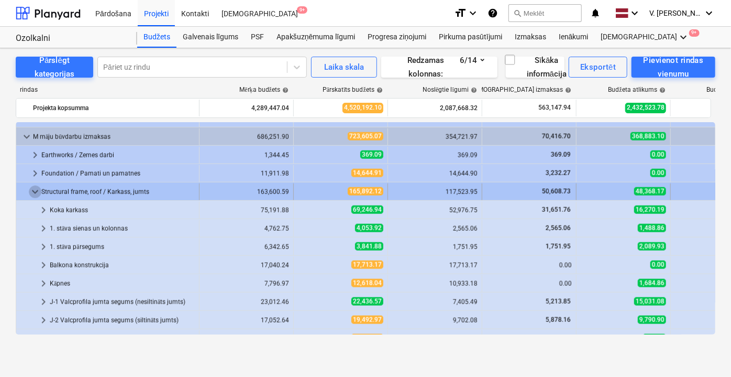
click at [34, 188] on span "keyboard_arrow_down" at bounding box center [35, 191] width 13 height 13
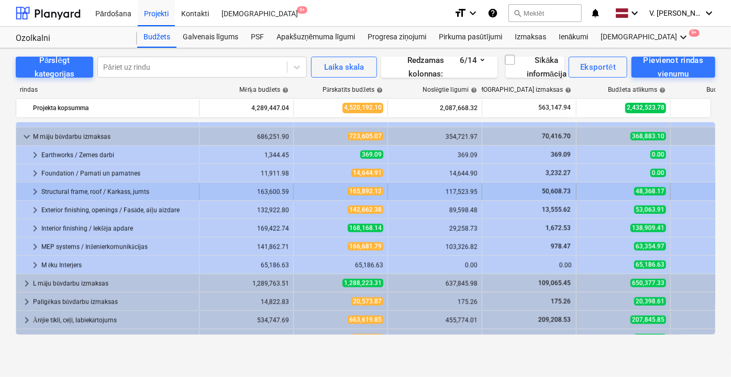
click at [36, 188] on span "keyboard_arrow_right" at bounding box center [35, 191] width 13 height 13
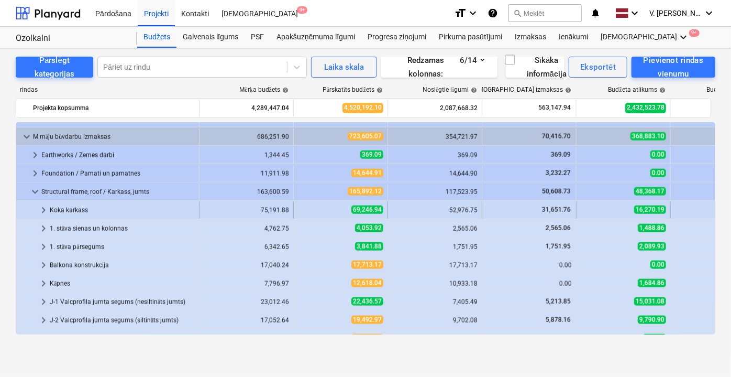
click at [42, 210] on span "keyboard_arrow_right" at bounding box center [43, 210] width 13 height 13
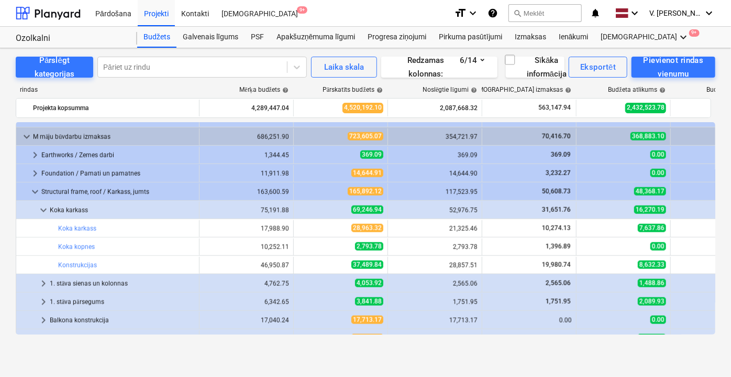
click at [42, 210] on span "keyboard_arrow_down" at bounding box center [43, 210] width 13 height 13
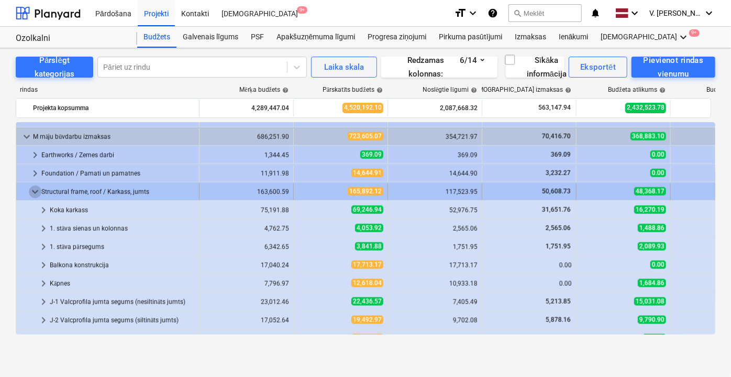
click at [38, 192] on span "keyboard_arrow_down" at bounding box center [35, 191] width 13 height 13
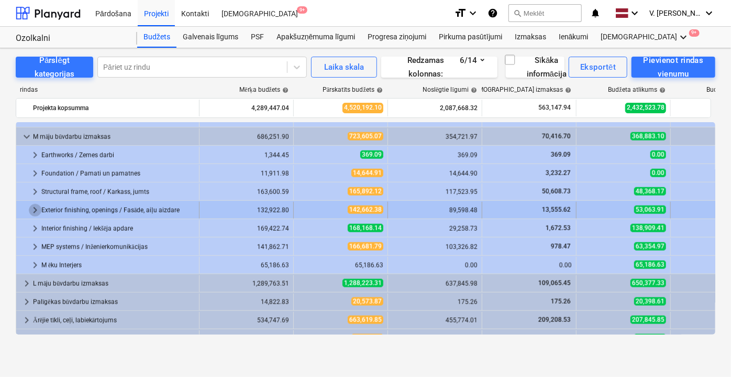
click at [37, 205] on span "keyboard_arrow_right" at bounding box center [35, 210] width 13 height 13
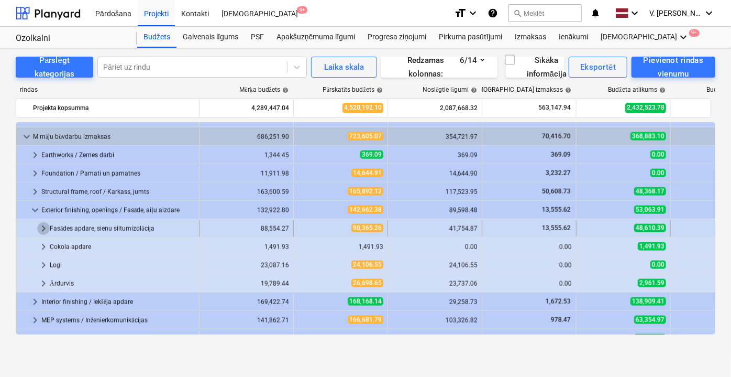
click at [43, 225] on span "keyboard_arrow_right" at bounding box center [43, 228] width 13 height 13
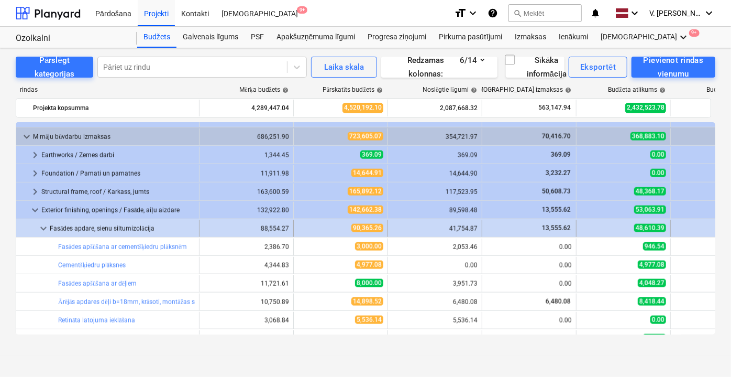
click at [42, 223] on span "keyboard_arrow_down" at bounding box center [43, 228] width 13 height 13
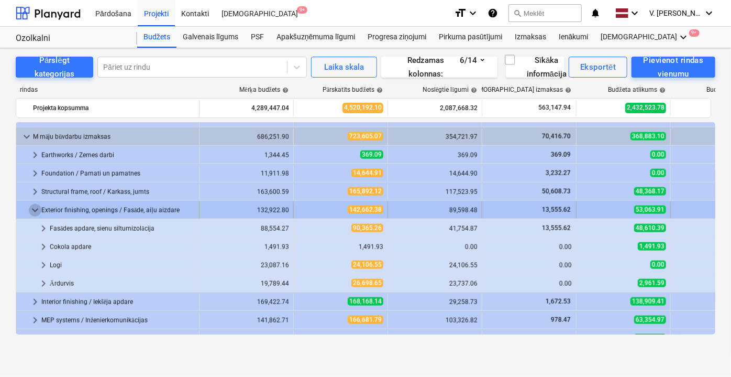
click at [31, 206] on span "keyboard_arrow_down" at bounding box center [35, 210] width 13 height 13
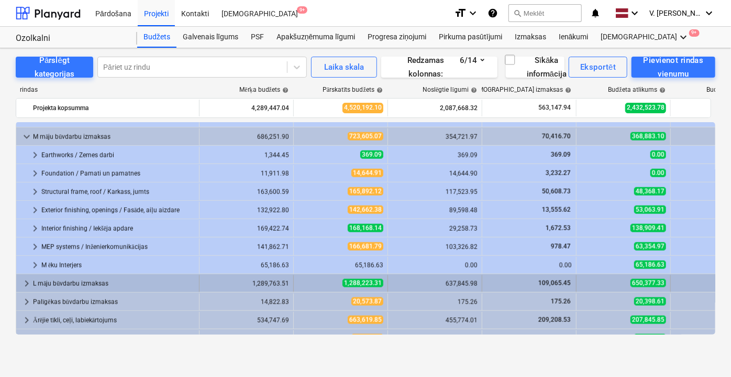
click at [20, 282] on span "keyboard_arrow_right" at bounding box center [26, 283] width 13 height 13
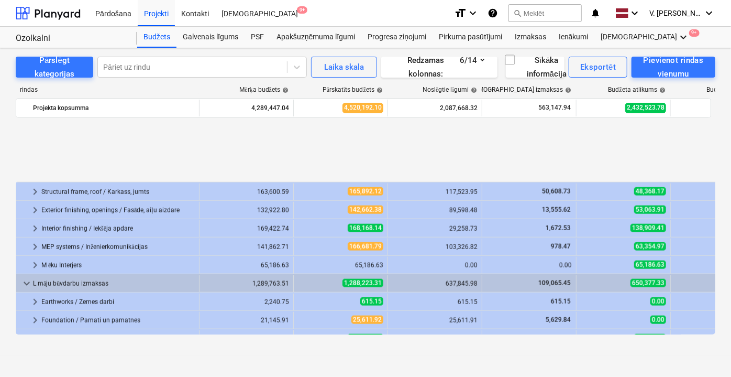
scroll to position [714, 0]
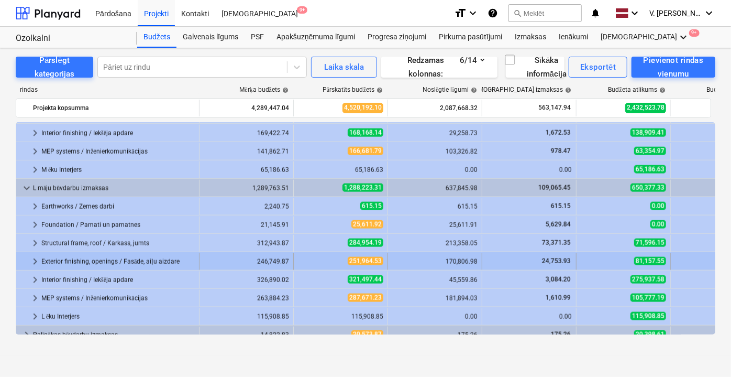
click at [31, 260] on span "keyboard_arrow_right" at bounding box center [35, 261] width 13 height 13
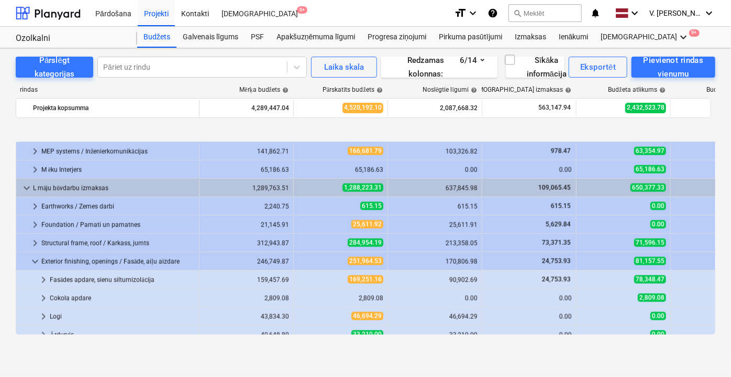
scroll to position [762, 0]
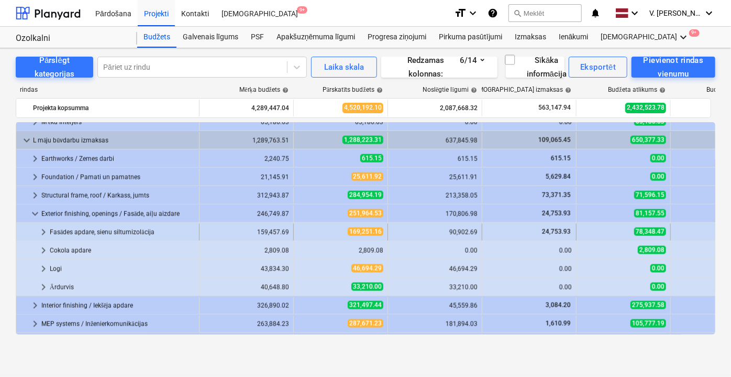
click at [40, 230] on span "keyboard_arrow_right" at bounding box center [43, 232] width 13 height 13
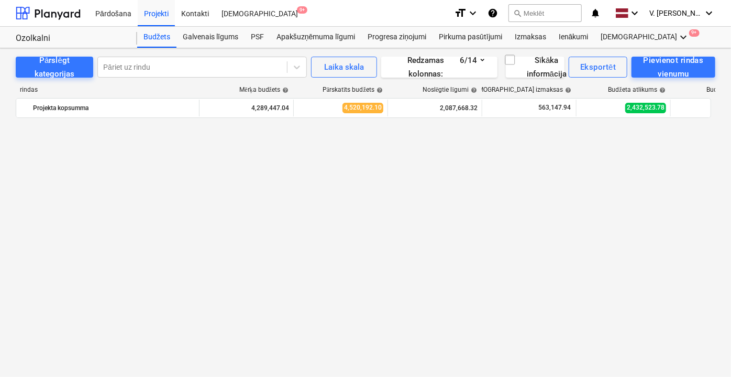
scroll to position [0, 0]
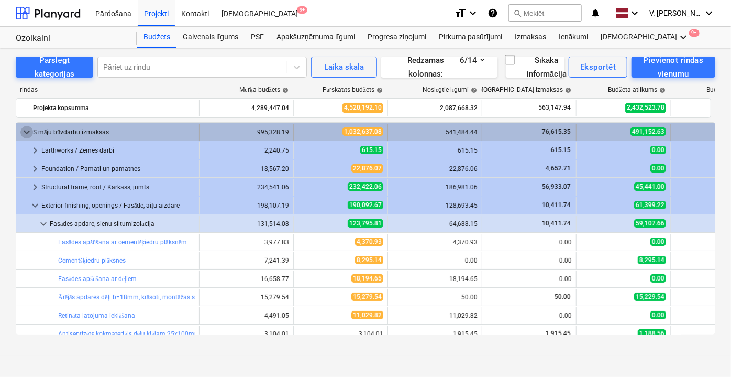
click at [25, 135] on span "keyboard_arrow_down" at bounding box center [26, 132] width 13 height 13
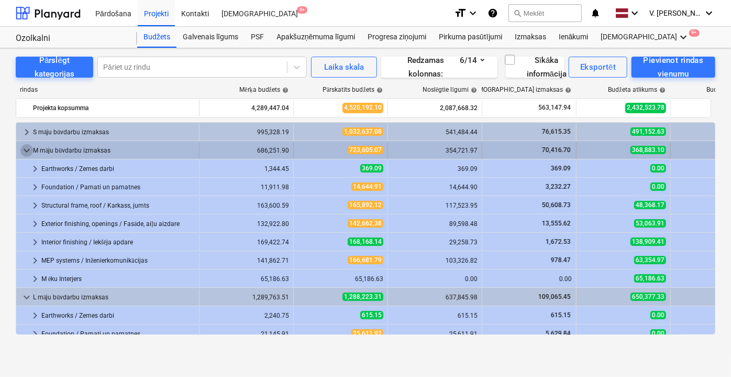
click at [27, 149] on span "keyboard_arrow_down" at bounding box center [26, 150] width 13 height 13
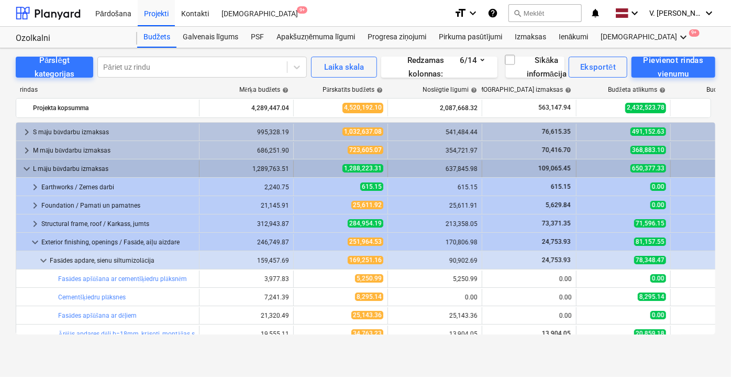
click at [24, 168] on span "keyboard_arrow_down" at bounding box center [26, 168] width 13 height 13
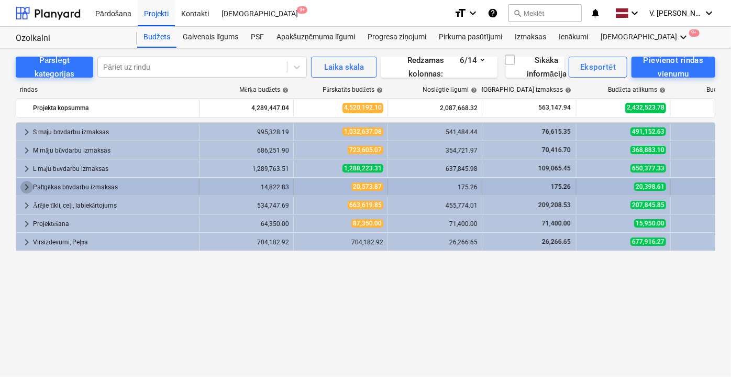
click at [26, 189] on span "keyboard_arrow_right" at bounding box center [26, 187] width 13 height 13
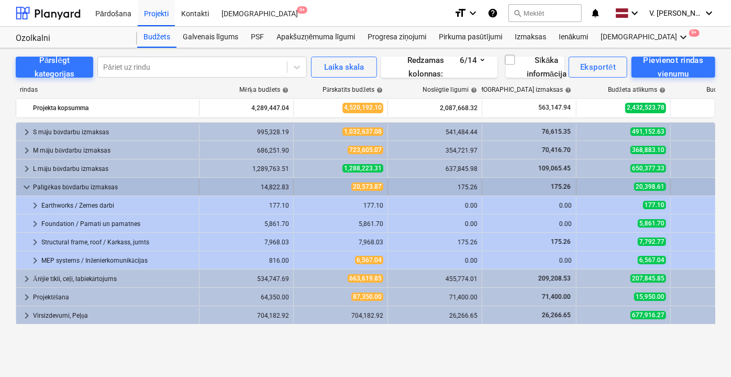
click at [26, 185] on span "keyboard_arrow_down" at bounding box center [26, 187] width 13 height 13
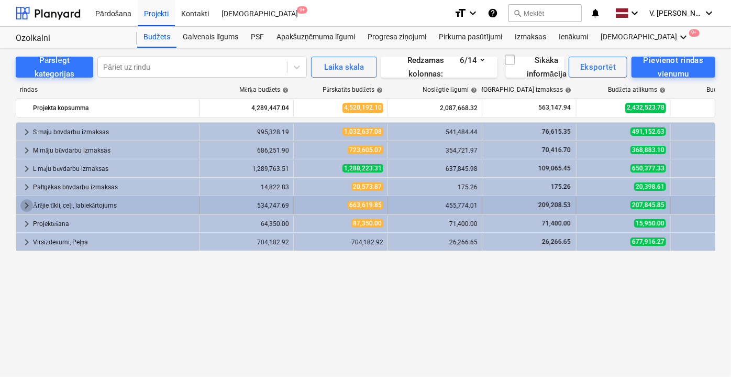
click at [25, 204] on span "keyboard_arrow_right" at bounding box center [26, 205] width 13 height 13
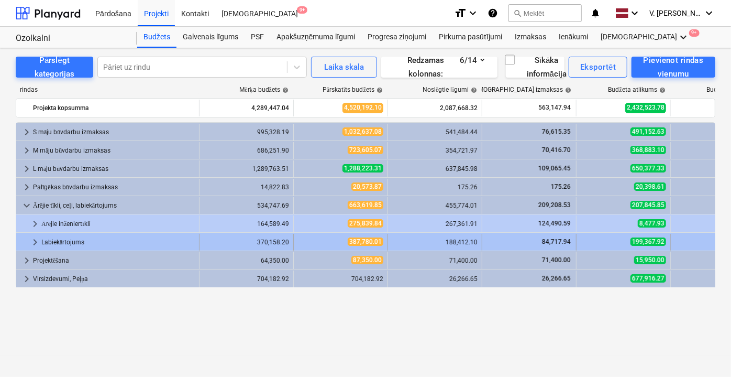
click at [36, 245] on span "keyboard_arrow_right" at bounding box center [35, 242] width 13 height 13
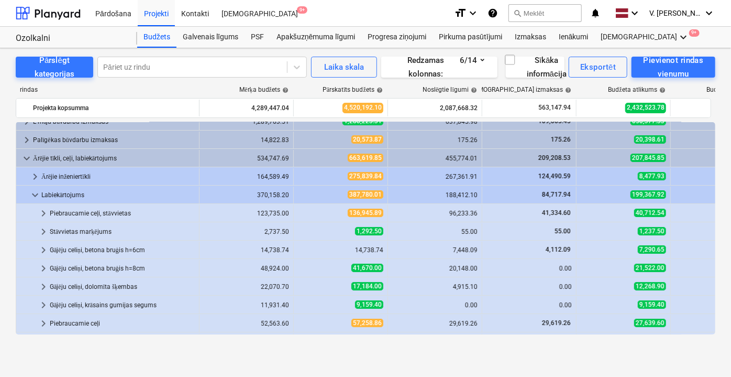
scroll to position [95, 0]
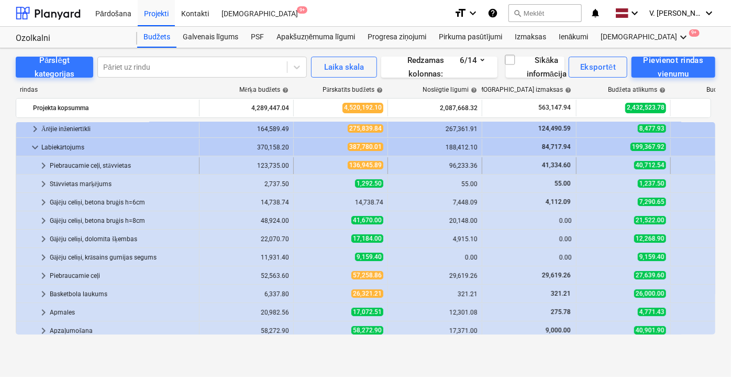
click at [42, 165] on span "keyboard_arrow_right" at bounding box center [43, 165] width 13 height 13
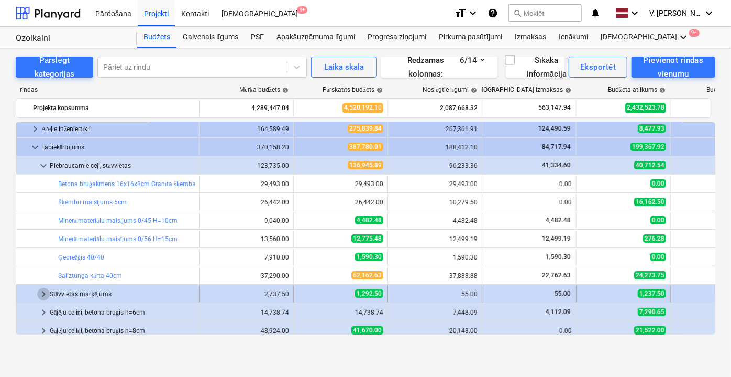
click at [41, 291] on span "keyboard_arrow_right" at bounding box center [43, 294] width 13 height 13
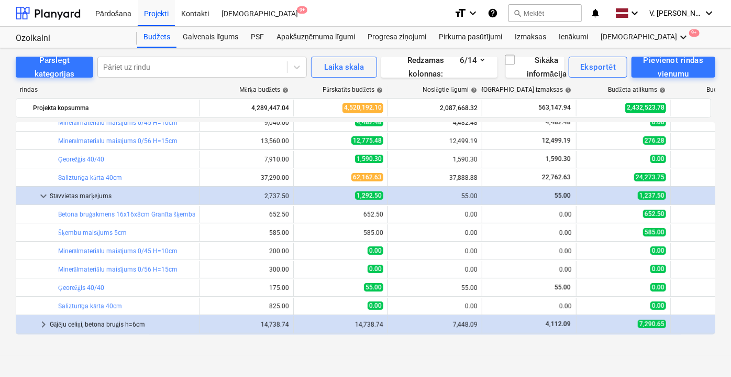
scroll to position [238, 0]
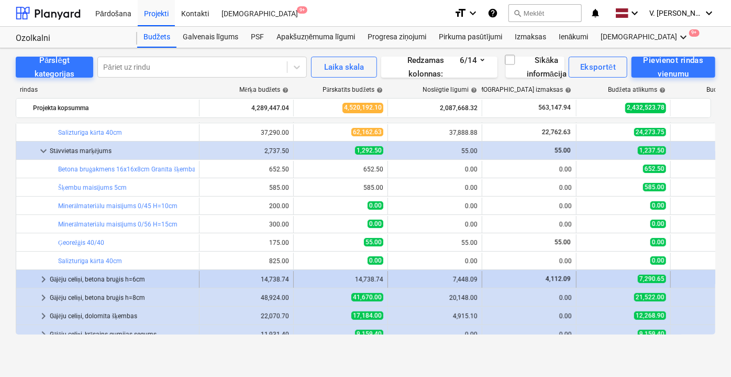
click at [41, 278] on span "keyboard_arrow_right" at bounding box center [43, 279] width 13 height 13
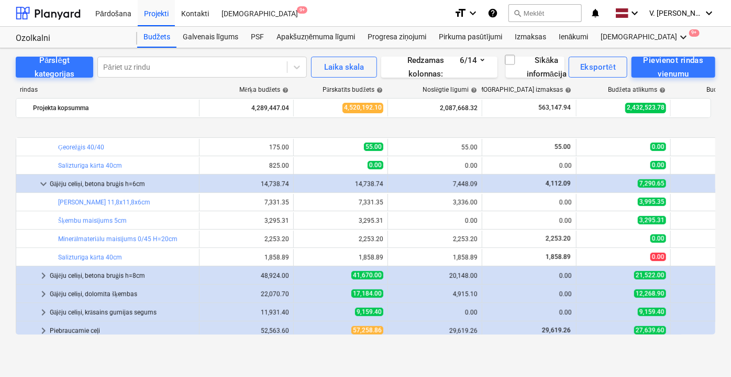
scroll to position [381, 0]
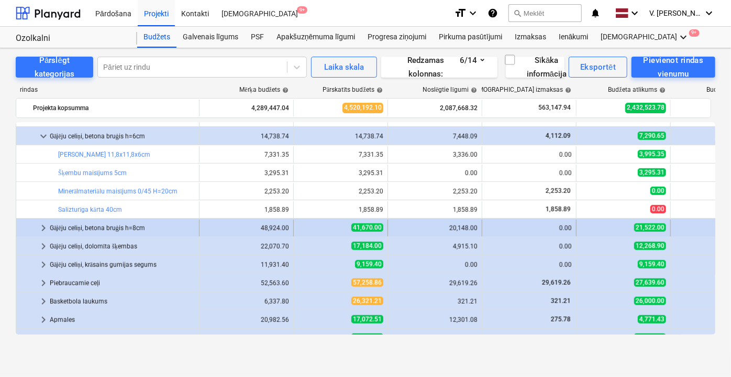
click at [40, 227] on span "keyboard_arrow_right" at bounding box center [43, 228] width 13 height 13
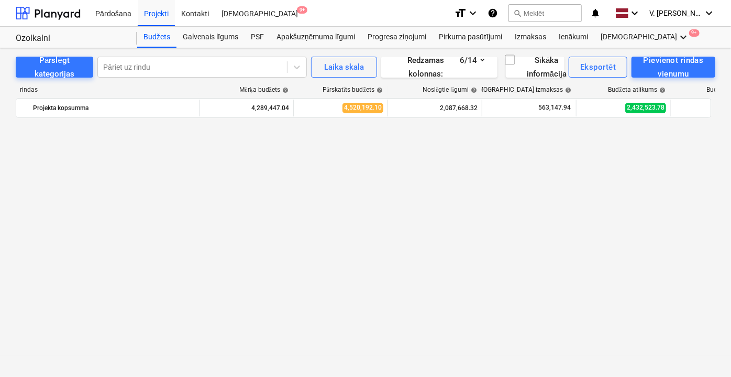
scroll to position [0, 0]
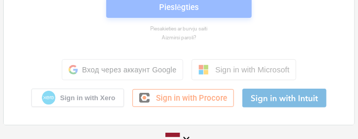
scroll to position [99, 0]
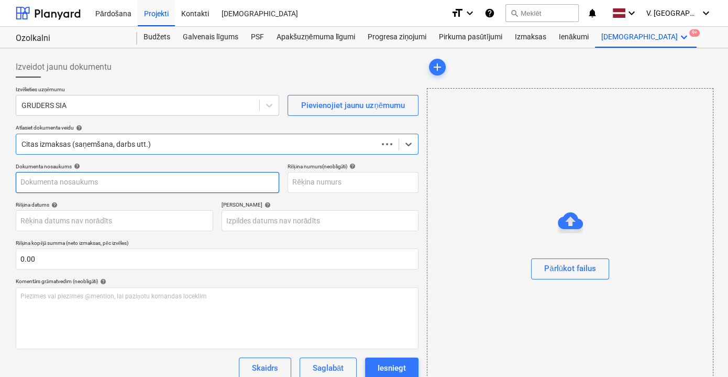
type input "rekins_409_25.pdf"
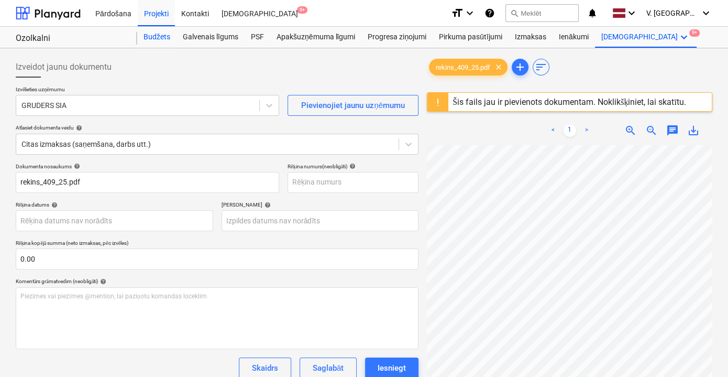
click at [163, 35] on div "Budžets" at bounding box center [156, 37] width 39 height 21
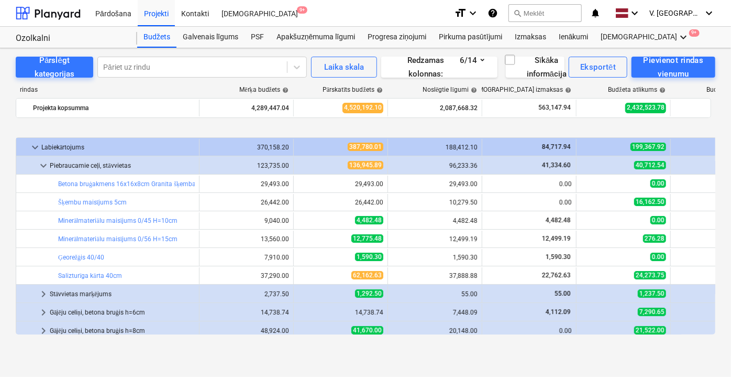
scroll to position [143, 0]
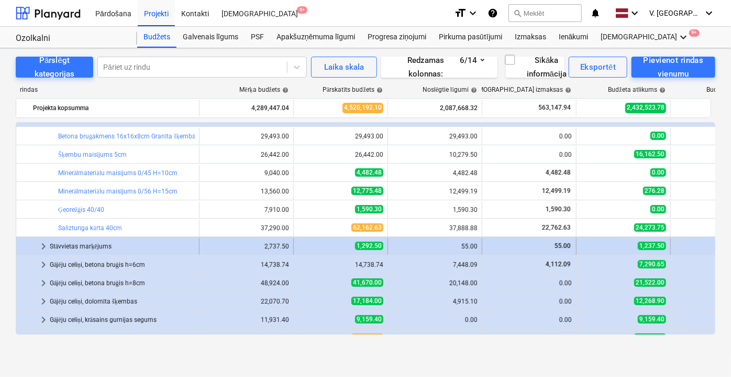
click at [45, 241] on span "keyboard_arrow_right" at bounding box center [43, 246] width 13 height 13
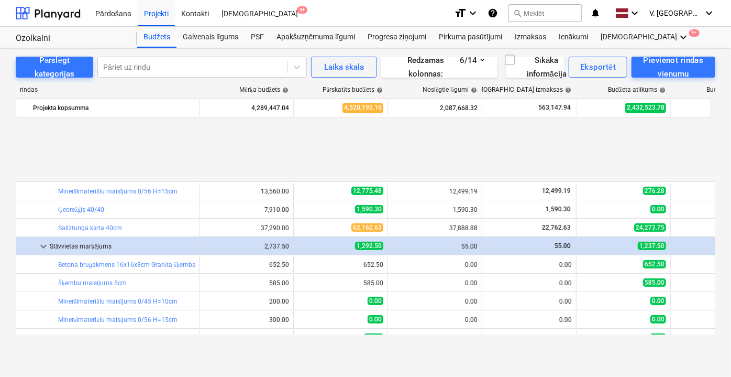
scroll to position [238, 0]
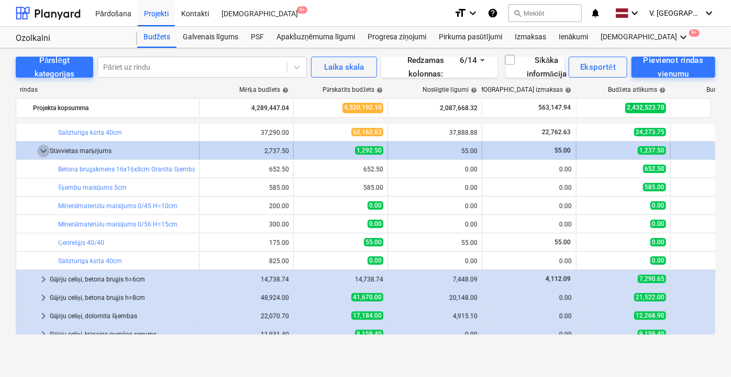
click at [45, 152] on span "keyboard_arrow_down" at bounding box center [43, 151] width 13 height 13
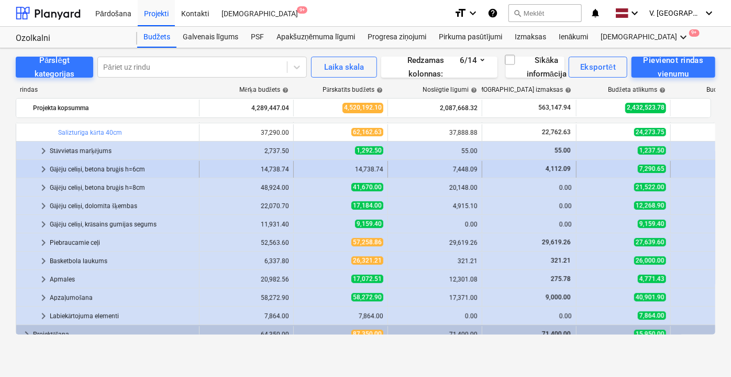
click at [46, 169] on span "keyboard_arrow_right" at bounding box center [43, 169] width 13 height 13
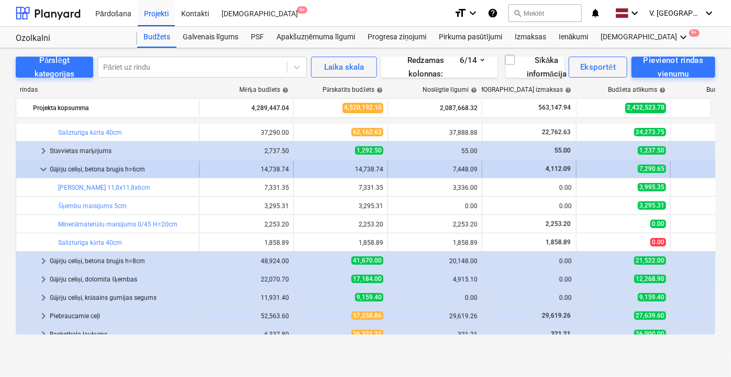
click at [45, 168] on span "keyboard_arrow_down" at bounding box center [43, 169] width 13 height 13
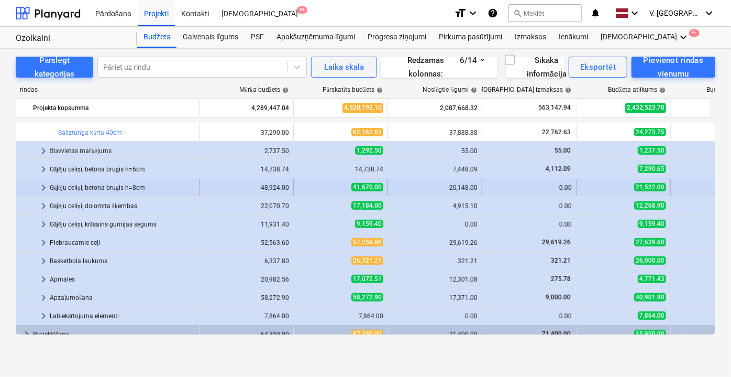
click at [42, 184] on span "keyboard_arrow_right" at bounding box center [43, 187] width 13 height 13
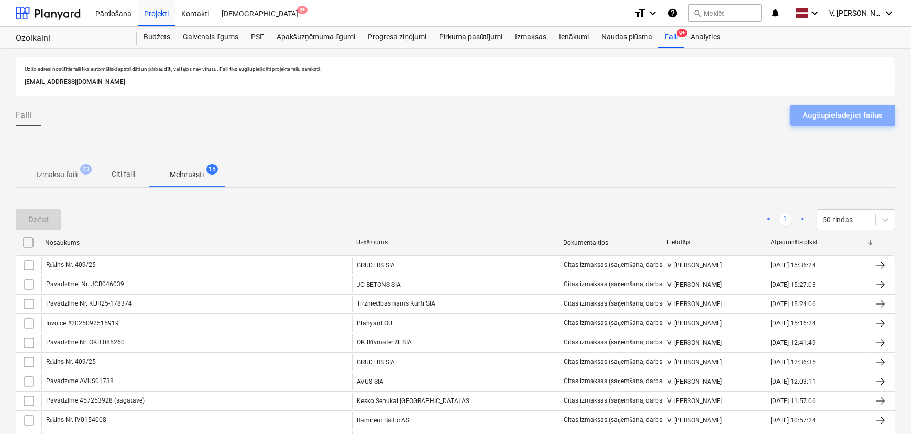
click at [811, 115] on div "Augšupielādējiet failus" at bounding box center [843, 115] width 80 height 14
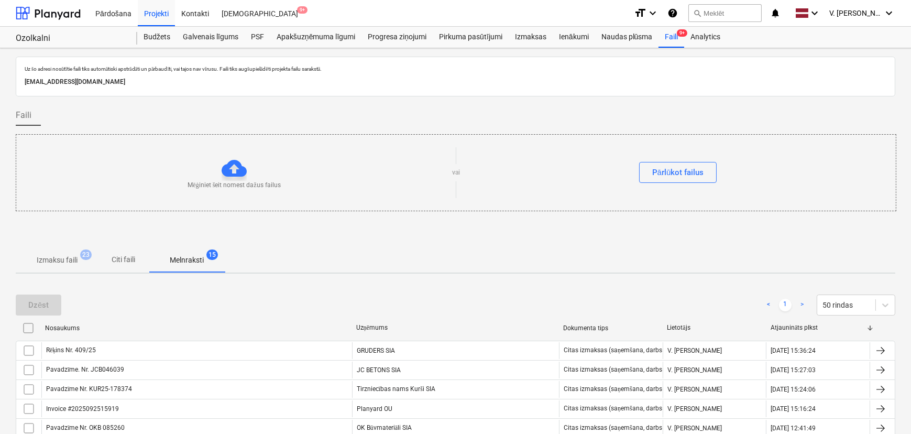
drag, startPoint x: 812, startPoint y: 115, endPoint x: 298, endPoint y: 116, distance: 514.0
click at [297, 115] on div "Faili" at bounding box center [456, 119] width 880 height 29
click at [681, 172] on div "Pārlūkot failus" at bounding box center [678, 173] width 52 height 14
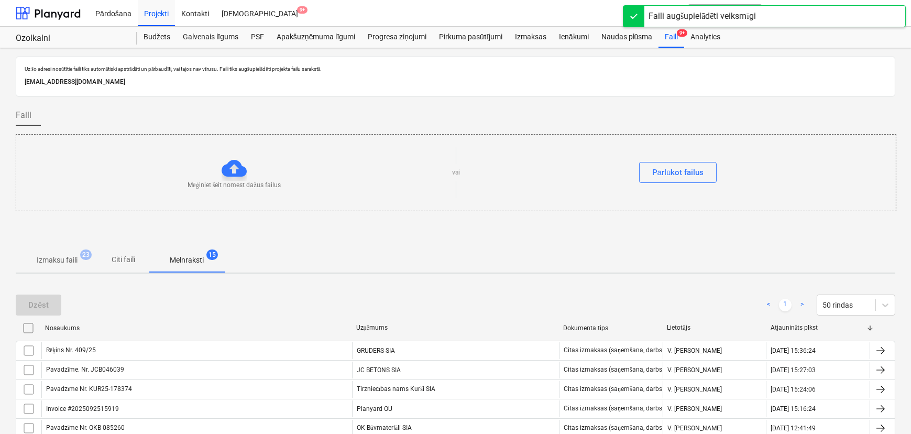
click at [136, 256] on span "Citi faili" at bounding box center [124, 259] width 50 height 17
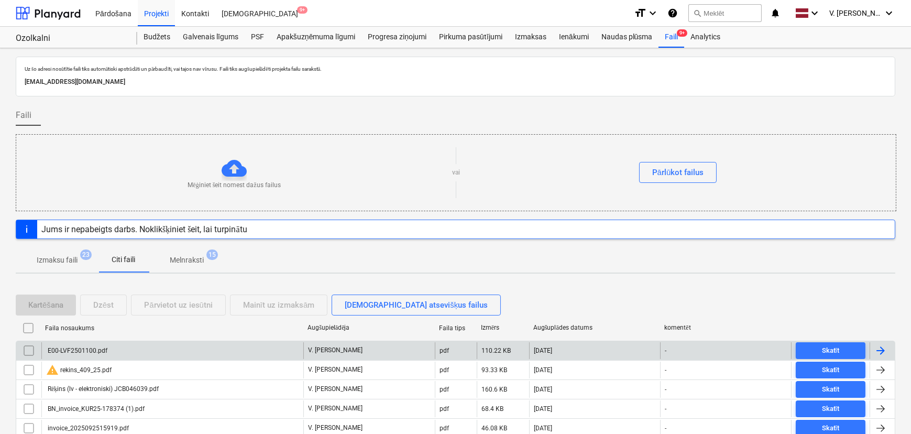
click at [125, 348] on div "E00-LVF2501100.pdf" at bounding box center [172, 350] width 262 height 17
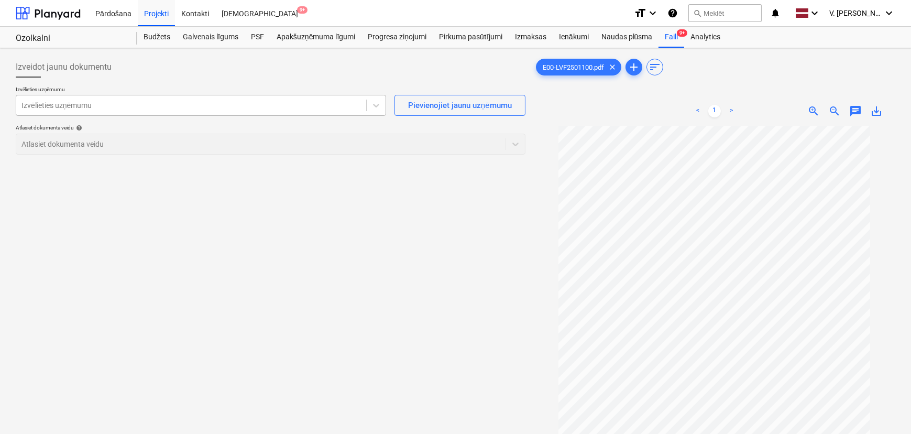
click at [192, 105] on div at bounding box center [191, 105] width 340 height 10
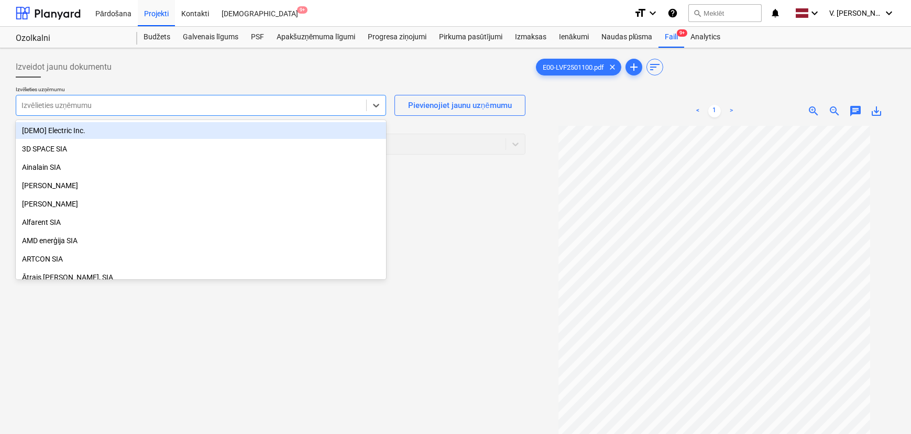
click at [95, 106] on div at bounding box center [191, 105] width 340 height 10
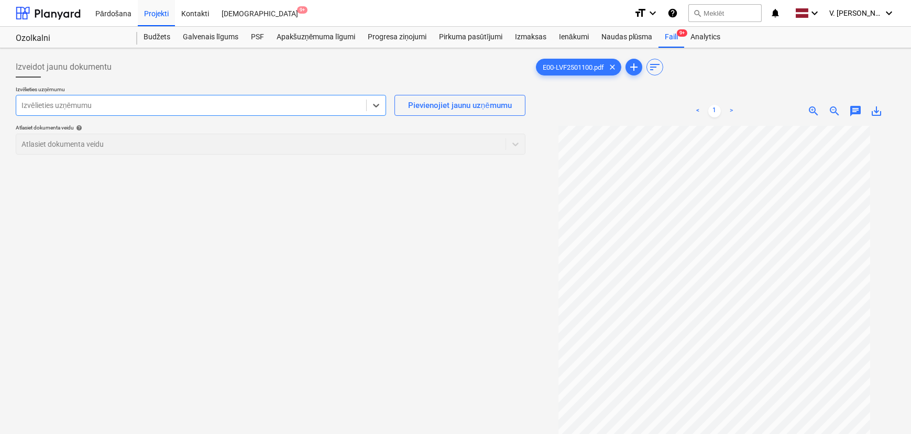
click at [95, 106] on div at bounding box center [191, 105] width 340 height 10
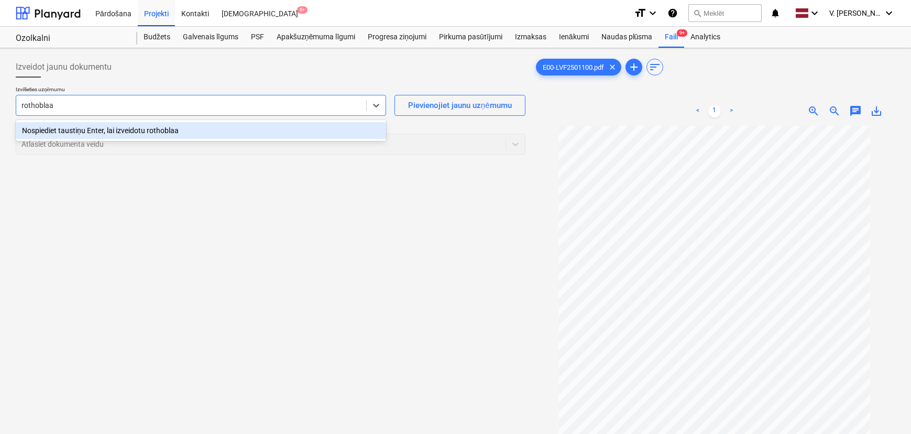
type input "rothoblaas"
click at [104, 100] on div at bounding box center [191, 105] width 340 height 10
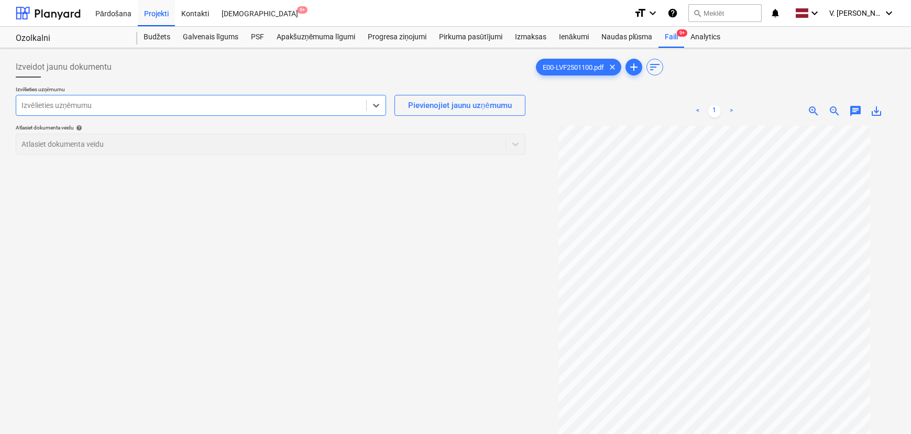
click at [104, 100] on div at bounding box center [191, 105] width 340 height 10
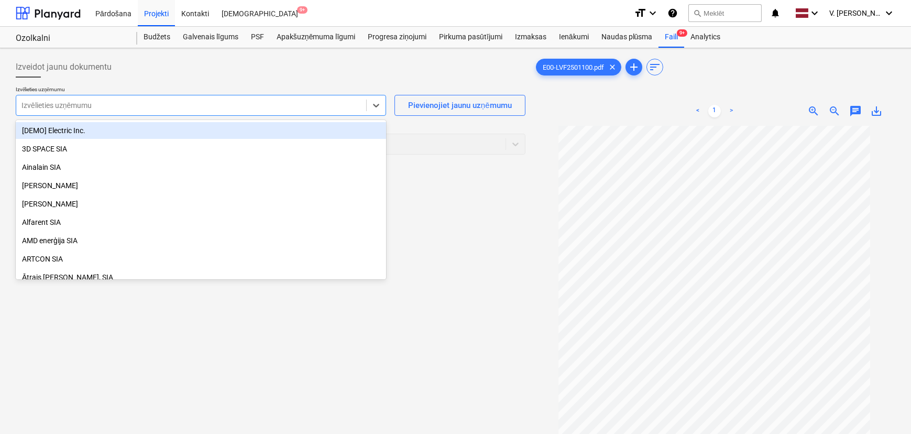
click at [97, 101] on div at bounding box center [191, 105] width 340 height 10
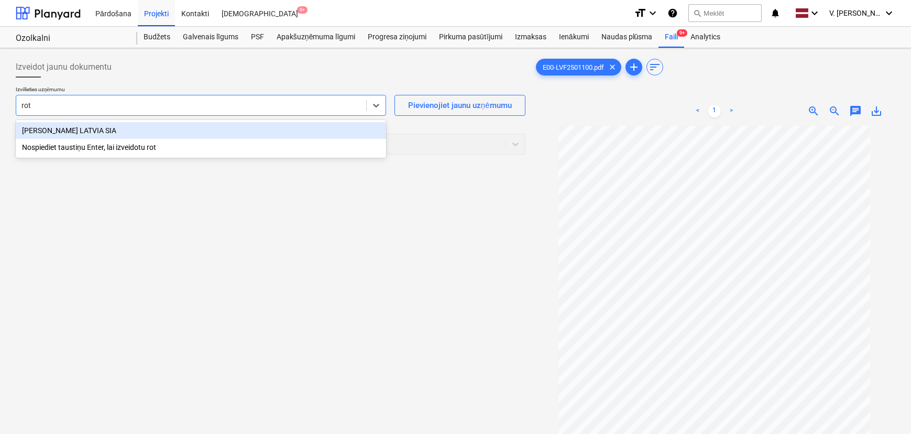
type input "roth"
click at [127, 134] on div "ROTHO BLAAS LATVIA SIA" at bounding box center [201, 130] width 370 height 17
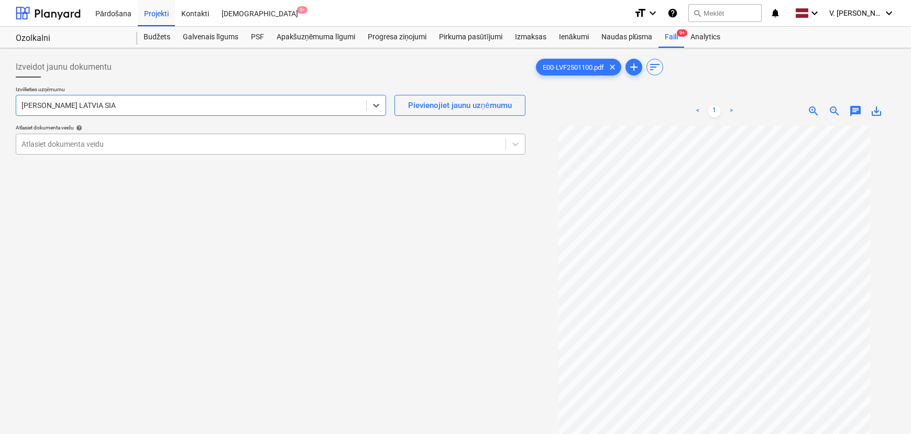
click at [143, 146] on div at bounding box center [260, 144] width 479 height 10
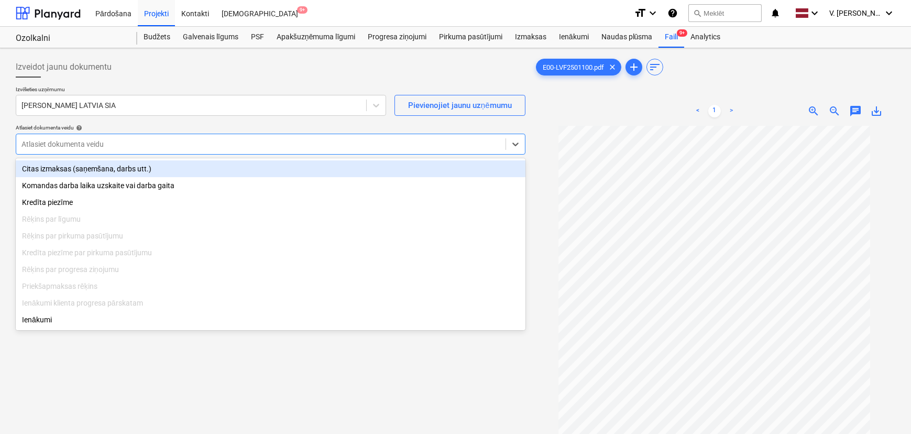
click at [123, 164] on div "Citas izmaksas (saņemšana, darbs utt.)" at bounding box center [271, 168] width 510 height 17
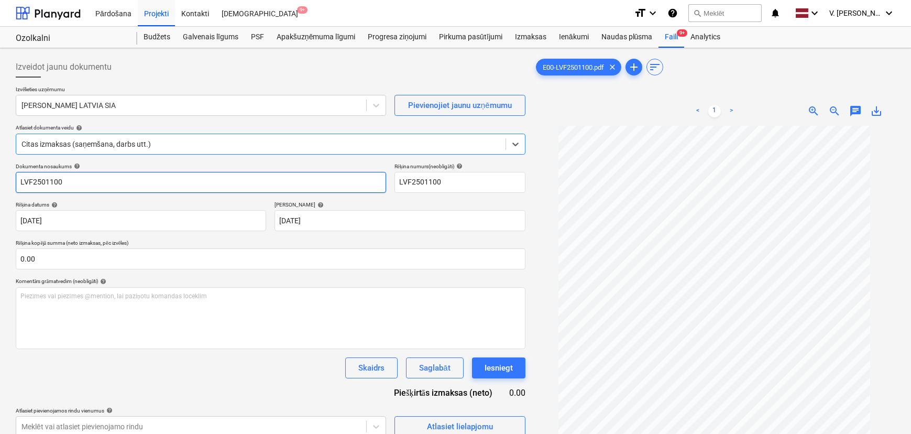
click at [80, 185] on input "LVF2501100" at bounding box center [201, 182] width 370 height 21
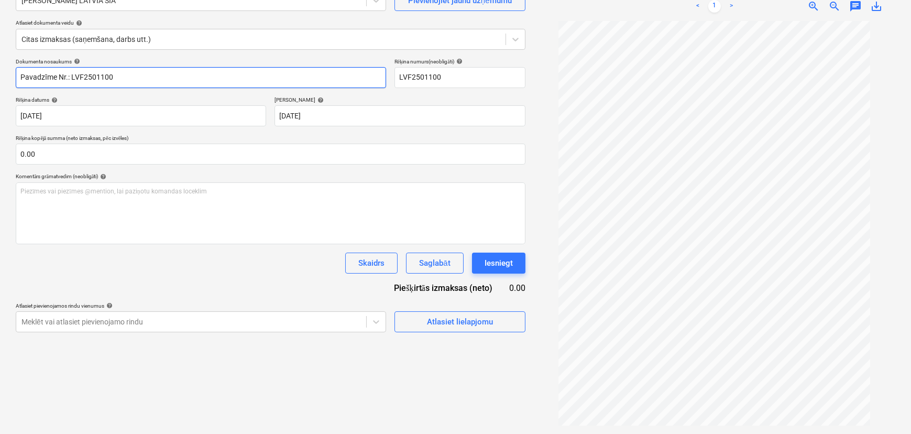
type input "Pavadzīme Nr.: LVF2501100"
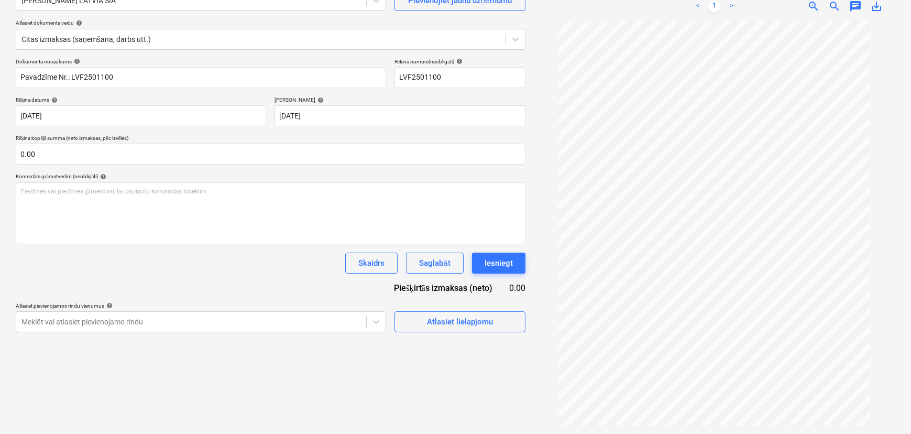
click at [430, 337] on div "Izveidot jaunu dokumentu Izvēlieties uzņēmumu ROTHO BLAAS LATVIA SIA Pievienoji…" at bounding box center [271, 189] width 518 height 482
click at [436, 318] on div "Atlasiet lielapjomu" at bounding box center [460, 322] width 66 height 14
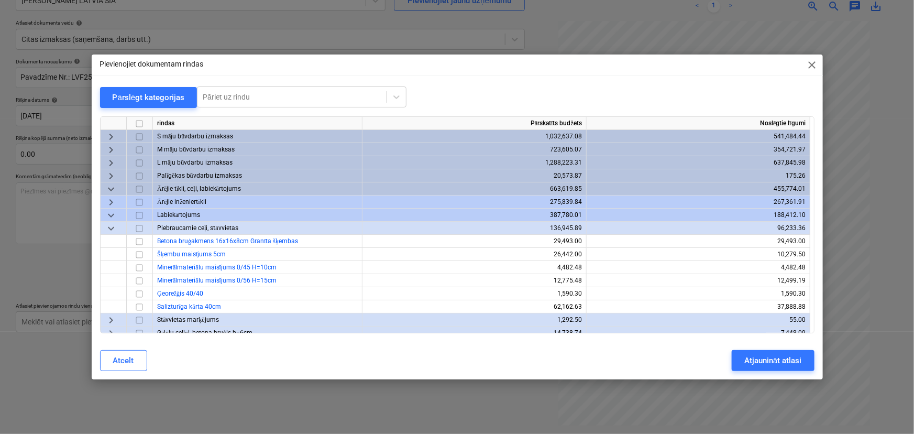
click at [110, 163] on span "keyboard_arrow_right" at bounding box center [111, 163] width 13 height 13
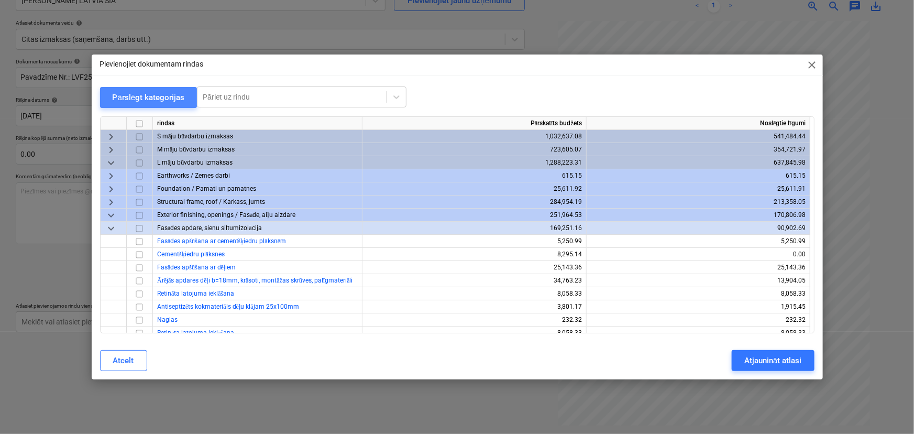
click at [159, 94] on div "Pārslēgt kategorijas" at bounding box center [149, 98] width 72 height 14
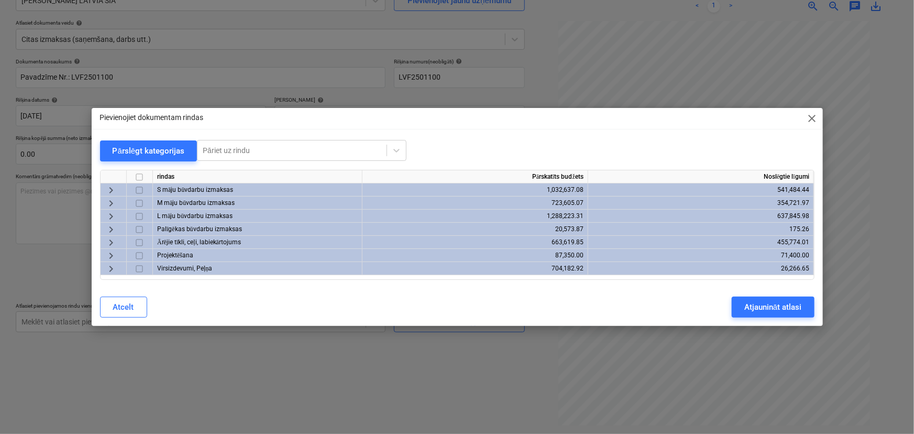
click at [112, 186] on span "keyboard_arrow_right" at bounding box center [111, 190] width 13 height 13
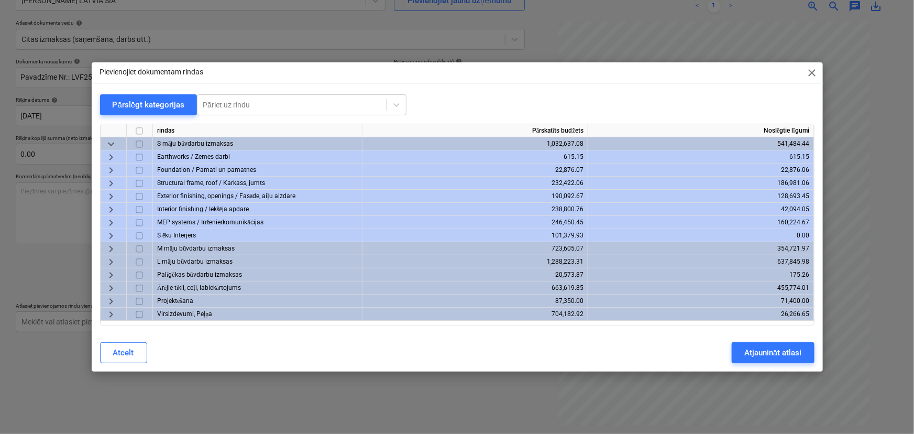
click at [110, 209] on span "keyboard_arrow_right" at bounding box center [111, 209] width 13 height 13
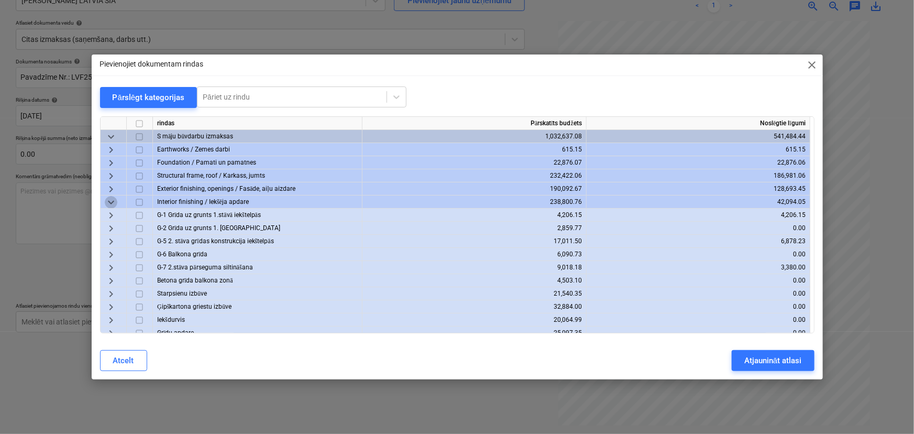
click at [111, 201] on span "keyboard_arrow_down" at bounding box center [111, 202] width 13 height 13
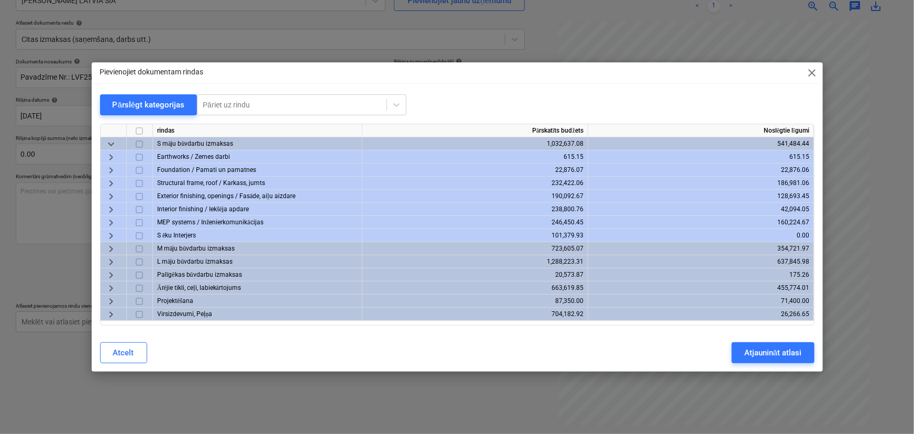
click at [117, 195] on span "keyboard_arrow_right" at bounding box center [111, 196] width 13 height 13
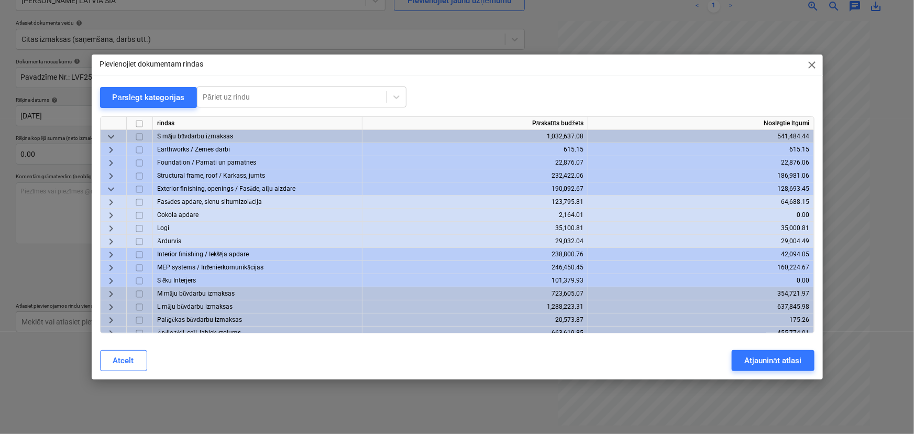
click at [115, 202] on span "keyboard_arrow_right" at bounding box center [111, 202] width 13 height 13
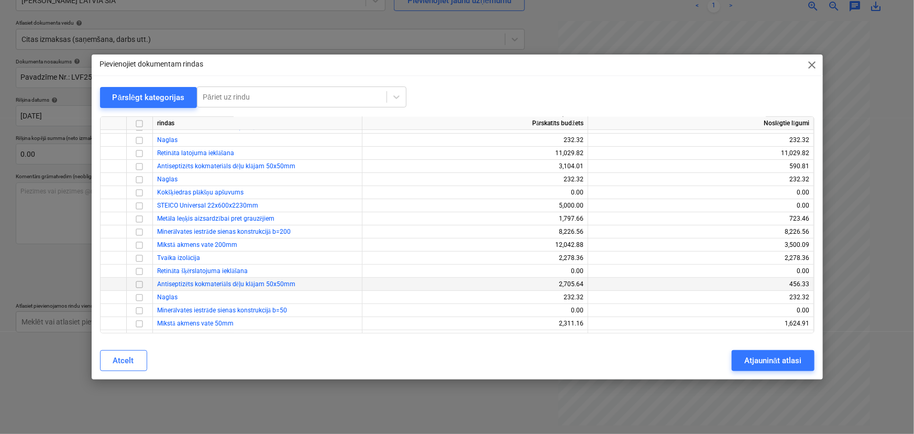
scroll to position [143, 0]
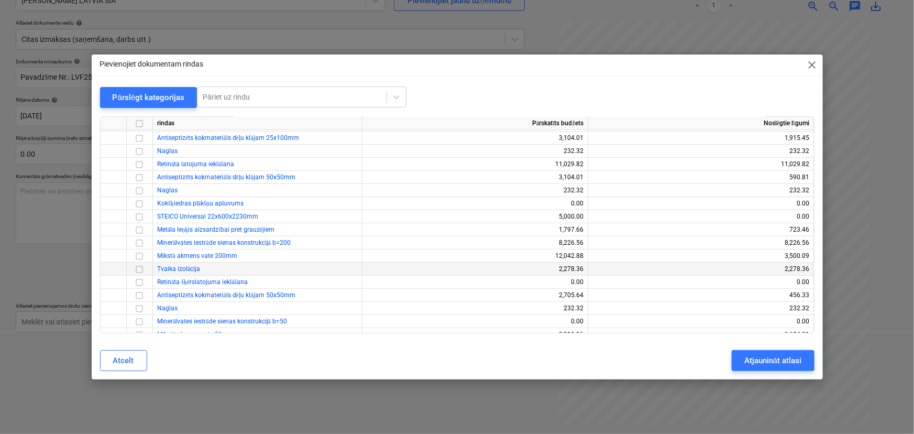
click at [141, 268] on input "checkbox" at bounding box center [139, 269] width 13 height 13
click at [767, 367] on div "Atjaunināt atlasi" at bounding box center [773, 361] width 57 height 14
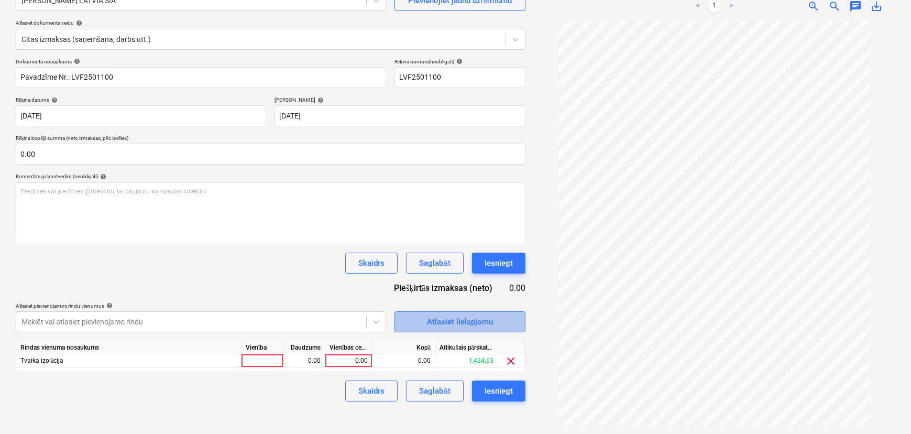
click at [466, 320] on div "Atlasiet lielapjomu" at bounding box center [460, 322] width 66 height 14
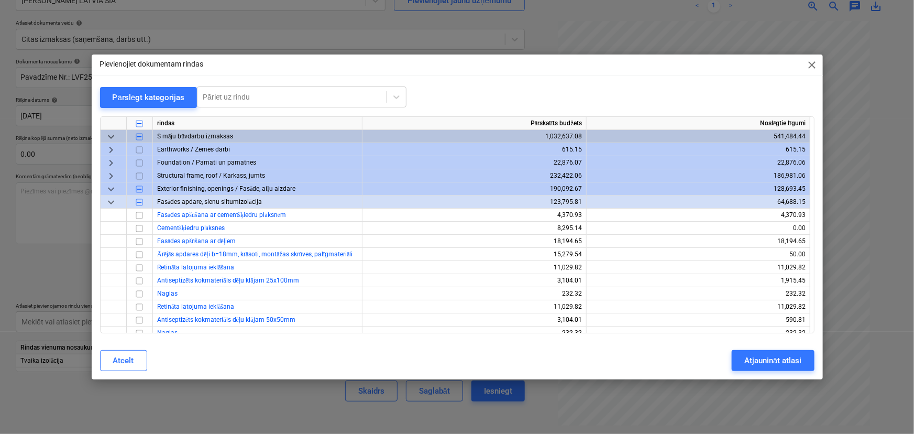
click at [112, 134] on span "keyboard_arrow_down" at bounding box center [111, 136] width 13 height 13
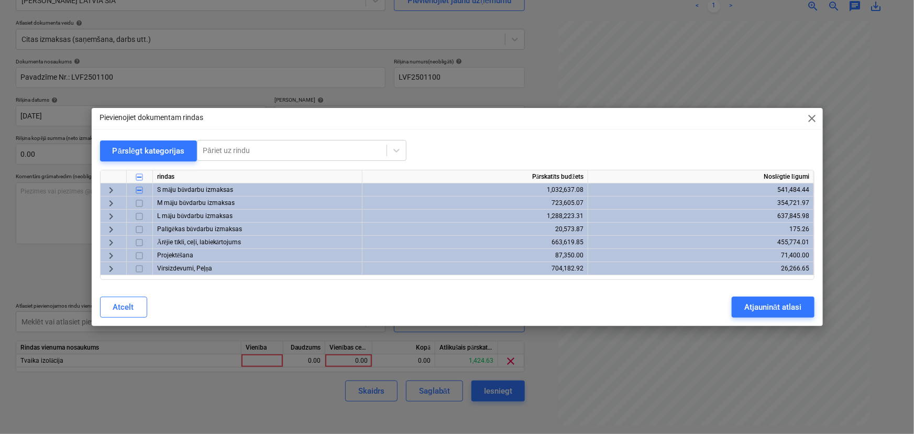
click at [110, 201] on span "keyboard_arrow_right" at bounding box center [111, 203] width 13 height 13
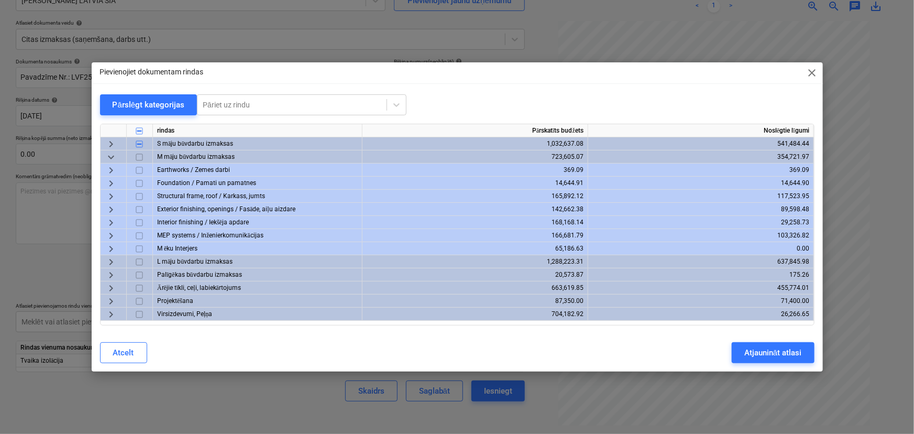
click at [110, 167] on span "keyboard_arrow_right" at bounding box center [111, 170] width 13 height 13
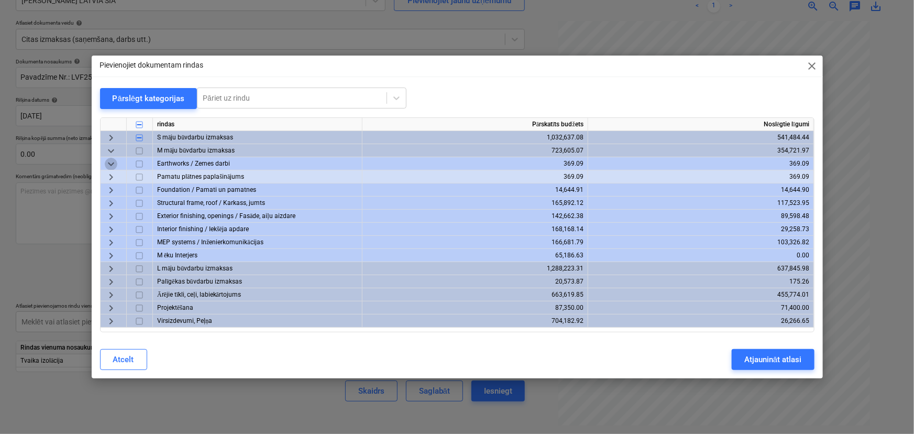
click at [113, 163] on span "keyboard_arrow_down" at bounding box center [111, 164] width 13 height 13
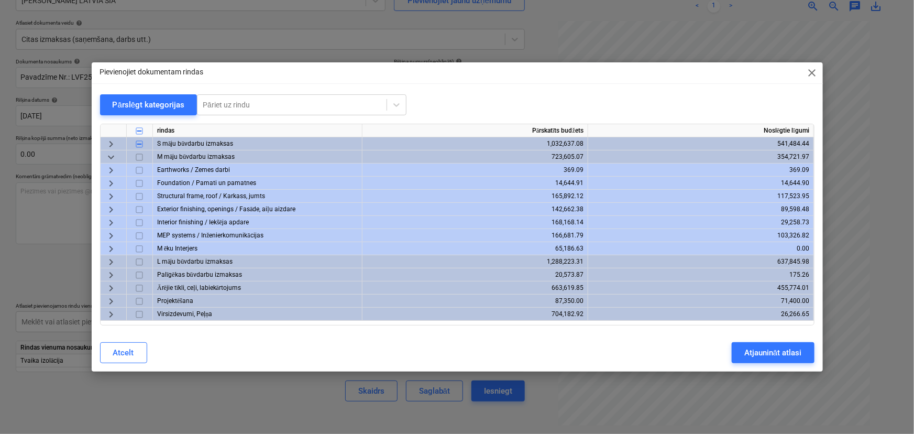
click at [115, 207] on span "keyboard_arrow_right" at bounding box center [111, 209] width 13 height 13
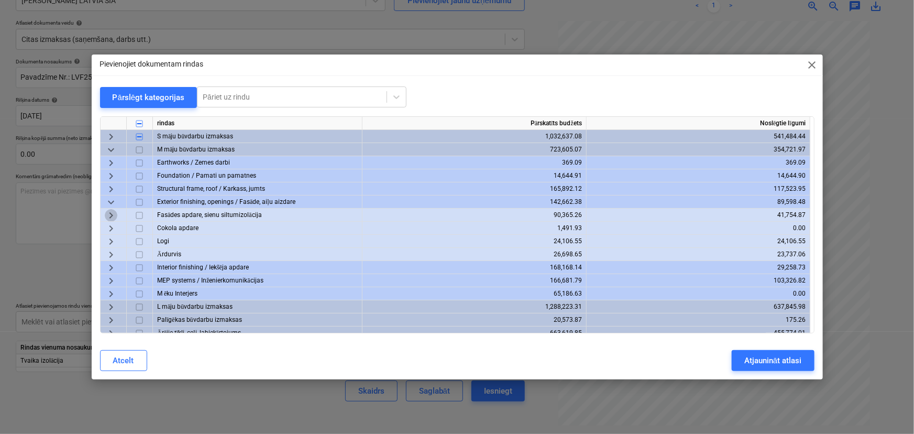
click at [109, 217] on span "keyboard_arrow_right" at bounding box center [111, 215] width 13 height 13
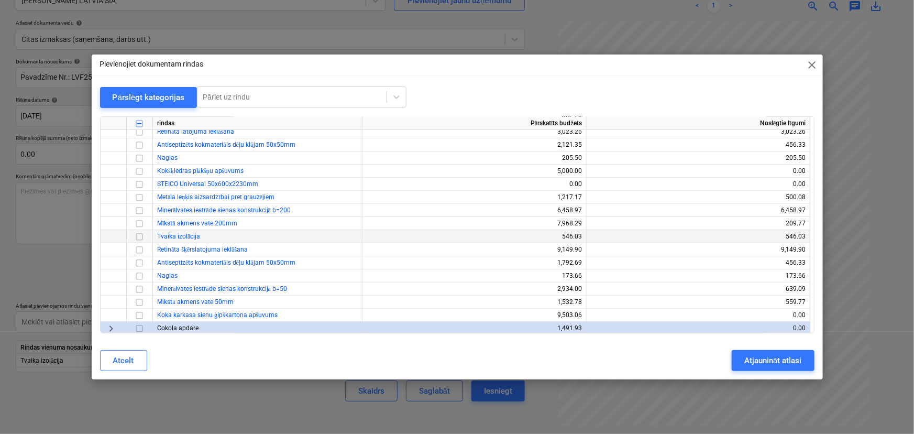
scroll to position [190, 0]
click at [140, 232] on input "checkbox" at bounding box center [139, 234] width 13 height 13
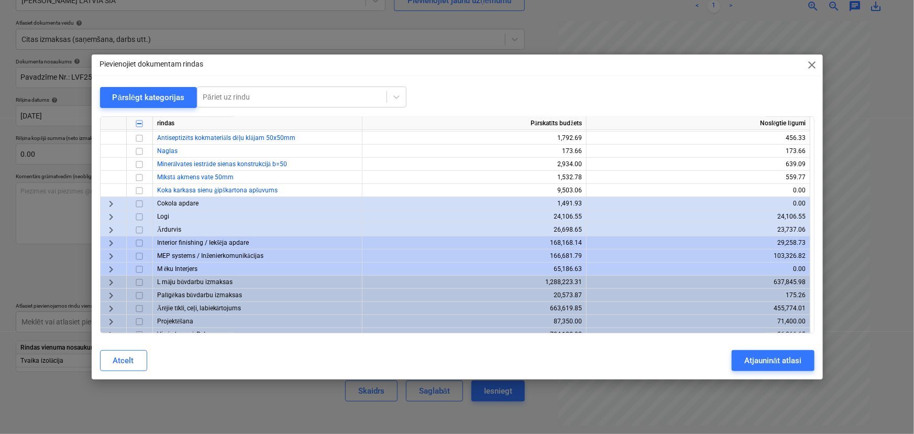
scroll to position [321, 0]
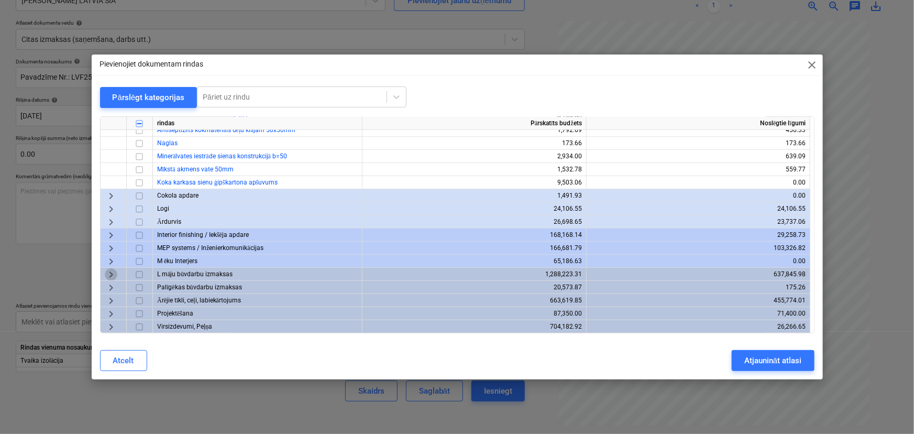
click at [112, 272] on span "keyboard_arrow_right" at bounding box center [111, 274] width 13 height 13
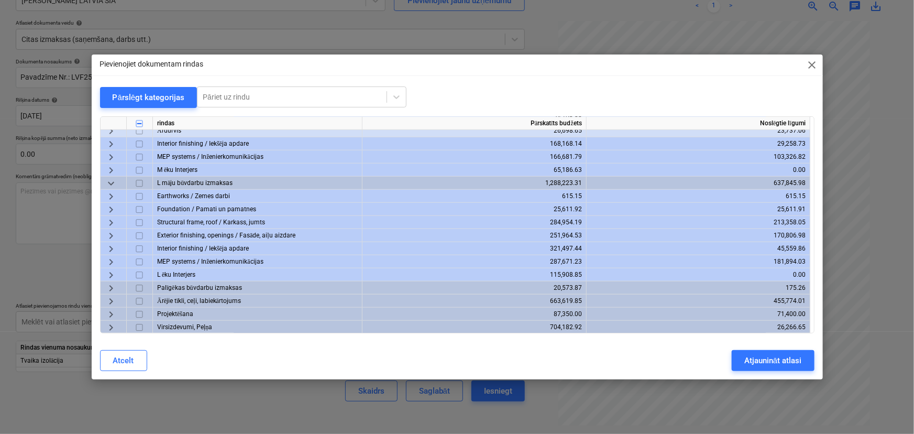
scroll to position [412, 0]
click at [108, 230] on span "keyboard_arrow_right" at bounding box center [111, 235] width 13 height 13
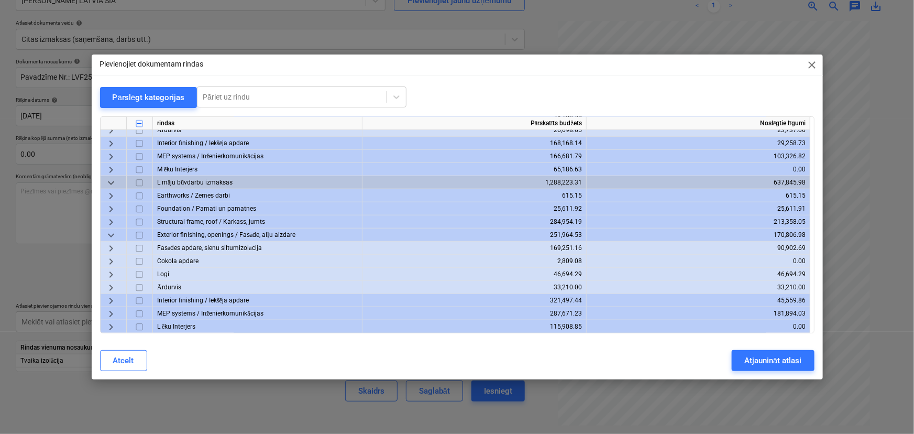
click at [105, 252] on span "keyboard_arrow_right" at bounding box center [111, 248] width 13 height 13
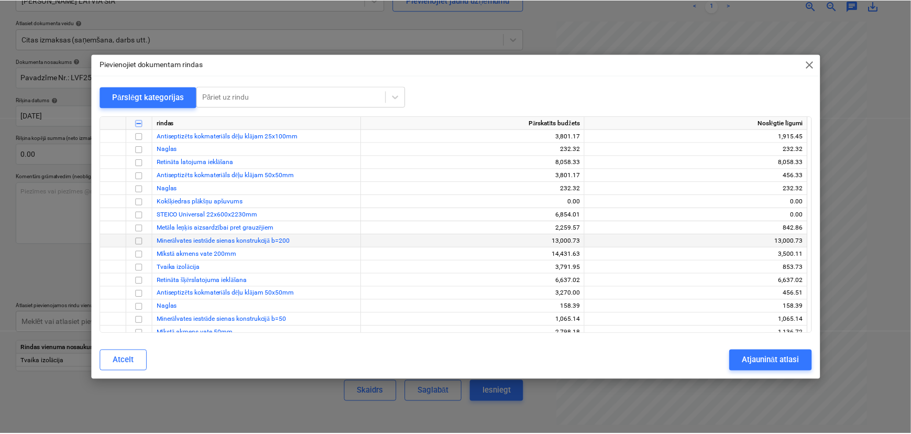
scroll to position [650, 0]
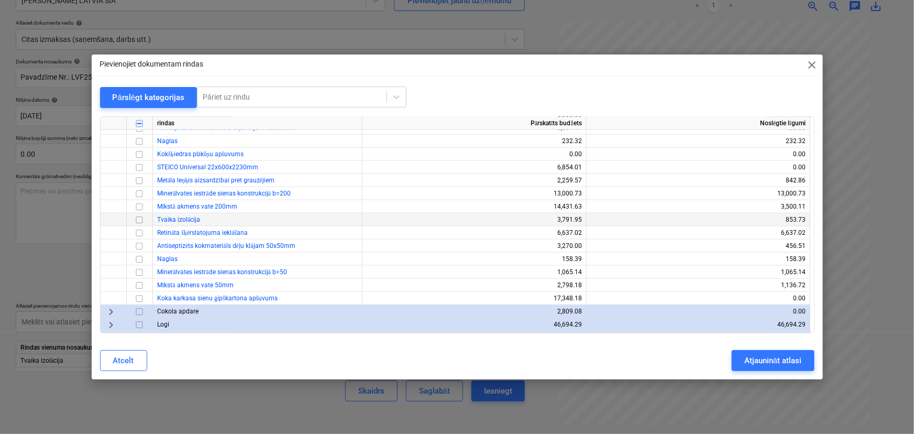
click at [140, 220] on input "checkbox" at bounding box center [139, 220] width 13 height 13
click at [799, 360] on div "Atjaunināt atlasi" at bounding box center [773, 361] width 57 height 14
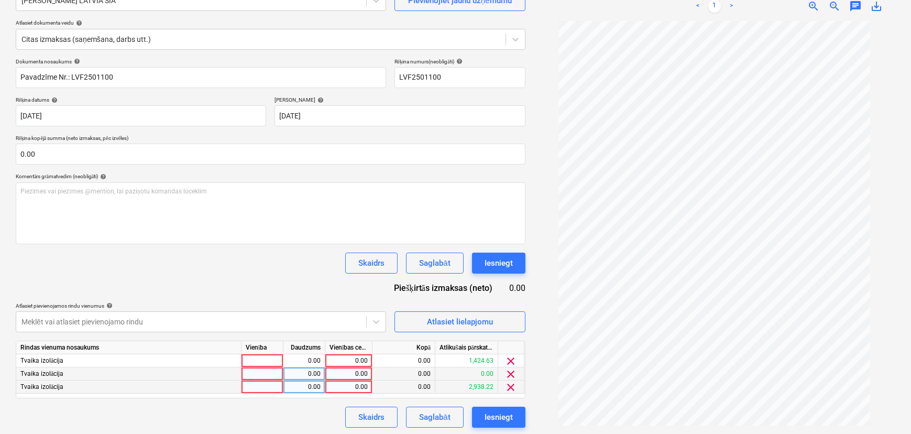
click at [340, 387] on div "0.00" at bounding box center [349, 386] width 38 height 13
type input "2813.49"
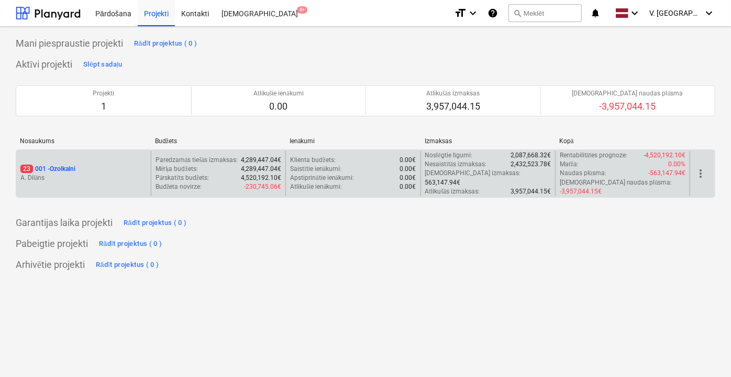
click at [102, 165] on div "23 001 - Ozolkalni" at bounding box center [83, 169] width 126 height 9
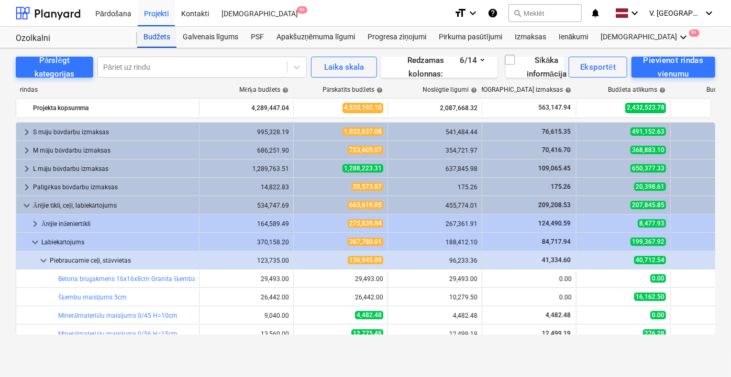
click at [165, 34] on div "Budžets" at bounding box center [156, 37] width 39 height 21
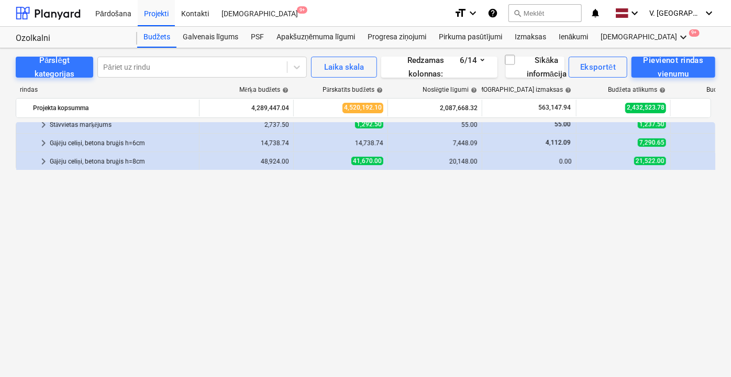
scroll to position [74, 0]
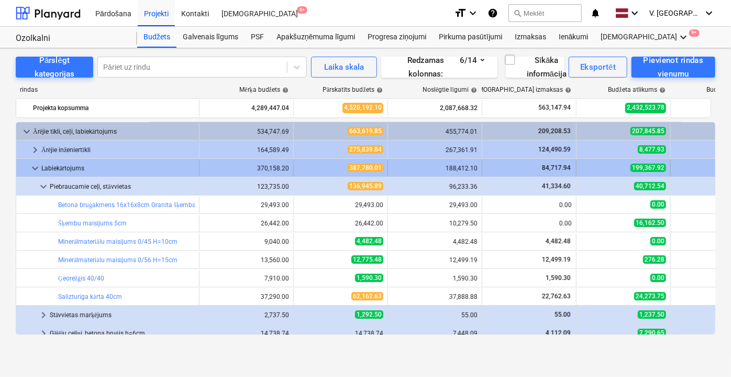
click at [36, 167] on span "keyboard_arrow_down" at bounding box center [35, 168] width 13 height 13
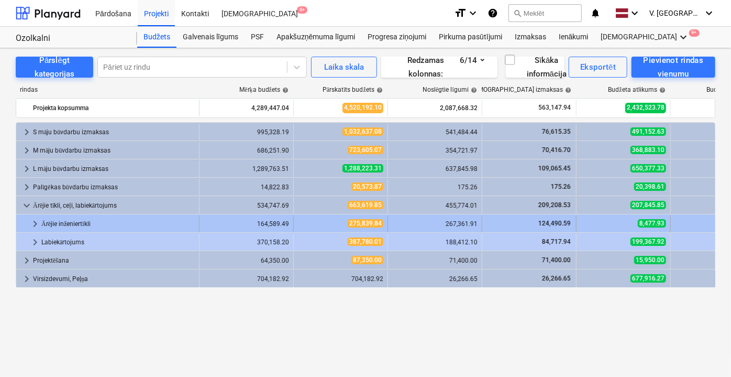
click at [37, 222] on span "keyboard_arrow_right" at bounding box center [35, 223] width 13 height 13
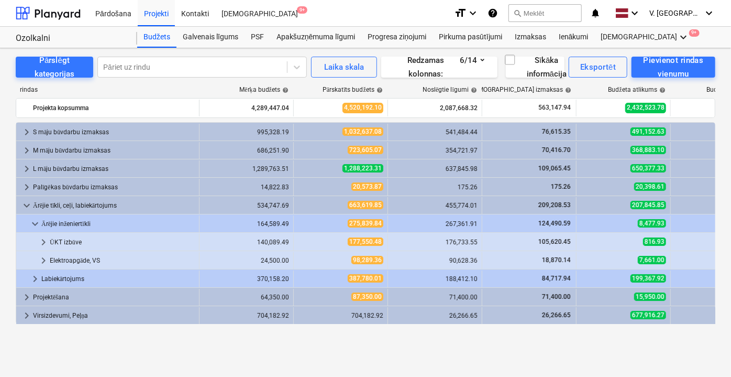
click at [37, 222] on span "keyboard_arrow_down" at bounding box center [35, 223] width 13 height 13
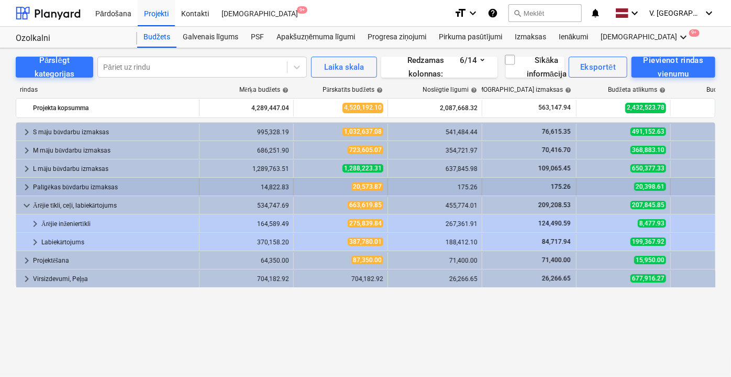
click at [26, 182] on span "keyboard_arrow_right" at bounding box center [26, 187] width 13 height 13
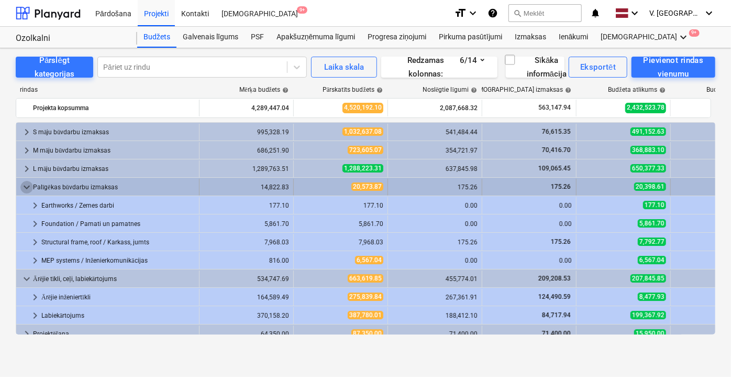
click at [26, 182] on span "keyboard_arrow_down" at bounding box center [26, 187] width 13 height 13
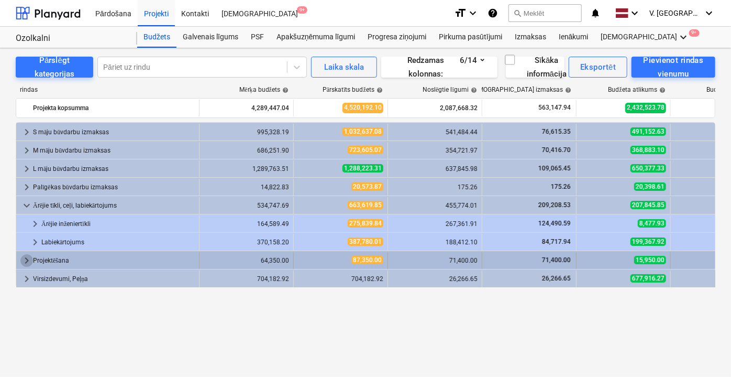
click at [28, 257] on span "keyboard_arrow_right" at bounding box center [26, 260] width 13 height 13
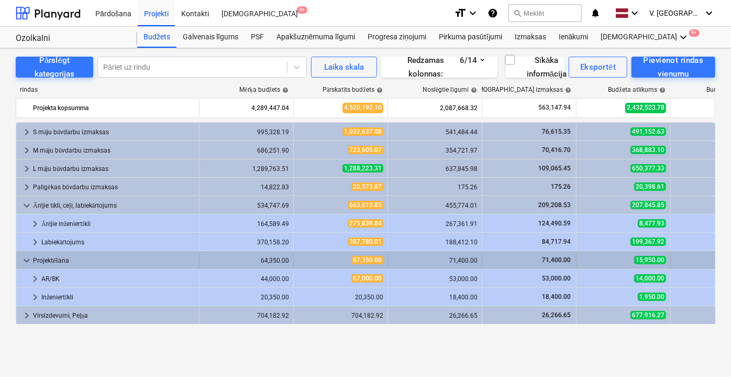
click at [23, 259] on span "keyboard_arrow_down" at bounding box center [26, 260] width 13 height 13
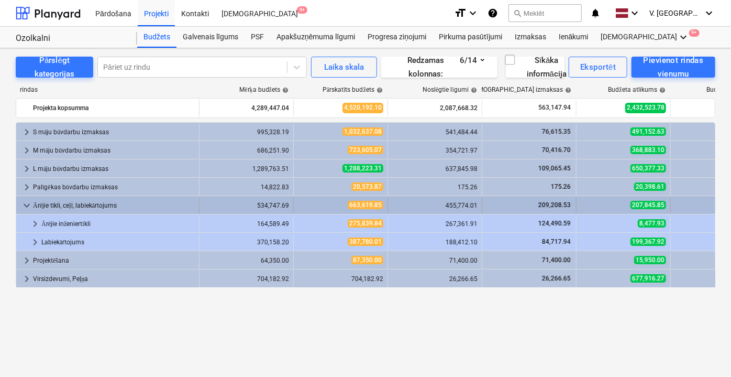
click at [29, 203] on span "keyboard_arrow_down" at bounding box center [26, 205] width 13 height 13
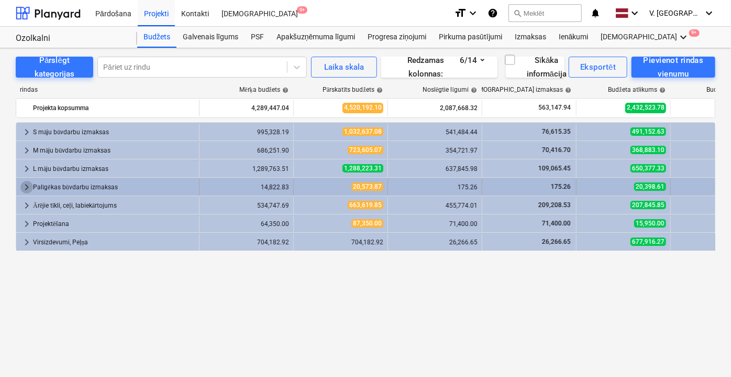
click at [24, 185] on span "keyboard_arrow_right" at bounding box center [26, 187] width 13 height 13
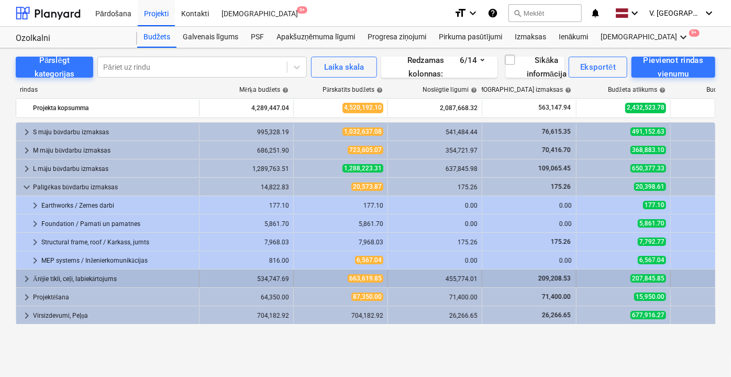
click at [29, 276] on span "keyboard_arrow_right" at bounding box center [26, 278] width 13 height 13
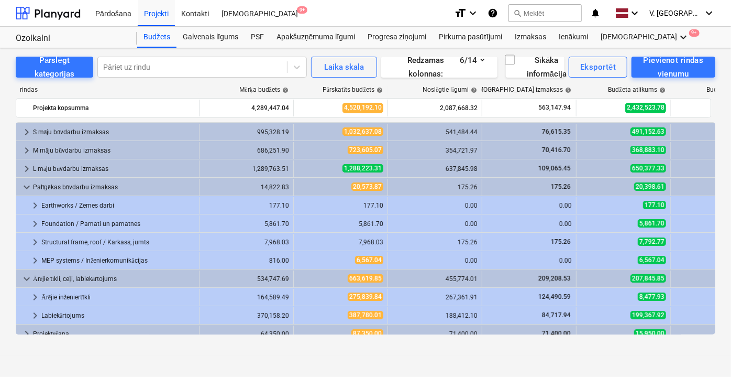
scroll to position [26, 0]
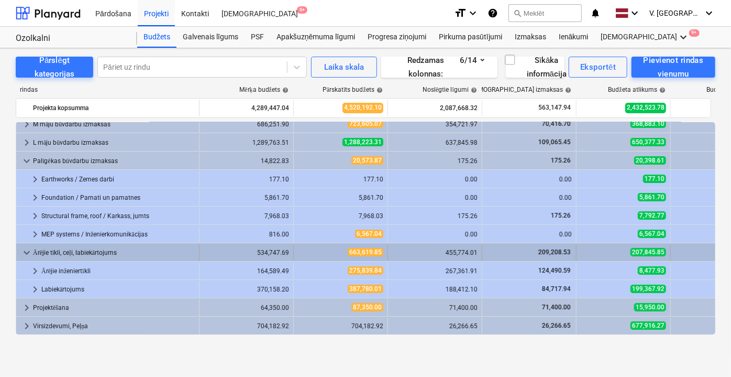
click at [25, 251] on span "keyboard_arrow_down" at bounding box center [26, 252] width 13 height 13
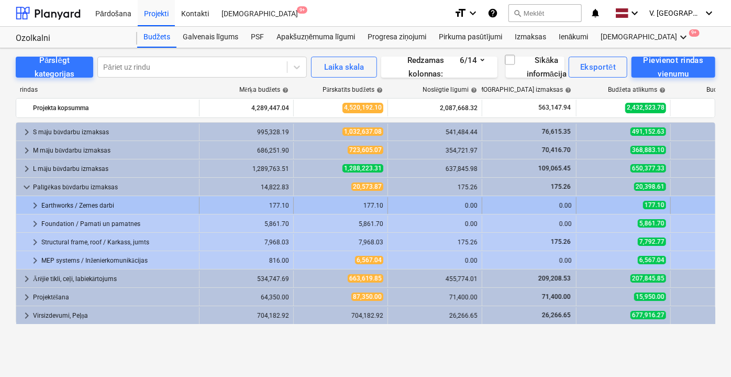
scroll to position [0, 0]
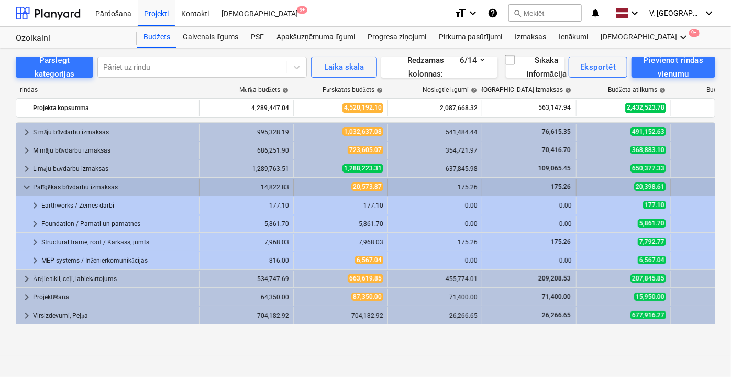
click at [28, 182] on span "keyboard_arrow_down" at bounding box center [26, 187] width 13 height 13
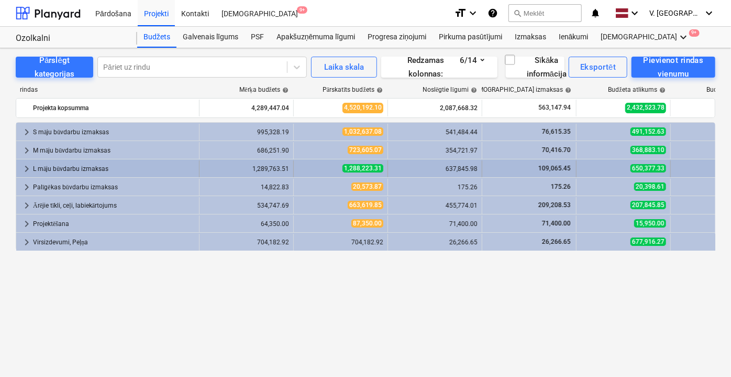
click at [28, 167] on span "keyboard_arrow_right" at bounding box center [26, 168] width 13 height 13
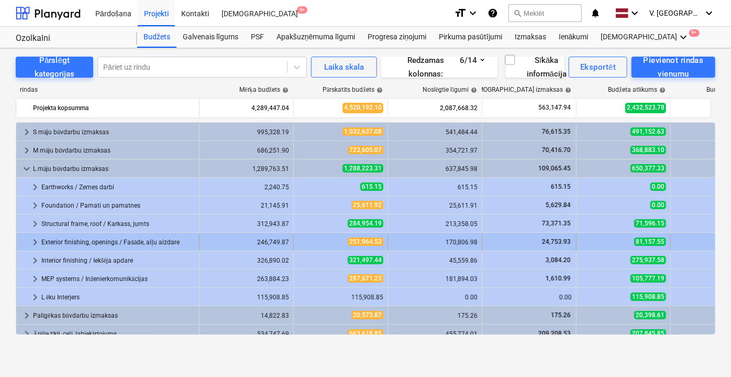
click at [37, 239] on span "keyboard_arrow_right" at bounding box center [35, 242] width 13 height 13
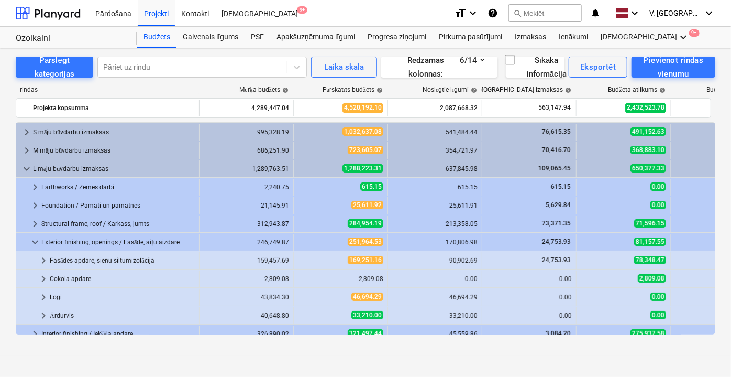
scroll to position [47, 0]
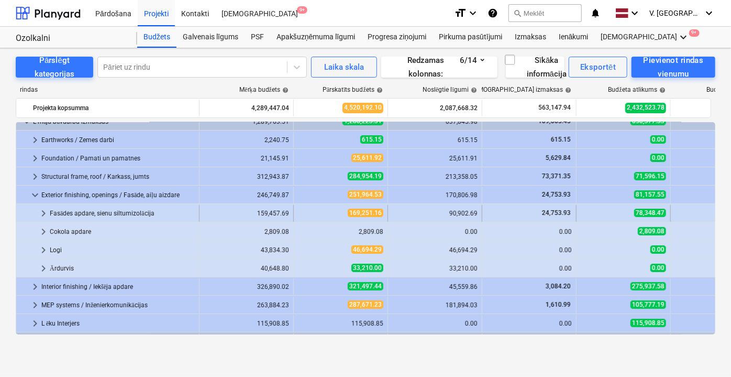
click at [44, 208] on span "keyboard_arrow_right" at bounding box center [43, 213] width 13 height 13
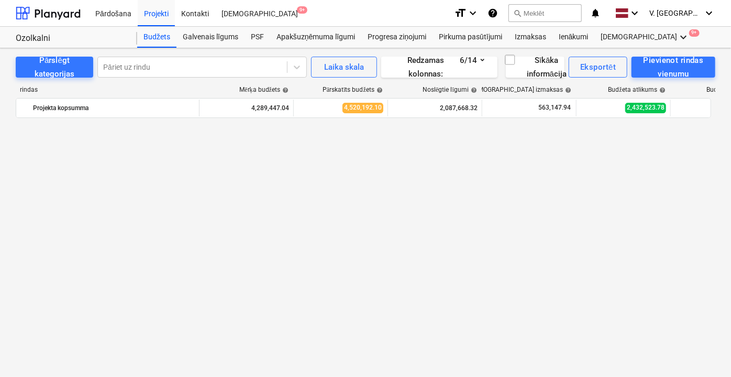
scroll to position [0, 0]
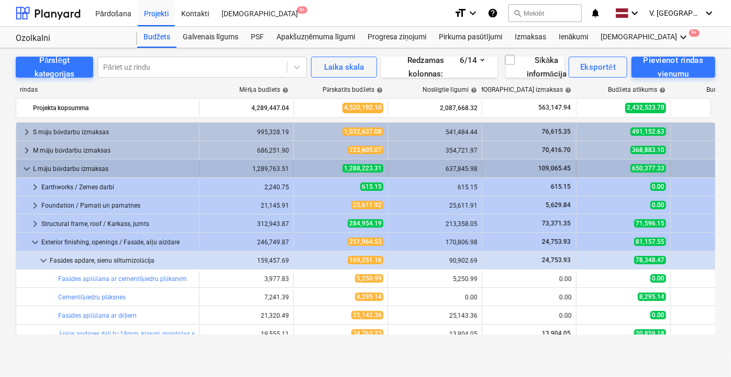
click at [25, 165] on span "keyboard_arrow_down" at bounding box center [26, 168] width 13 height 13
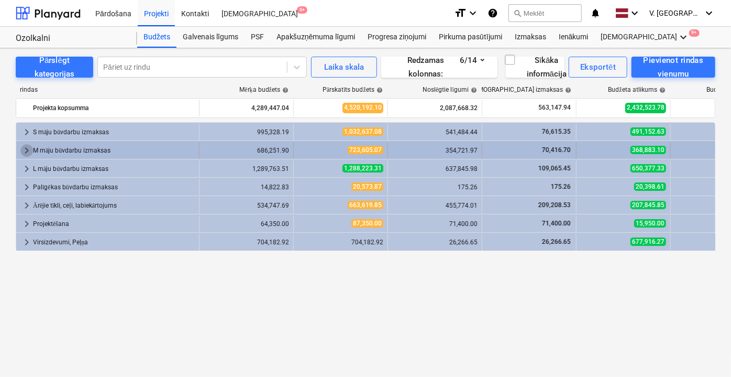
click at [27, 148] on span "keyboard_arrow_right" at bounding box center [26, 150] width 13 height 13
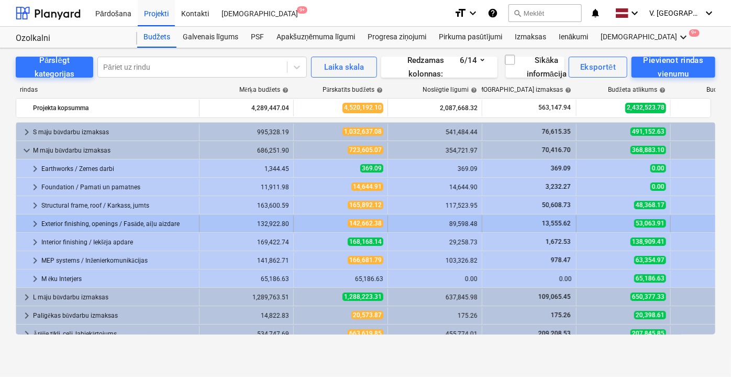
click at [29, 223] on span "keyboard_arrow_right" at bounding box center [35, 223] width 13 height 13
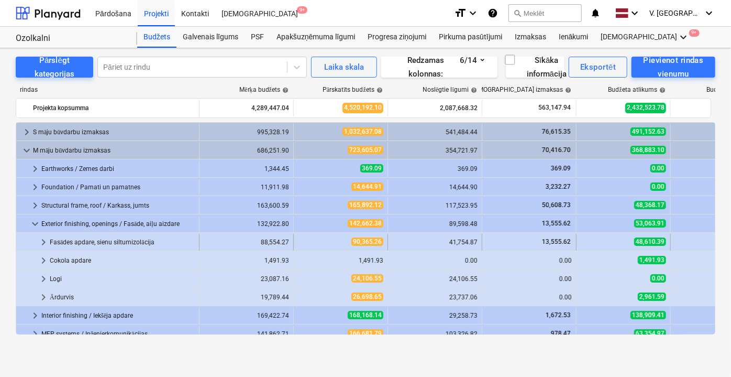
click at [42, 241] on span "keyboard_arrow_right" at bounding box center [43, 242] width 13 height 13
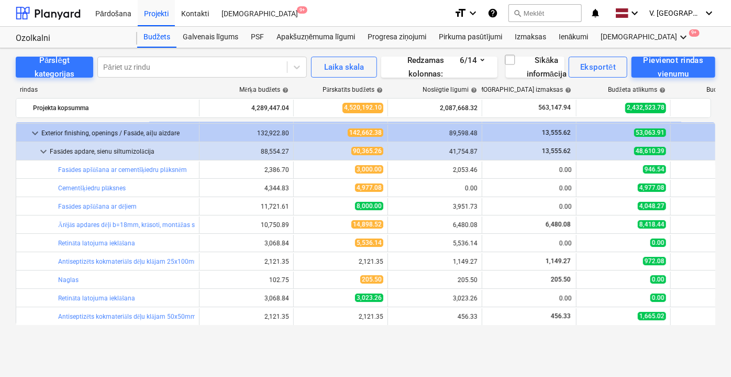
scroll to position [47, 0]
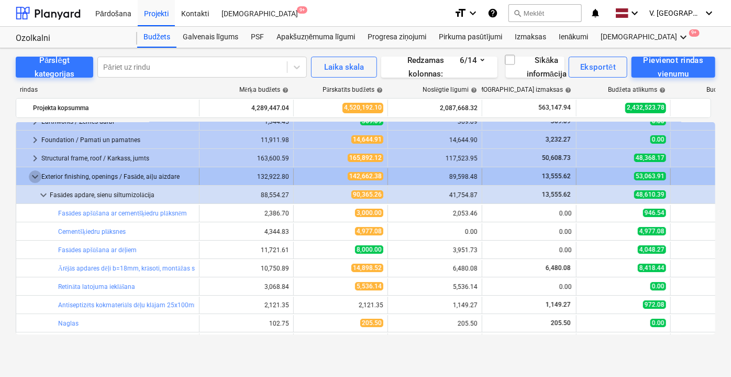
click at [38, 174] on span "keyboard_arrow_down" at bounding box center [35, 176] width 13 height 13
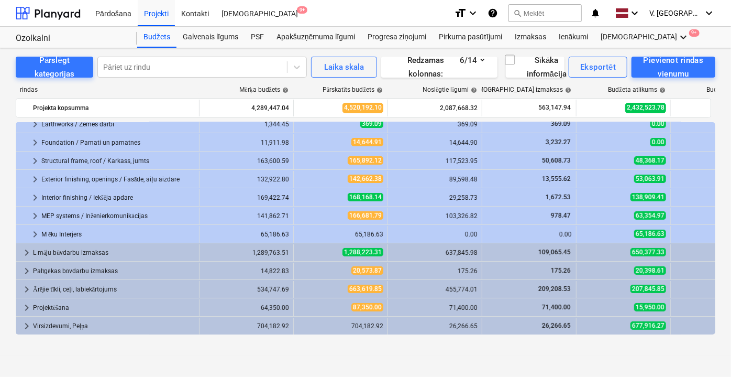
scroll to position [0, 0]
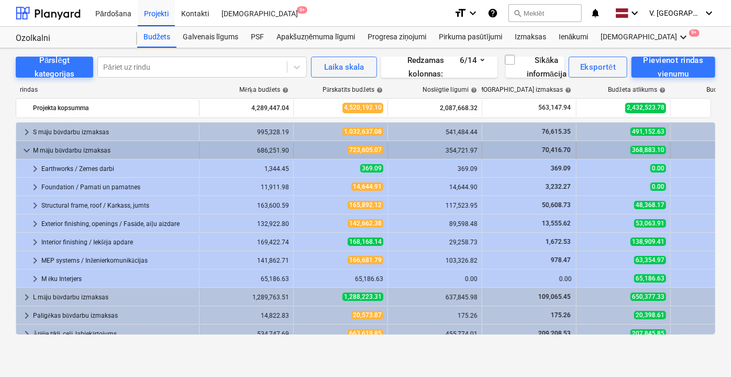
click at [26, 149] on span "keyboard_arrow_down" at bounding box center [26, 150] width 13 height 13
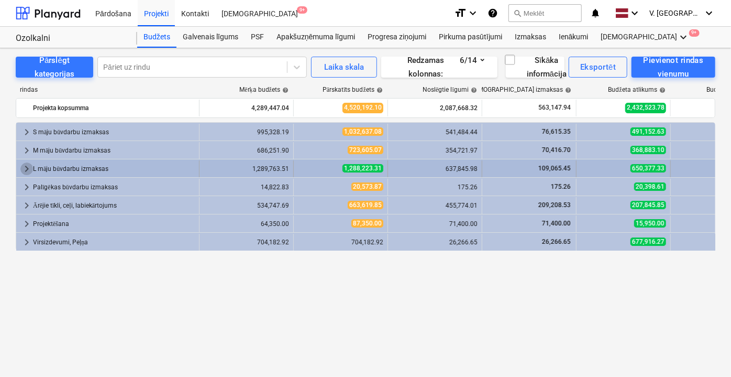
click at [21, 167] on span "keyboard_arrow_right" at bounding box center [26, 168] width 13 height 13
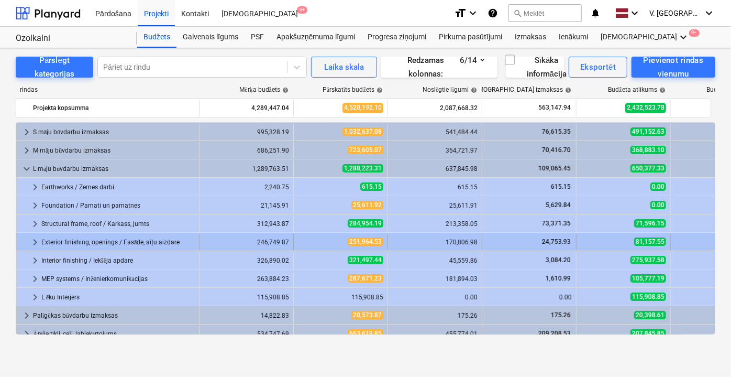
click at [34, 242] on span "keyboard_arrow_right" at bounding box center [35, 242] width 13 height 13
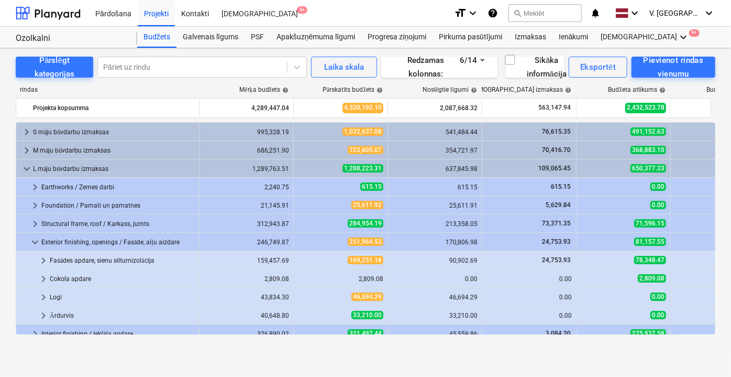
scroll to position [47, 0]
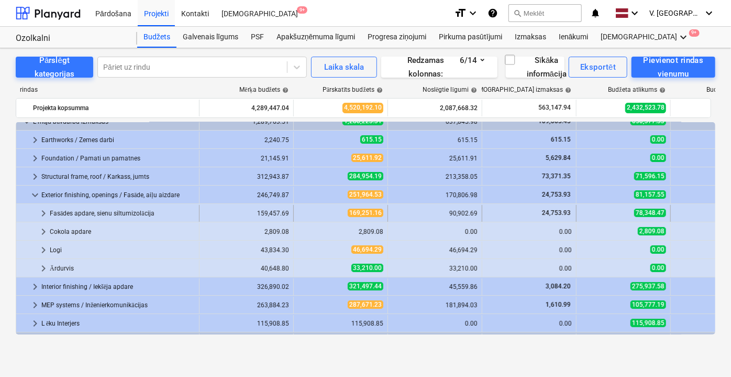
click at [45, 209] on span "keyboard_arrow_right" at bounding box center [43, 213] width 13 height 13
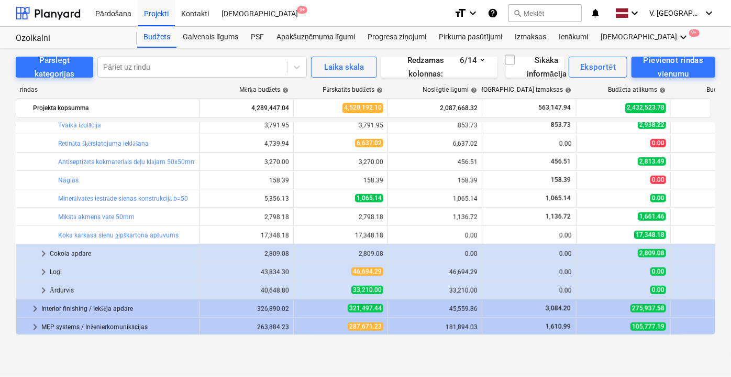
scroll to position [521, 0]
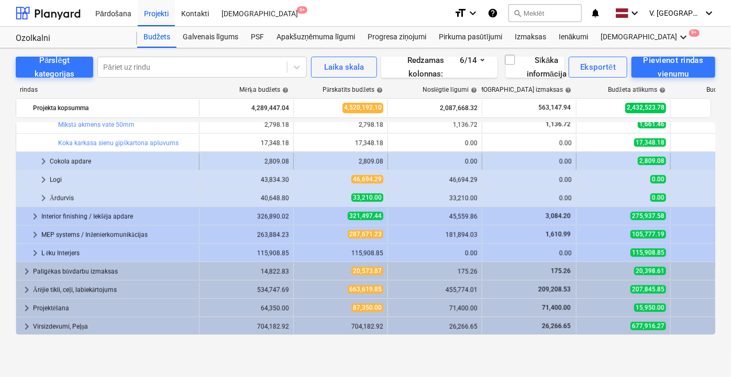
click at [41, 160] on span "keyboard_arrow_right" at bounding box center [43, 161] width 13 height 13
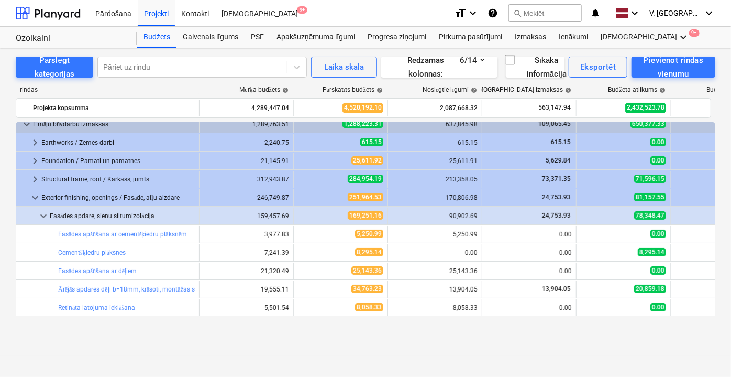
scroll to position [0, 0]
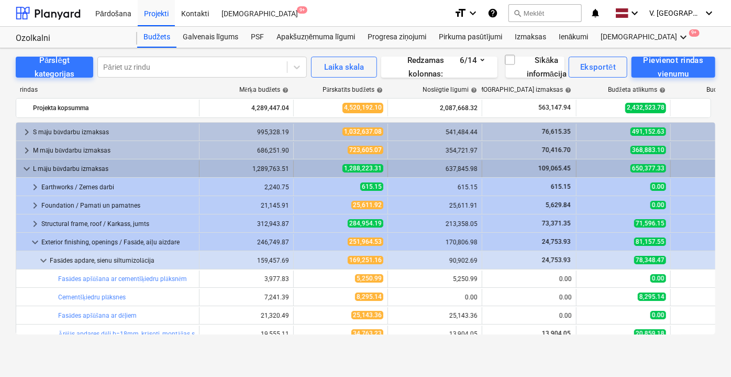
click at [31, 166] on span "keyboard_arrow_down" at bounding box center [26, 168] width 13 height 13
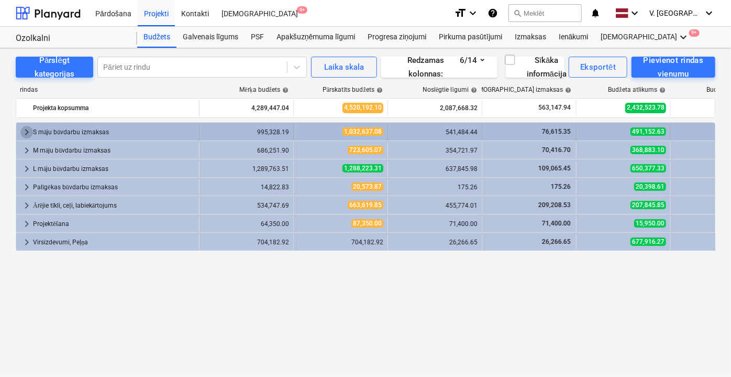
click at [25, 129] on span "keyboard_arrow_right" at bounding box center [26, 132] width 13 height 13
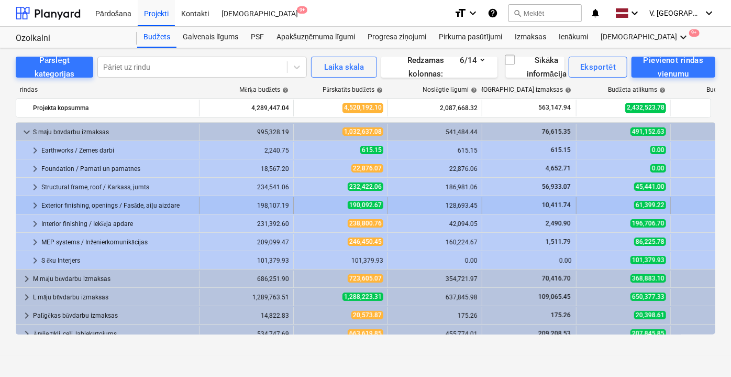
click at [36, 202] on span "keyboard_arrow_right" at bounding box center [35, 205] width 13 height 13
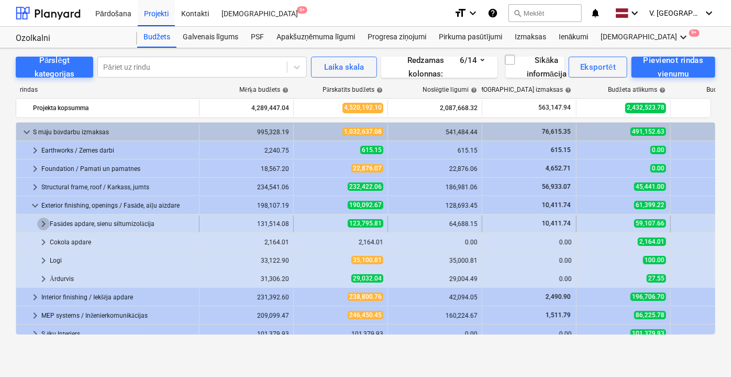
click at [48, 219] on span "keyboard_arrow_right" at bounding box center [43, 223] width 13 height 13
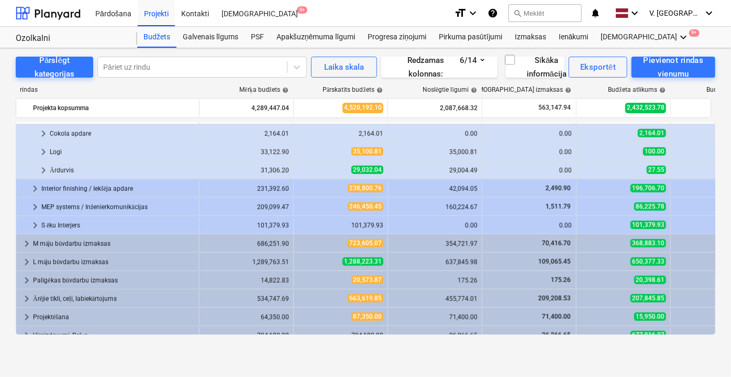
scroll to position [521, 0]
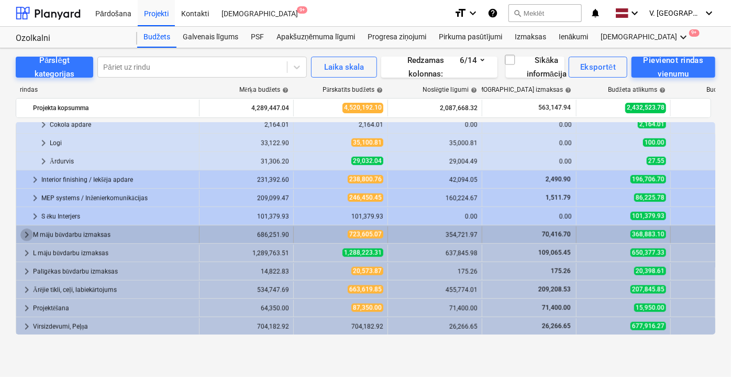
click at [24, 228] on span "keyboard_arrow_right" at bounding box center [26, 234] width 13 height 13
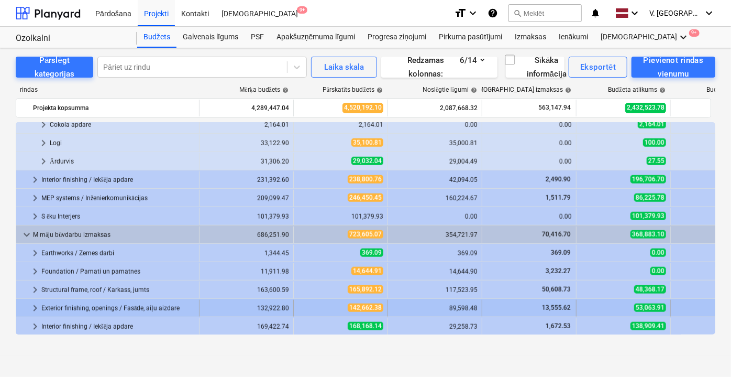
click at [32, 305] on span "keyboard_arrow_right" at bounding box center [35, 308] width 13 height 13
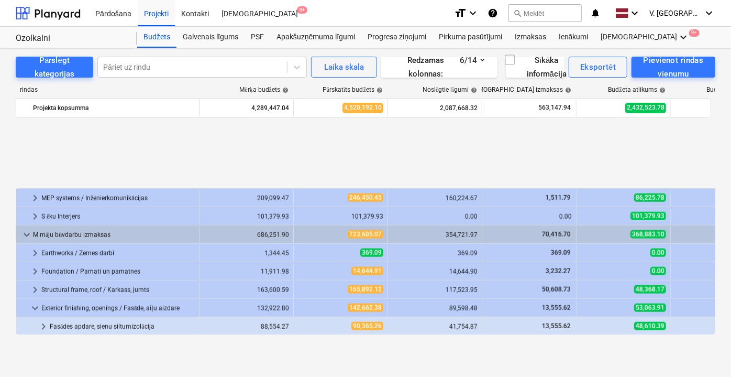
scroll to position [616, 0]
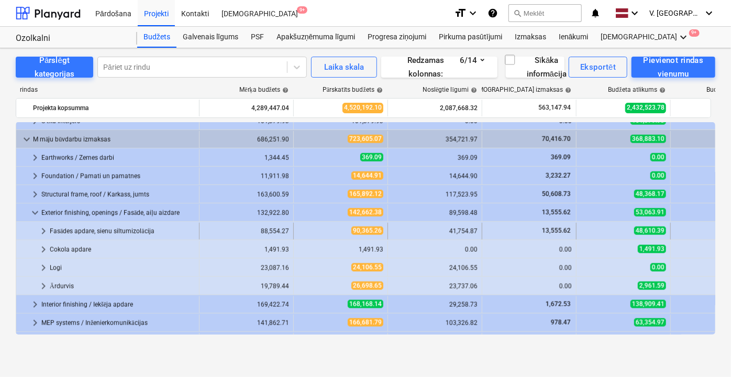
click at [44, 231] on span "keyboard_arrow_right" at bounding box center [43, 231] width 13 height 13
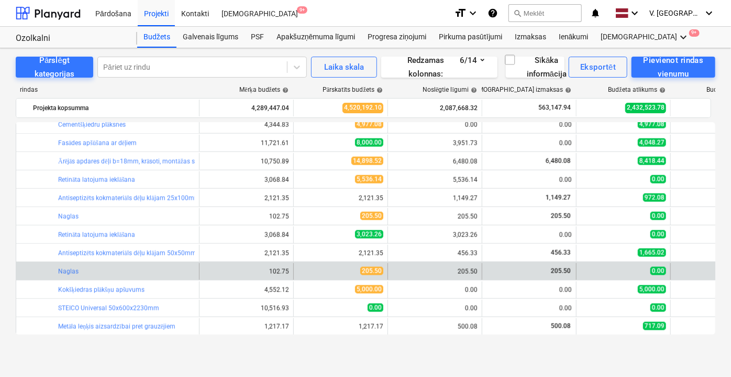
scroll to position [855, 0]
